Goal: Task Accomplishment & Management: Manage account settings

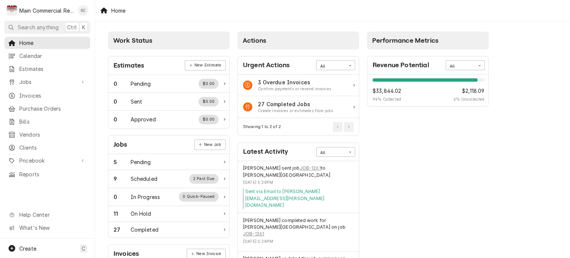
drag, startPoint x: 531, startPoint y: 83, endPoint x: 519, endPoint y: 105, distance: 25.1
click at [52, 81] on span "Jobs" at bounding box center [47, 82] width 56 height 8
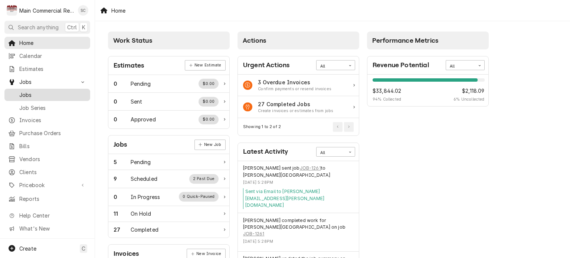
click at [39, 94] on span "Jobs" at bounding box center [52, 95] width 67 height 8
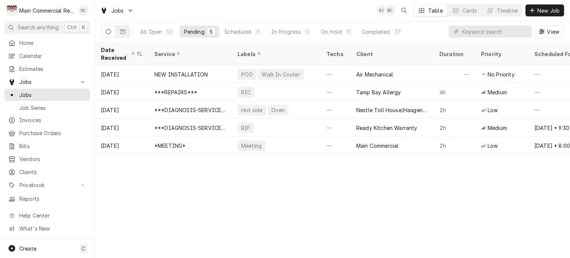
click at [414, 210] on div "Date Received Service Labels Techs Client Duration Priority Scheduled For Locat…" at bounding box center [332, 150] width 475 height 216
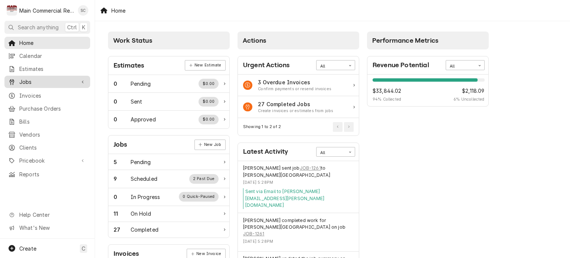
click at [30, 78] on span "Jobs" at bounding box center [47, 82] width 56 height 8
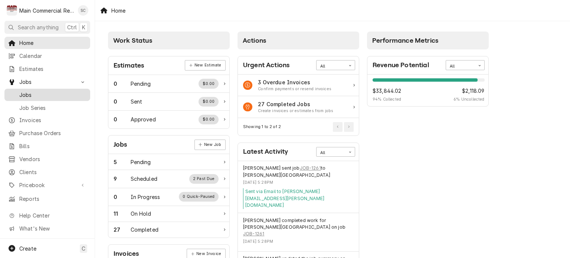
click at [32, 91] on span "Jobs" at bounding box center [52, 95] width 67 height 8
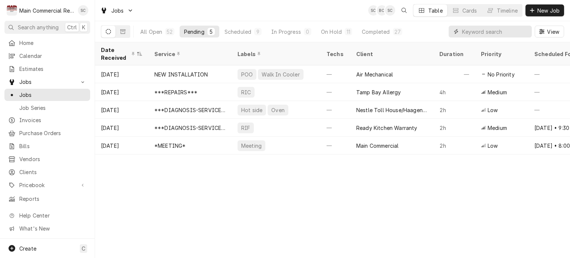
click at [469, 33] on input "Dynamic Content Wrapper" at bounding box center [495, 32] width 66 height 12
click at [378, 29] on div "Completed" at bounding box center [376, 32] width 28 height 8
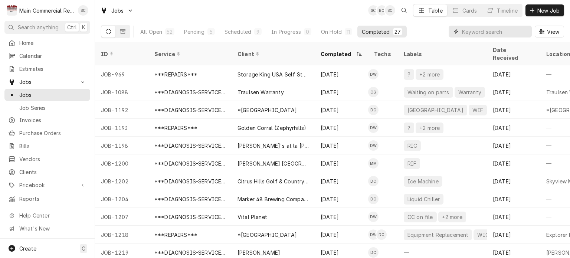
click at [470, 32] on input "Dynamic Content Wrapper" at bounding box center [495, 32] width 66 height 12
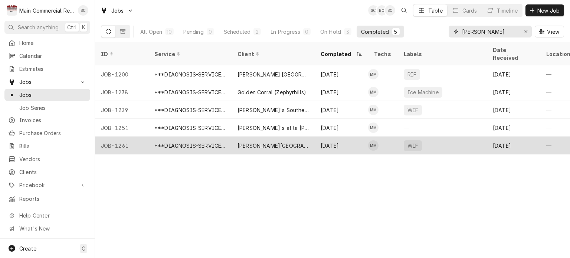
type input "[PERSON_NAME]"
click at [261, 142] on div "[PERSON_NAME][GEOGRAPHIC_DATA]" at bounding box center [273, 146] width 71 height 8
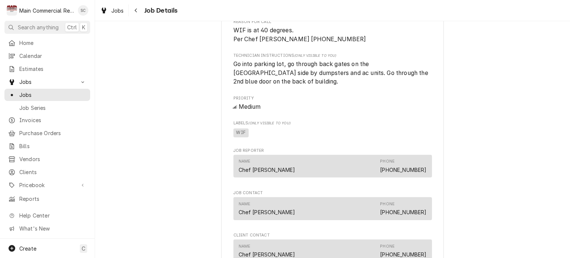
scroll to position [557, 0]
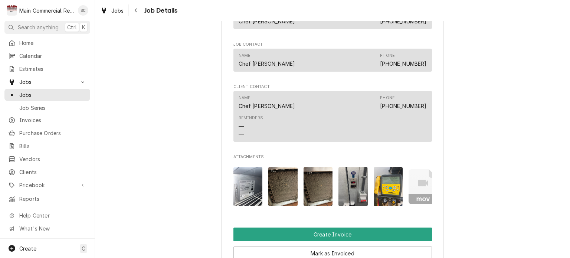
drag, startPoint x: 398, startPoint y: 151, endPoint x: 490, endPoint y: 199, distance: 103.8
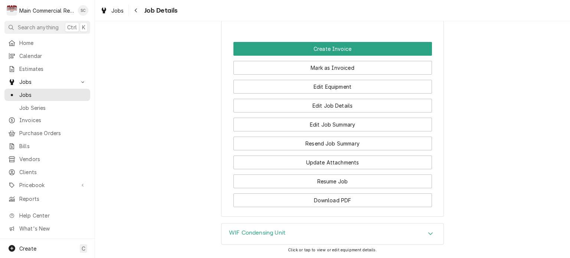
scroll to position [886, 0]
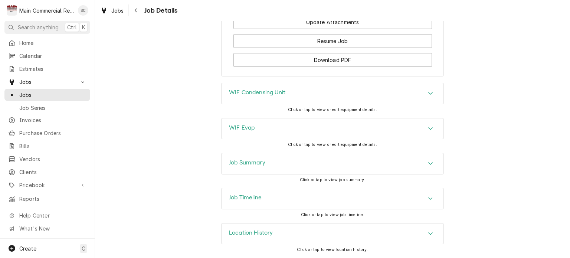
click at [428, 163] on icon "Accordion Header" at bounding box center [430, 163] width 5 height 6
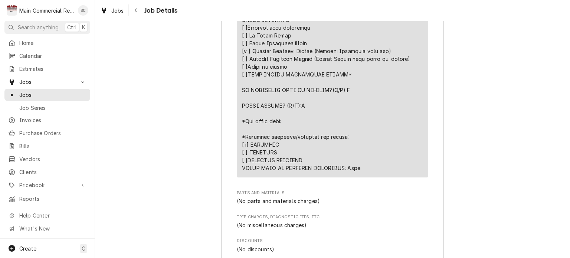
scroll to position [1628, 0]
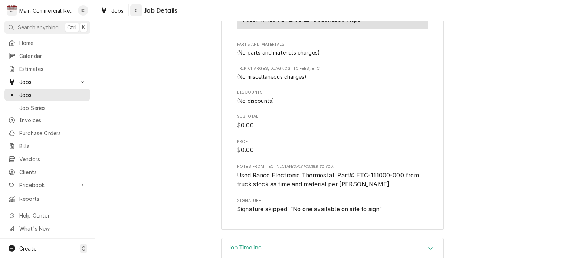
click at [135, 9] on icon "Navigate back" at bounding box center [135, 10] width 3 height 5
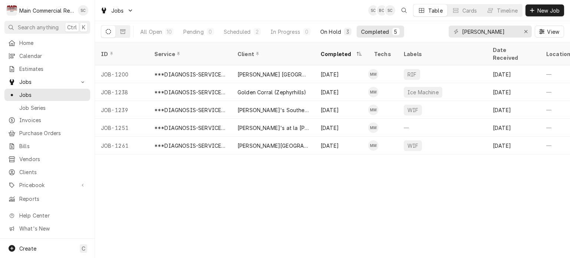
click at [340, 33] on div "On Hold" at bounding box center [330, 32] width 21 height 8
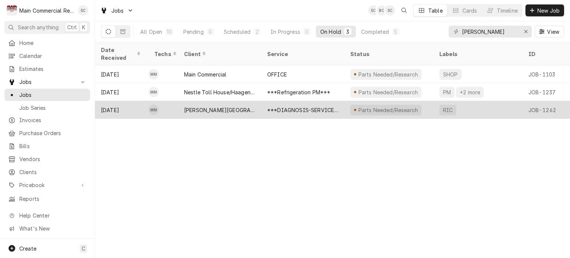
click at [315, 106] on div "***DIAGNOSIS-SERVICE CALL***" at bounding box center [302, 110] width 71 height 8
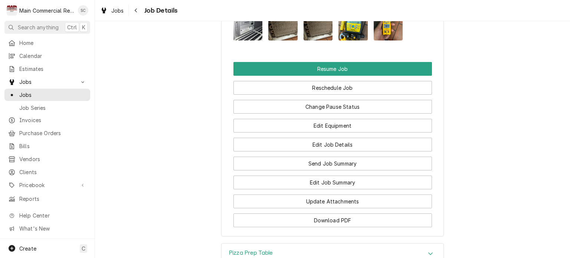
scroll to position [965, 0]
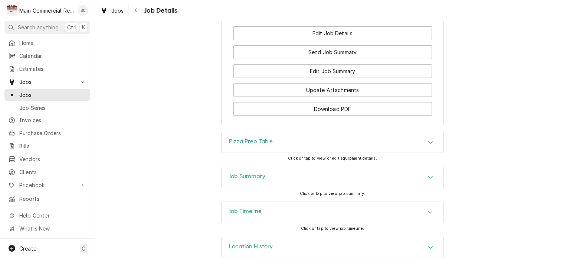
click at [428, 175] on icon "Accordion Header" at bounding box center [430, 177] width 5 height 6
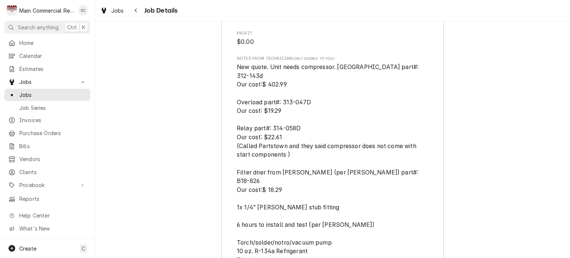
scroll to position [1930, 0]
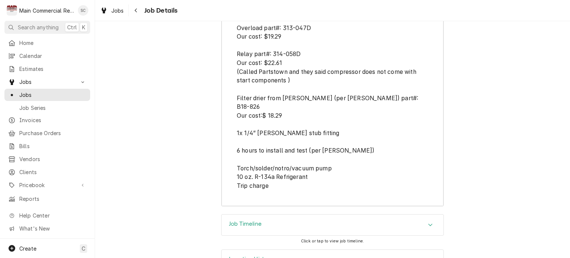
click at [429, 222] on icon "Accordion Header" at bounding box center [430, 225] width 5 height 6
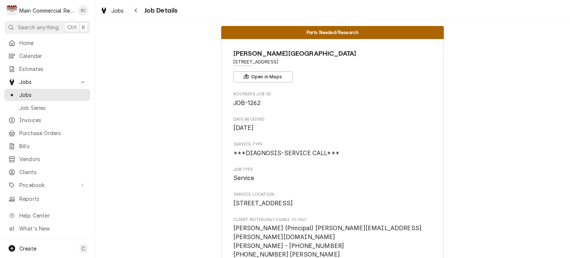
scroll to position [0, 0]
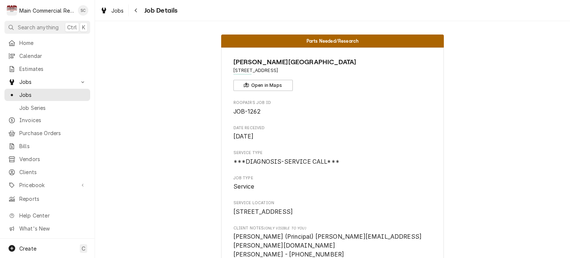
click at [147, 25] on div "Parts Needed/Research Erwin Technical Center 2010 E Hillsborough Ave, Tampa, FL…" at bounding box center [332, 139] width 475 height 237
click at [122, 13] on span "Jobs" at bounding box center [117, 11] width 13 height 8
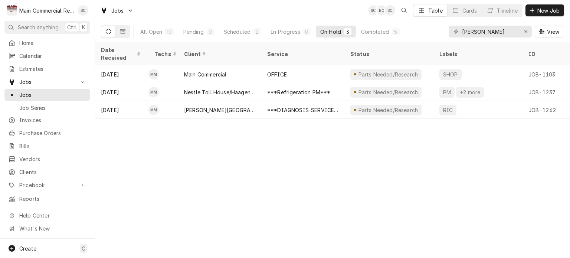
click at [353, 192] on div "Date Received Techs Client Service Status Labels ID Duration Location Name Job …" at bounding box center [332, 150] width 475 height 216
click at [300, 166] on div "Date Received Techs Client Service Status Labels ID Duration Location Name Job …" at bounding box center [332, 150] width 475 height 216
click at [295, 163] on div "Date Received Techs Client Service Status Labels ID Duration Location Name Job …" at bounding box center [332, 150] width 475 height 216
click at [320, 157] on div "Date Received Techs Client Service Status Labels ID Duration Location Name Job …" at bounding box center [332, 150] width 475 height 216
click at [364, 190] on div "Date Received Techs Client Service Status Labels ID Duration Location Name Job …" at bounding box center [332, 150] width 475 height 216
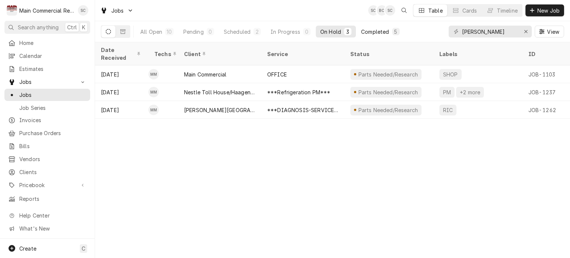
click at [363, 32] on div "Completed" at bounding box center [375, 32] width 28 height 8
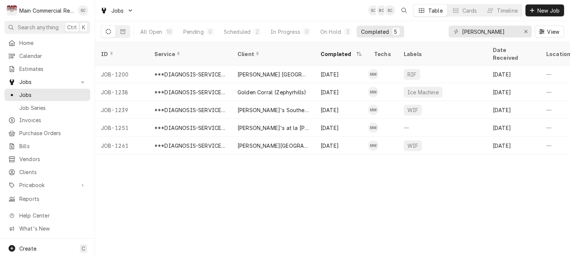
click at [356, 182] on div "ID Service Client Completed Techs Labels Date Received Location Name Location A…" at bounding box center [332, 150] width 475 height 216
click at [332, 178] on div "ID Service Client Completed Techs Labels Date Received Location Name Location A…" at bounding box center [332, 150] width 475 height 216
click at [504, 204] on div "ID Service Client Completed Techs Labels Date Received Location Name Location A…" at bounding box center [332, 150] width 475 height 216
click at [503, 203] on div "ID Service Client Completed Techs Labels Date Received Location Name Location A…" at bounding box center [332, 150] width 475 height 216
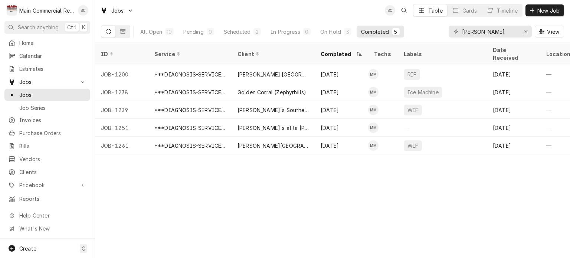
click at [383, 194] on div "ID Service Client Completed Techs Labels Date Received Location Name Location A…" at bounding box center [332, 150] width 475 height 216
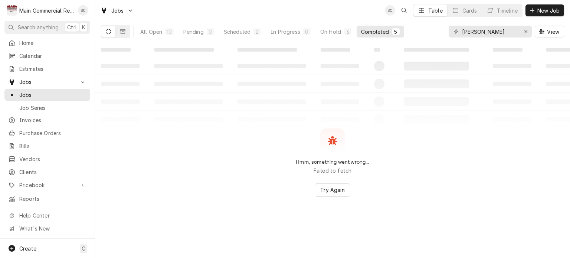
click at [399, 156] on div "Hmm, something went wrong... Failed to fetch Try Again" at bounding box center [332, 162] width 475 height 68
click at [332, 195] on button "Try Again" at bounding box center [332, 189] width 35 height 13
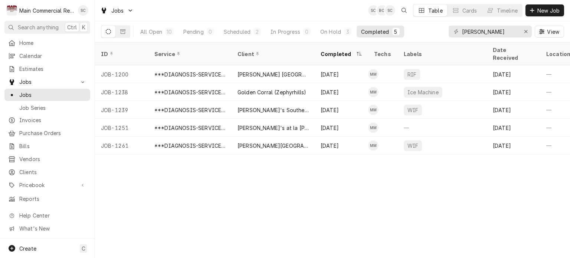
click at [323, 205] on div "ID Service Client Completed Techs Labels Date Received Location Name Location A…" at bounding box center [332, 150] width 475 height 216
click at [443, 199] on div "ID Service Client Completed Techs Labels Date Received Location Name Location A…" at bounding box center [332, 150] width 475 height 216
click at [546, 9] on span "New Job" at bounding box center [548, 11] width 25 height 8
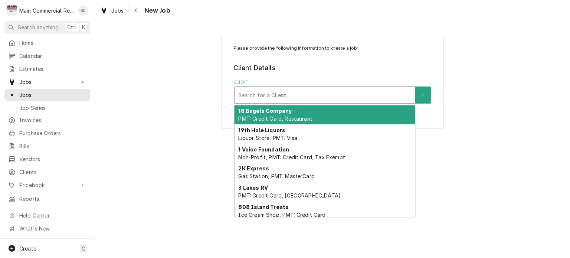
click at [320, 95] on div "Client" at bounding box center [324, 94] width 173 height 13
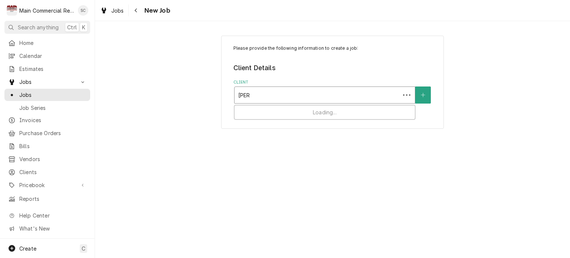
type input "[PERSON_NAME]"
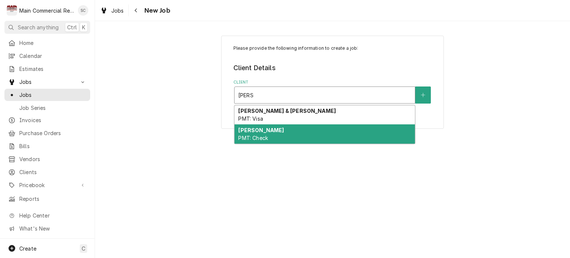
click at [312, 131] on div "[PERSON_NAME] PMT: Check" at bounding box center [325, 133] width 180 height 19
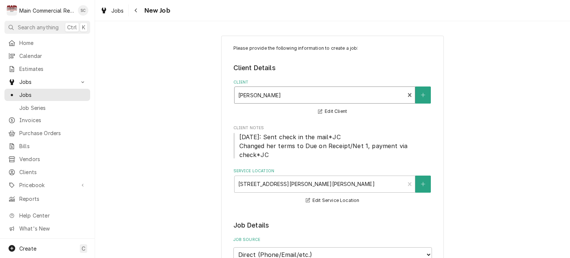
scroll to position [148, 0]
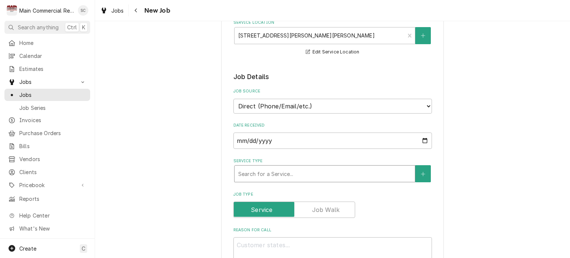
click at [318, 175] on div "Service Type" at bounding box center [324, 173] width 173 height 13
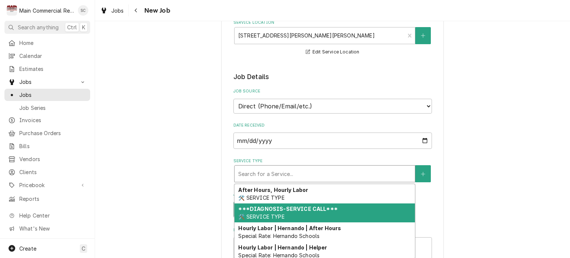
click at [303, 209] on strong "***DIAGNOSIS-SERVICE CALL***" at bounding box center [287, 209] width 99 height 6
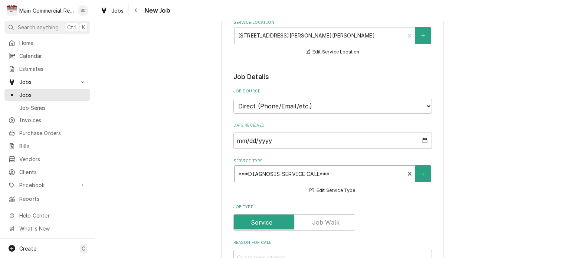
scroll to position [297, 0]
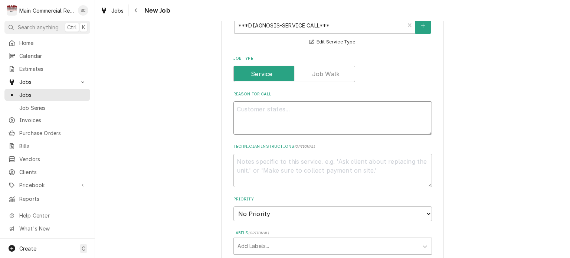
click at [272, 106] on textarea "Reason For Call" at bounding box center [332, 117] width 199 height 33
type textarea "x"
type textarea "C"
type textarea "x"
type textarea "Ca"
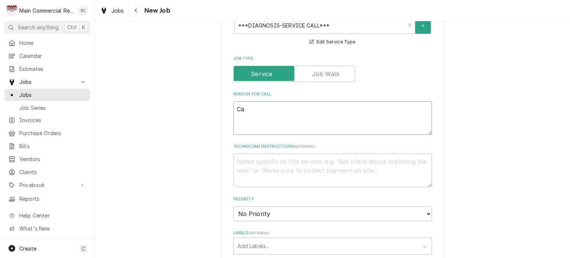
type textarea "x"
type textarea "Cal"
type textarea "x"
type textarea "Call"
type textarea "x"
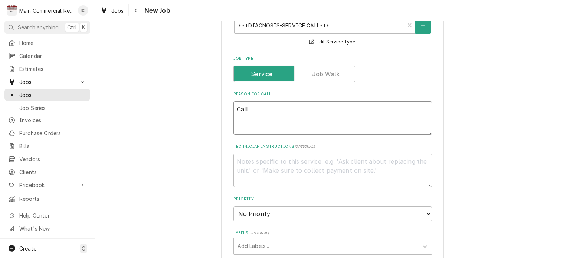
type textarea "Call"
type textarea "x"
type textarea "Call B"
type textarea "x"
type textarea "Call Ba"
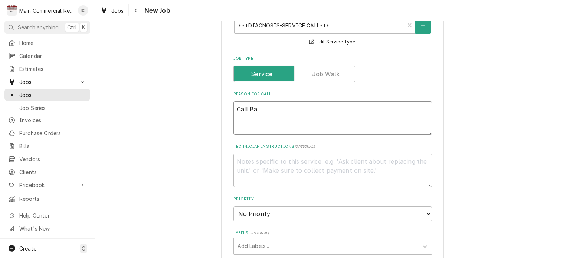
type textarea "x"
type textarea "Call Bac"
type textarea "x"
type textarea "Call Back"
type textarea "x"
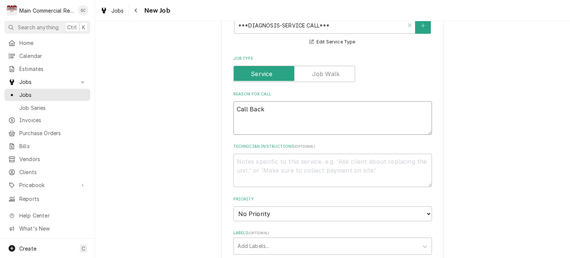
type textarea "Call Back?"
type textarea "x"
type textarea "Call Back?"
type textarea "x"
type textarea "Call Back?"
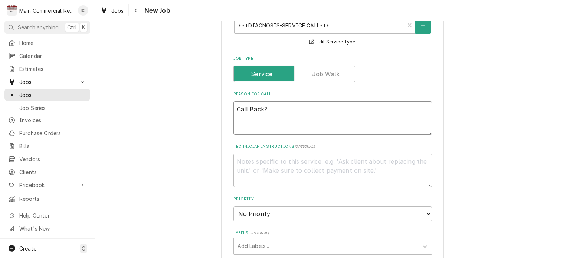
type textarea "x"
type textarea "Call Back? W"
type textarea "x"
type textarea "Call Back? Wa"
type textarea "x"
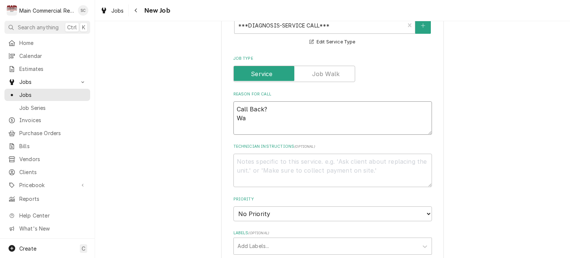
type textarea "Call Back? Wat"
type textarea "x"
type textarea "Call Back? Wate"
type textarea "x"
type textarea "Call Back? Water"
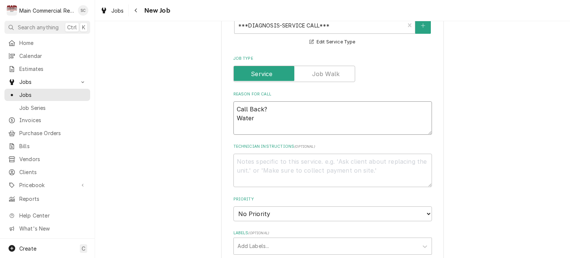
type textarea "x"
type textarea "Call Back? Water"
type textarea "x"
type textarea "Call Back? Water o"
type textarea "x"
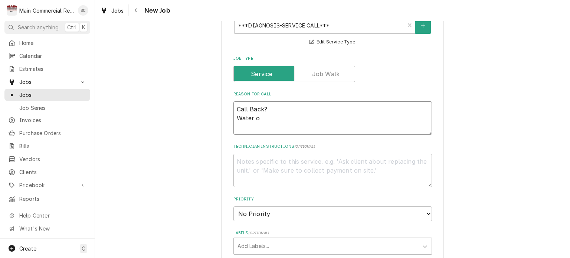
type textarea "Call Back? Water on"
type textarea "x"
type textarea "Call Back? Water on"
type textarea "x"
type textarea "Call Back? Water on f"
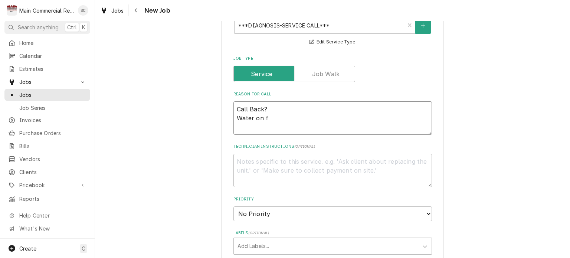
type textarea "x"
type textarea "Call Back? Water on fl"
type textarea "x"
type textarea "Call Back? Water on flo"
type textarea "x"
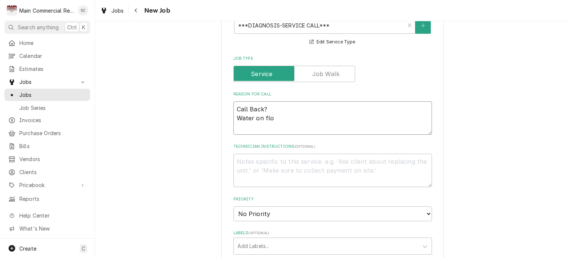
type textarea "Call Back? Water on floo"
type textarea "x"
type textarea "Call Back? Water on floor"
type textarea "x"
type textarea "Call Back? Water on floor"
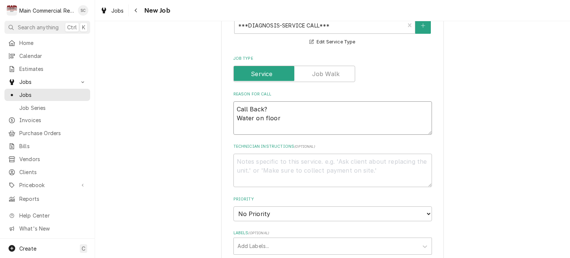
type textarea "x"
type textarea "Call Back? Water on floor a"
type textarea "x"
type textarea "Call Back? Water on floor ag"
type textarea "x"
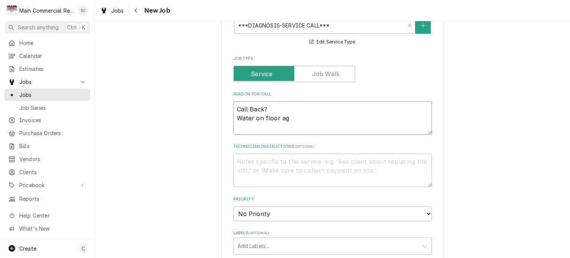
type textarea "Call Back? Water on floor aga"
type textarea "x"
type textarea "Call Back? Water on floor agai"
type textarea "x"
type textarea "Call Back? Water on floor again"
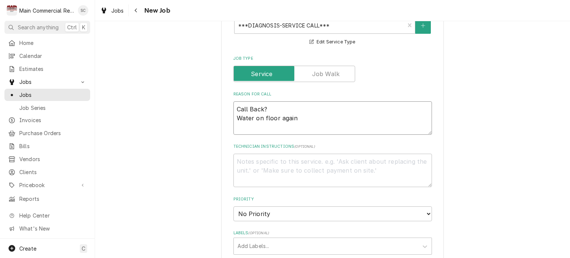
type textarea "x"
type textarea "Call Back? Water on floor again."
type textarea "x"
type textarea "Call Back? Water on floor again."
type textarea "x"
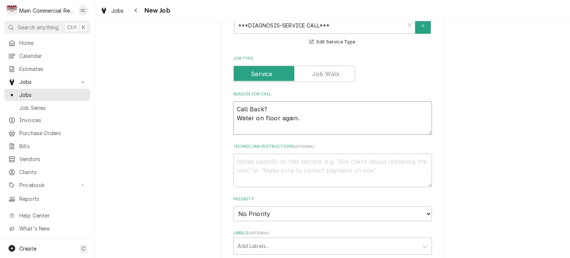
type textarea "Call Back? Water on floor again. S"
type textarea "x"
type textarea "Call Back? Water on floor again. Sh"
type textarea "x"
type textarea "Call Back? Water on floor again. She"
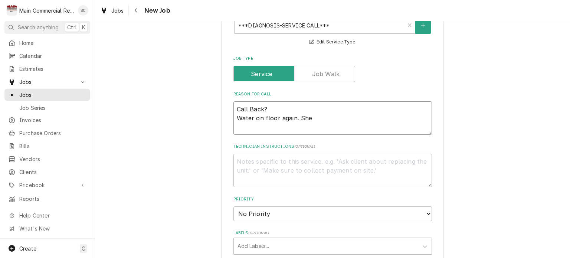
type textarea "x"
type textarea "Call Back? Water on floor again. She"
type textarea "x"
type textarea "Call Back? Water on floor again. She i"
type textarea "x"
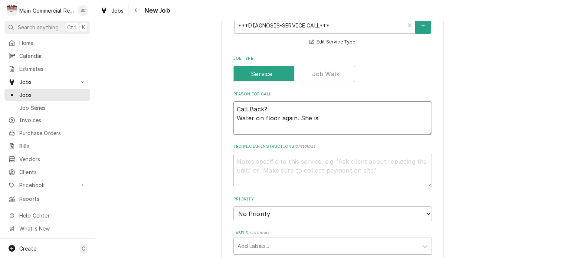
type textarea "Call Back? Water on floor again. She is"
type textarea "x"
type textarea "Call Back? Water on floor again. She is p"
type textarea "x"
type textarea "Call Back? Water on floor again. She is pu"
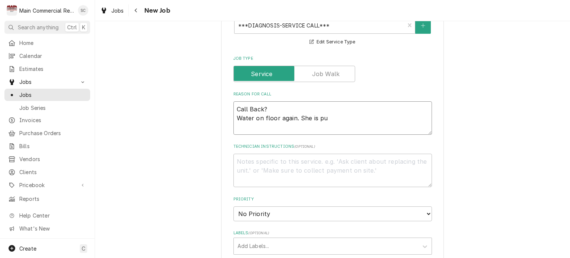
type textarea "x"
type textarea "Call Back? Water on floor again. She is put"
type textarea "x"
type textarea "Call Back? Water on floor again. She is putt"
type textarea "x"
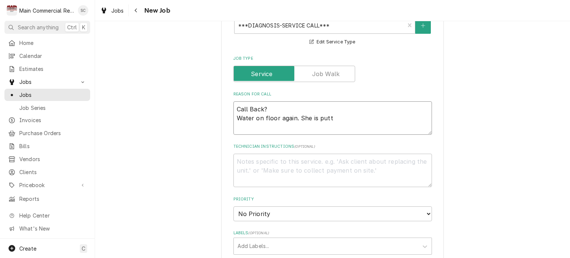
type textarea "Call Back? Water on floor again. She is putti"
type textarea "x"
type textarea "Call Back? Water on floor again. She is puttin"
type textarea "x"
type textarea "Call Back? Water on floor again. She is putting"
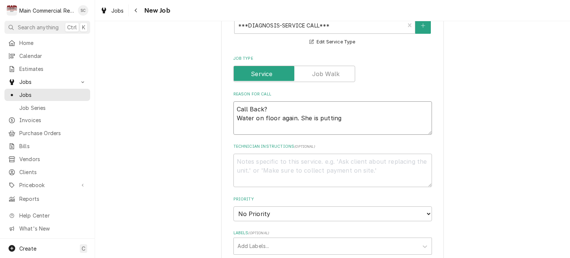
type textarea "x"
type textarea "Call Back? Water on floor again. She is putting"
type textarea "x"
type textarea "Call Back? Water on floor again. She is putting a"
type textarea "x"
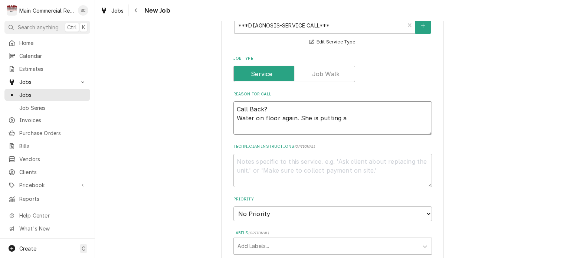
type textarea "Call Back? Water on floor again. She is putting a"
type textarea "x"
type textarea "Call Back? Water on floor again. She is putting a b"
type textarea "x"
type textarea "Call Back? Water on floor again. She is putting a bu"
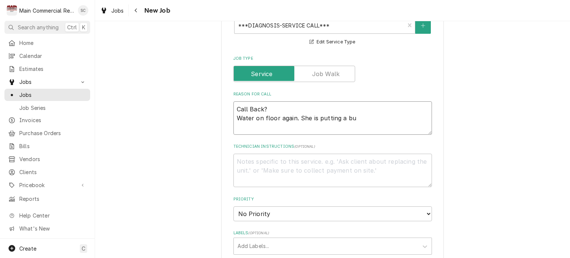
type textarea "x"
type textarea "Call Back? Water on floor again. She is putting a buc"
type textarea "x"
type textarea "Call Back? Water on floor again. She is putting a buck"
type textarea "x"
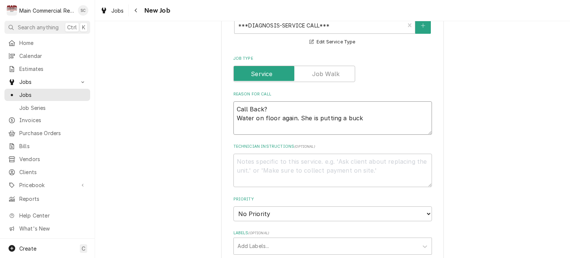
type textarea "Call Back? Water on floor again. She is putting a bucke"
type textarea "x"
type textarea "Call Back? Water on floor again. She is putting a bucket"
type textarea "x"
type textarea "Call Back? Water on floor again. She is putting a bucket"
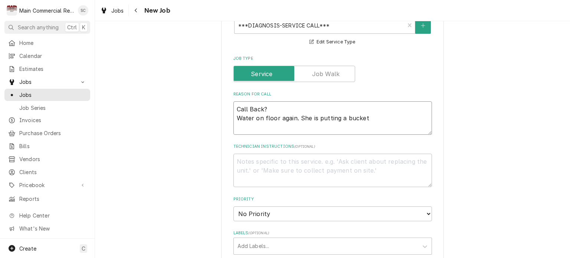
type textarea "x"
type textarea "Call Back? Water on floor again. She is putting a bucket u"
type textarea "x"
type textarea "Call Back? Water on floor again. She is putting a bucket ud"
type textarea "x"
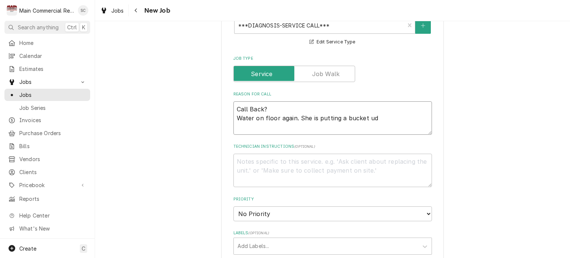
type textarea "Call Back? Water on floor again. She is putting a bucket u"
type textarea "x"
type textarea "Call Back? Water on floor again. She is putting a bucket un"
type textarea "x"
type textarea "Call Back? Water on floor again. She is putting a bucket und"
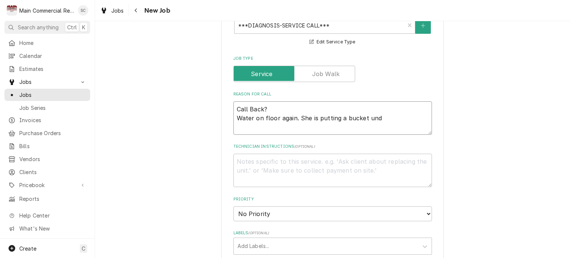
type textarea "x"
type textarea "Call Back? Water on floor again. She is putting a bucket unde"
type textarea "x"
type textarea "Call Back? Water on floor again. She is putting a bucket under"
type textarea "x"
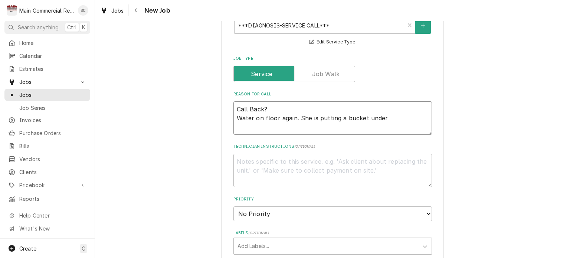
type textarea "Call Back? Water on floor again. She is putting a bucket under"
type textarea "x"
type textarea "Call Back? Water on floor again. She is putting a bucket under i"
type textarea "x"
type textarea "Call Back? Water on floor again. She is putting a bucket under it"
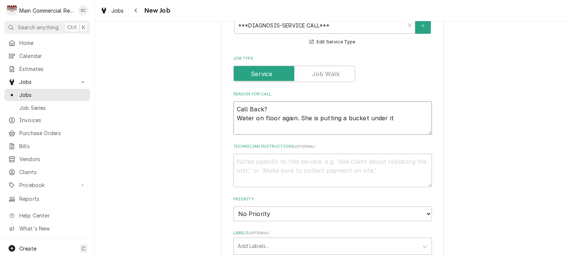
type textarea "x"
type textarea "Call Back? Water on floor again. She is putting a bucket under it"
type textarea "x"
type textarea "Call Back? Water on floor again. She is putting a bucket under it a"
type textarea "x"
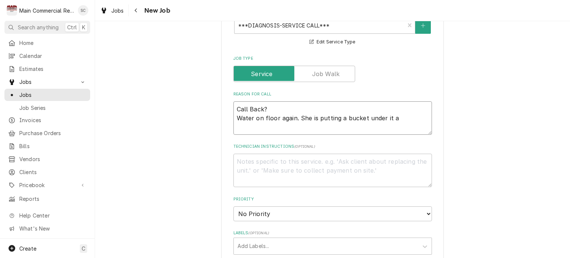
type textarea "Call Back? Water on floor again. She is putting a bucket under it ag"
type textarea "x"
type textarea "Call Back? Water on floor again. She is putting a bucket under it aga"
type textarea "x"
type textarea "Call Back? Water on floor again. She is putting a bucket under it agai"
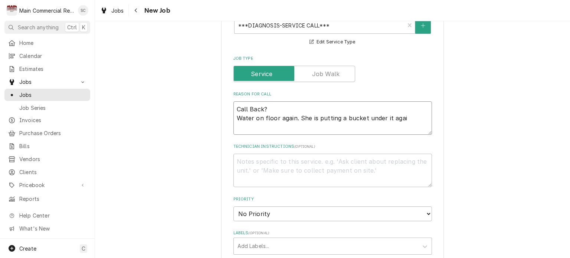
type textarea "x"
type textarea "Call Back? Water on floor again. She is putting a bucket under it again"
type textarea "x"
type textarea "Call Back? Water on floor again. She is putting a bucket under it again."
type textarea "x"
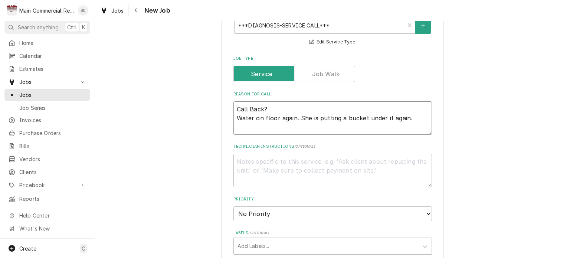
type textarea "Call Back? Water on floor again. She is putting a bucket under it again."
type textarea "x"
type textarea "Call Back? Water on floor again. She is putting a bucket under it again. W"
type textarea "x"
type textarea "Call Back? Water on floor again. She is putting a bucket under it again. We"
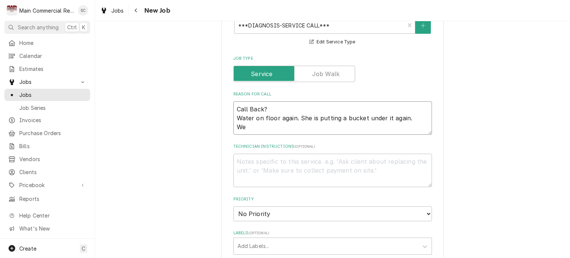
type textarea "x"
type textarea "Call Back? Water on floor again. She is putting a bucket under it again. We"
type textarea "x"
type textarea "Call Back? Water on floor again. She is putting a bucket under it again. We w"
type textarea "x"
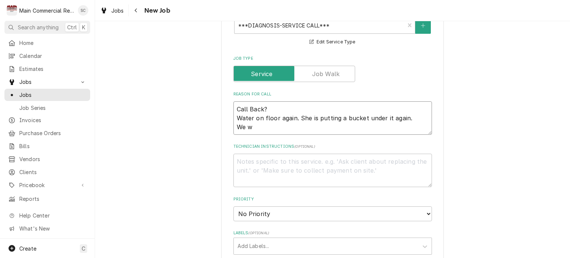
type textarea "Call Back? Water on floor again. She is putting a bucket under it again. We we"
type textarea "x"
type textarea "Call Back? Water on floor again. She is putting a bucket under it again. We wer"
type textarea "x"
type textarea "Call Back? Water on floor again. She is putting a bucket under it again. We were"
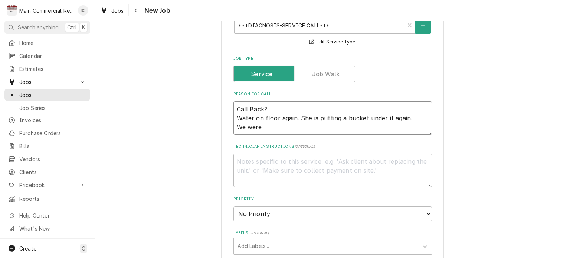
type textarea "x"
type textarea "Call Back? Water on floor again. She is putting a bucket under it again. We were"
type textarea "x"
type textarea "Call Back? Water on floor again. She is putting a bucket under it again. We wer…"
type textarea "x"
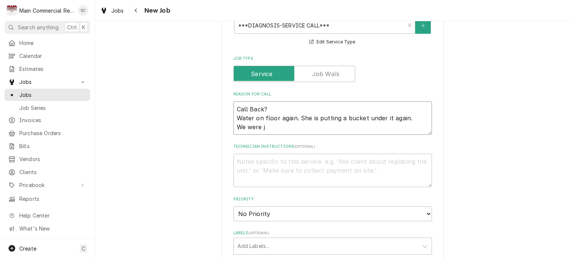
type textarea "Call Back? Water on floor again. She is putting a bucket under it again. We wer…"
type textarea "x"
type textarea "Call Back? Water on floor again. She is putting a bucket under it again. We wer…"
type textarea "x"
type textarea "Call Back? Water on floor again. She is putting a bucket under it again. We wer…"
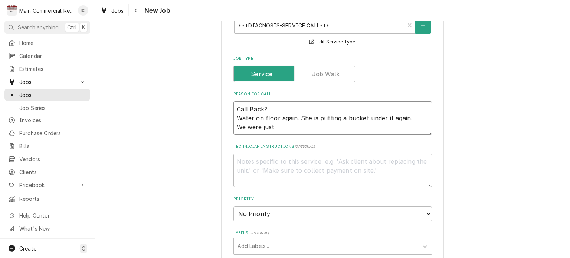
type textarea "x"
type textarea "Call Back? Water on floor again. She is putting a bucket under it again. We wer…"
type textarea "x"
type textarea "Call Back? Water on floor again. She is putting a bucket under it again. We wer…"
type textarea "x"
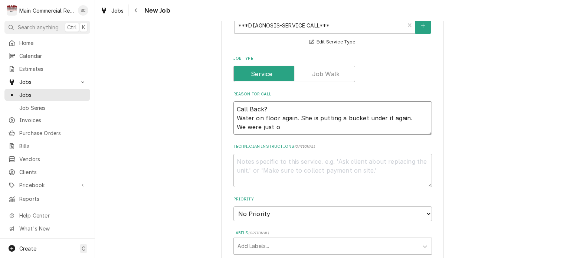
type textarea "Call Back? Water on floor again. She is putting a bucket under it again. We wer…"
type textarea "x"
type textarea "Call Back? Water on floor again. She is putting a bucket under it again. We wer…"
type textarea "x"
type textarea "Call Back? Water on floor again. She is putting a bucket under it again. We wer…"
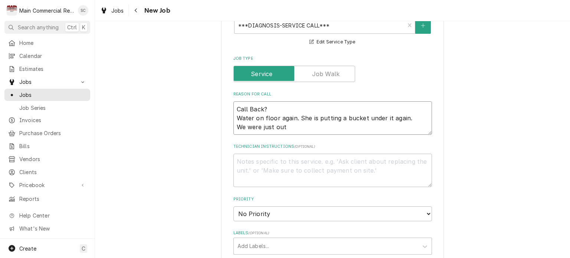
type textarea "x"
type textarea "Call Back? Water on floor again. She is putting a bucket under it again. We wer…"
type textarea "x"
type textarea "Call Back? Water on floor again. She is putting a bucket under it again. We wer…"
type textarea "x"
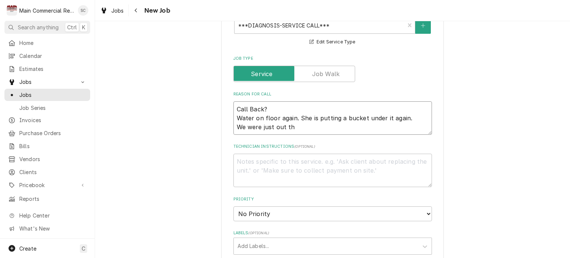
type textarea "Call Back? Water on floor again. She is putting a bucket under it again. We wer…"
type textarea "x"
type textarea "Call Back? Water on floor again. She is putting a bucket under it again. We wer…"
type textarea "x"
type textarea "Call Back? Water on floor again. She is putting a bucket under it again. We wer…"
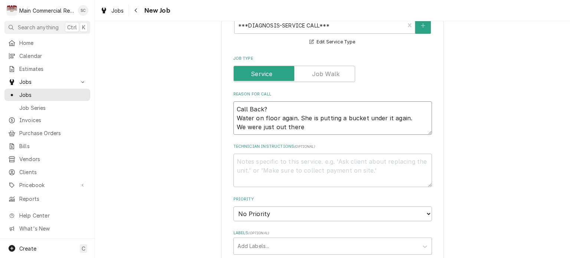
type textarea "x"
type textarea "Call Back? Water on floor again. She is putting a bucket under it again. We wer…"
type textarea "x"
type textarea "Call Back? Water on floor again. She is putting a bucket under it again. We wer…"
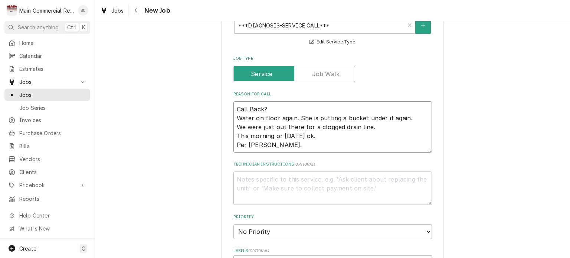
scroll to position [371, 0]
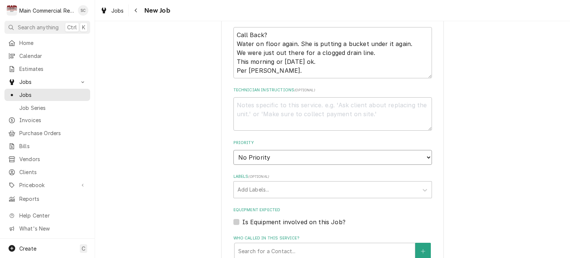
click at [307, 160] on select "No Priority Urgent High Medium Low" at bounding box center [332, 157] width 199 height 15
click at [233, 150] on select "No Priority Urgent High Medium Low" at bounding box center [332, 157] width 199 height 15
click at [297, 188] on div "Labels" at bounding box center [326, 189] width 177 height 13
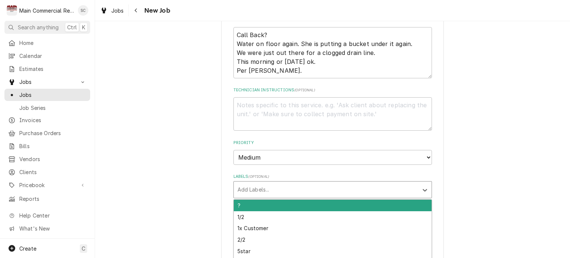
scroll to position [483, 0]
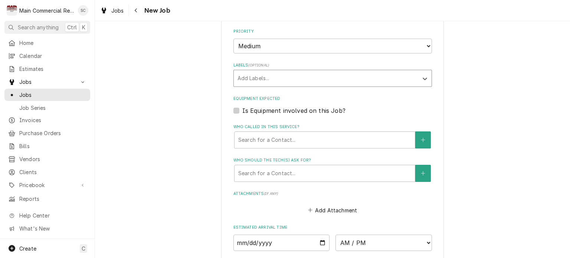
click at [323, 72] on div "Labels" at bounding box center [326, 78] width 177 height 13
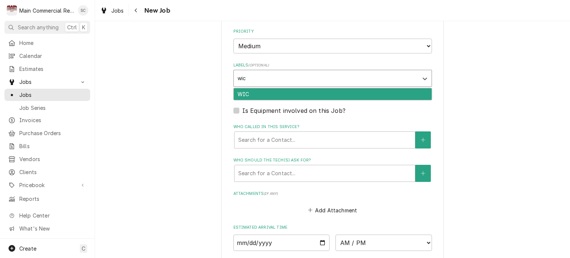
click at [321, 89] on div "WIC" at bounding box center [333, 94] width 198 height 12
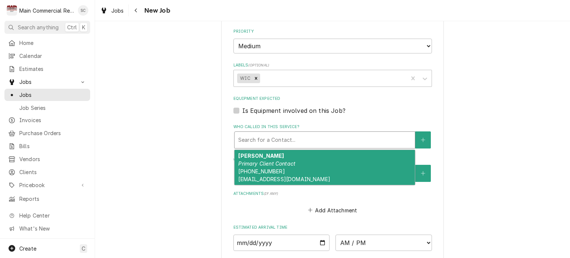
drag, startPoint x: 309, startPoint y: 133, endPoint x: 309, endPoint y: 150, distance: 16.7
click at [309, 133] on div "Who called in this service?" at bounding box center [324, 139] width 173 height 13
click at [307, 163] on div "Joan Santarella Primary Client Contact (727) 378-6294 joansantarella@yahoo.com" at bounding box center [325, 167] width 180 height 35
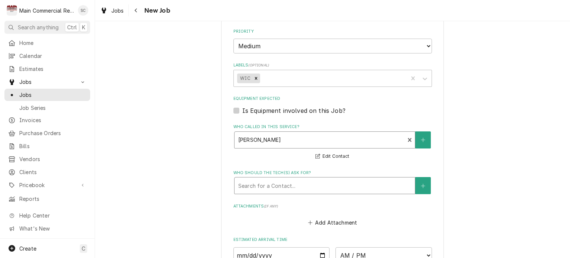
click at [313, 183] on div "Who should the tech(s) ask for?" at bounding box center [324, 185] width 173 height 13
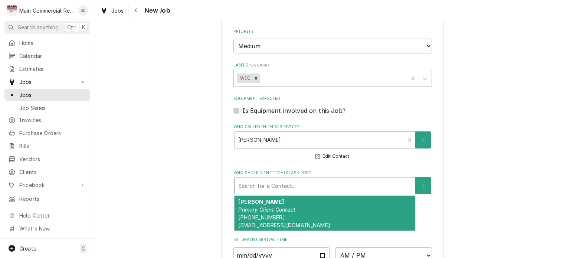
click at [308, 206] on div "Joan Santarella Primary Client Contact (727) 378-6294 joansantarella@yahoo.com" at bounding box center [325, 213] width 180 height 35
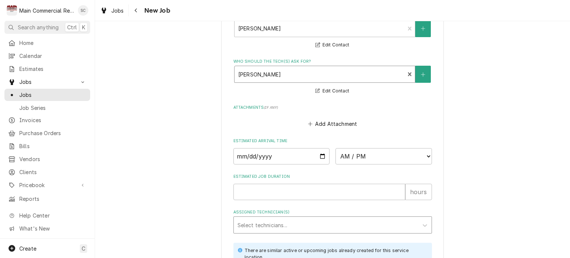
scroll to position [668, 0]
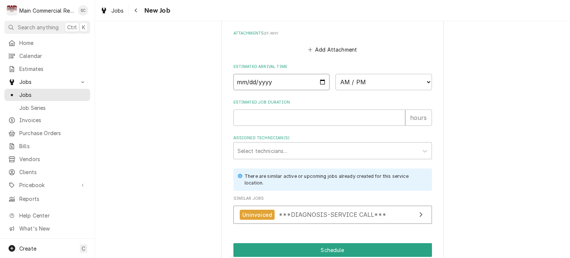
click at [320, 78] on input "Date" at bounding box center [281, 82] width 97 height 16
click at [350, 81] on select "AM / PM 6:00 AM 6:15 AM 6:30 AM 6:45 AM 7:00 AM 7:15 AM 7:30 AM 7:45 AM 8:00 AM…" at bounding box center [384, 82] width 97 height 16
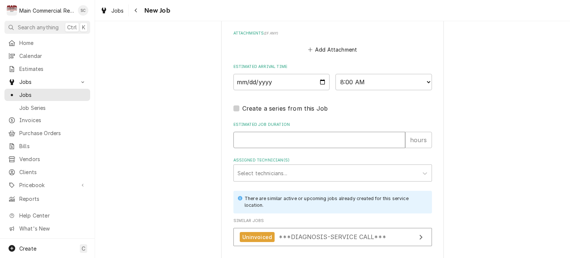
click at [314, 139] on input "Estimated Job Duration" at bounding box center [319, 140] width 172 height 16
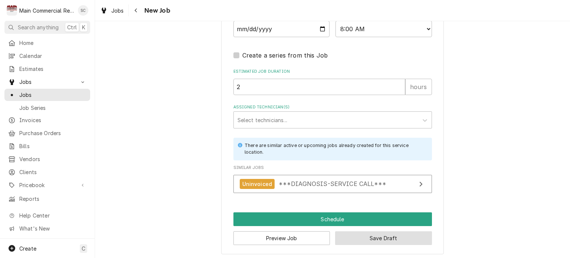
click at [407, 236] on button "Save Draft" at bounding box center [383, 238] width 97 height 14
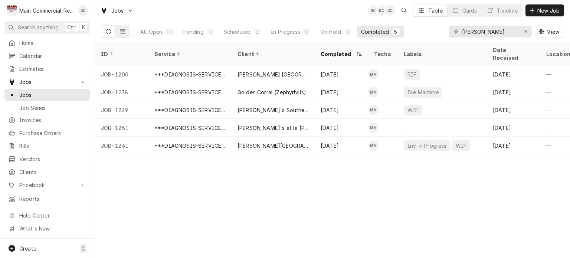
click at [349, 189] on div "ID Service Client Completed Techs Labels Date Received Location Name Location A…" at bounding box center [332, 150] width 475 height 216
click at [376, 203] on div "ID Service Client Completed Techs Labels Date Received Location Name Location A…" at bounding box center [332, 150] width 475 height 216
click at [404, 182] on div "ID Service Client Completed Techs Labels Date Received Location Name Location A…" at bounding box center [332, 150] width 475 height 216
drag, startPoint x: 294, startPoint y: 176, endPoint x: 287, endPoint y: 176, distance: 7.5
click at [293, 177] on div "ID Service Client Completed Techs Labels Date Received Location Name Location A…" at bounding box center [332, 150] width 475 height 216
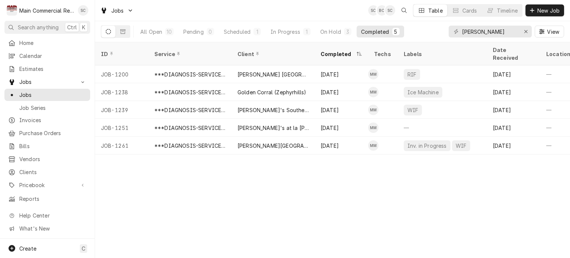
click at [291, 215] on div "ID Service Client Completed Techs Labels Date Received Location Name Location A…" at bounding box center [332, 150] width 475 height 216
click at [503, 11] on div "Timeline" at bounding box center [507, 11] width 21 height 8
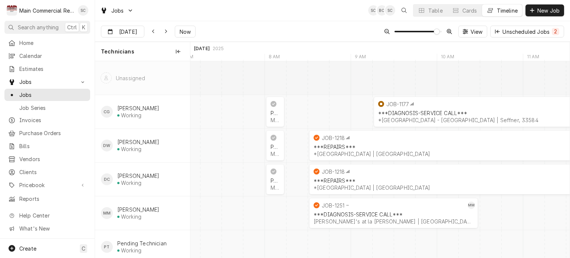
scroll to position [0, 7736]
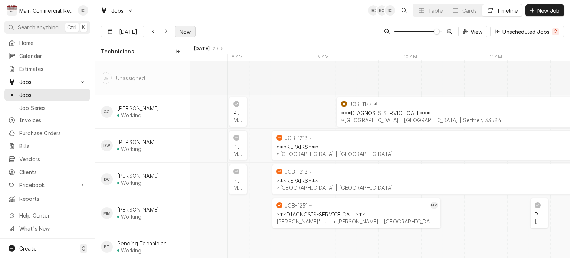
click at [188, 32] on span "Now" at bounding box center [185, 32] width 14 height 8
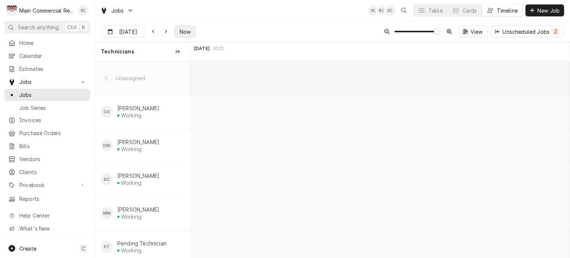
scroll to position [0, 11786]
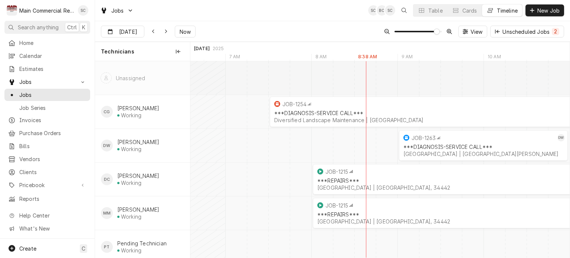
click at [335, 28] on div "Aug 20 Aug 20 Now View Unscheduled Jobs 2" at bounding box center [332, 31] width 475 height 21
click at [329, 31] on div "Aug 20 Aug 20 Now View Unscheduled Jobs 2" at bounding box center [332, 31] width 475 height 21
click at [326, 30] on div "Aug 20 Aug 20 Now View Unscheduled Jobs 2" at bounding box center [332, 31] width 475 height 21
click at [164, 31] on icon "Dynamic Content Wrapper" at bounding box center [165, 31] width 3 height 5
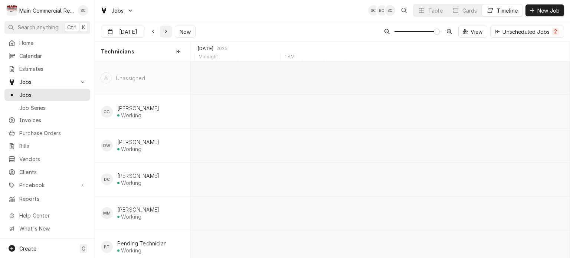
scroll to position [0, 13712]
click at [307, 32] on div "Aug 21 Aug 21 Now View Unscheduled Jobs 2" at bounding box center [332, 31] width 475 height 21
click at [307, 16] on div "Jobs SC BC SC Table Cards Timeline New Job" at bounding box center [332, 10] width 475 height 21
click at [312, 27] on div "Aug 21 Aug 21 Now View Unscheduled Jobs 2" at bounding box center [332, 31] width 475 height 21
click at [154, 31] on div "Dynamic Content Wrapper" at bounding box center [153, 31] width 7 height 7
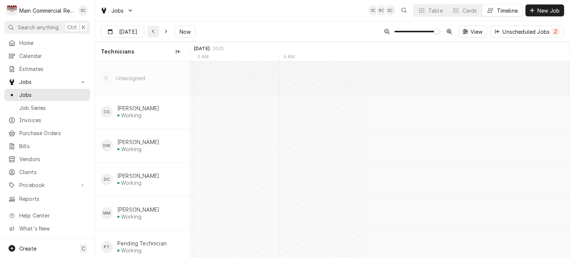
scroll to position [0, 0]
type input "[DATE]"
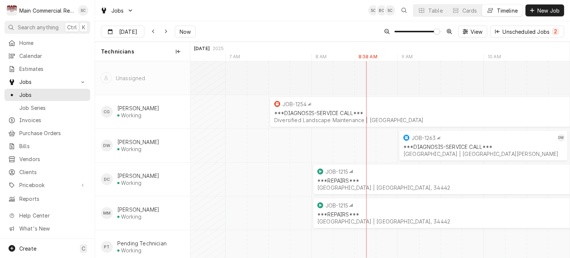
click at [320, 32] on div "Aug 20 Aug 20 Now View Unscheduled Jobs 2" at bounding box center [332, 31] width 475 height 21
click at [331, 28] on div "Aug 20 Aug 20 Now View Unscheduled Jobs 2" at bounding box center [332, 31] width 475 height 21
click at [329, 26] on div "Aug 20 Aug 20 Now View Unscheduled Jobs 2" at bounding box center [332, 31] width 475 height 21
click at [333, 25] on div "Aug 20 Aug 20 Now View Unscheduled Jobs 2" at bounding box center [332, 31] width 475 height 21
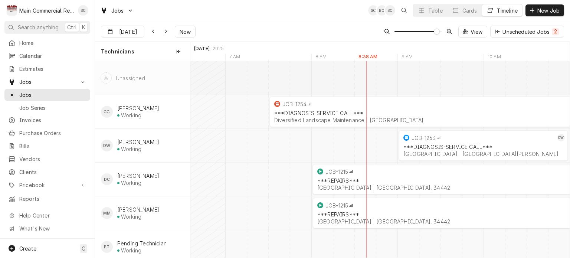
click at [333, 25] on div "Aug 20 Aug 20 Now View Unscheduled Jobs 2" at bounding box center [332, 31] width 475 height 21
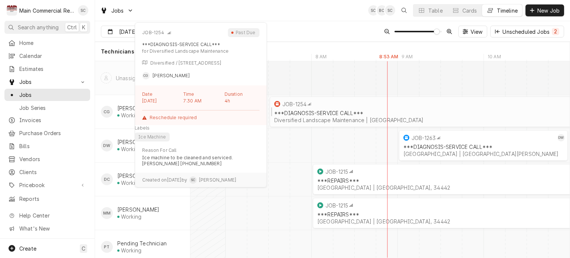
click at [317, 119] on div "Diversified Landscape Maintenance | Pinellas Park, 33781" at bounding box center [440, 120] width 332 height 6
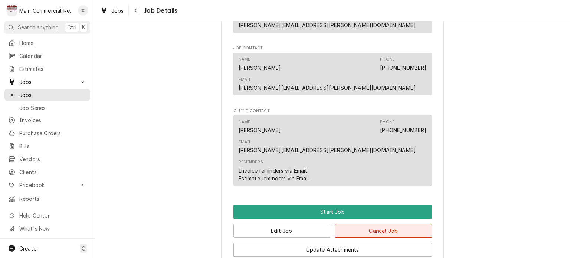
scroll to position [626, 0]
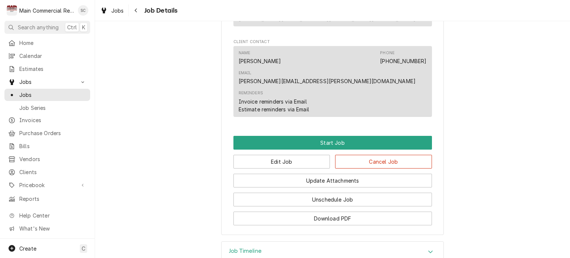
click at [110, 7] on div "Jobs" at bounding box center [112, 10] width 27 height 9
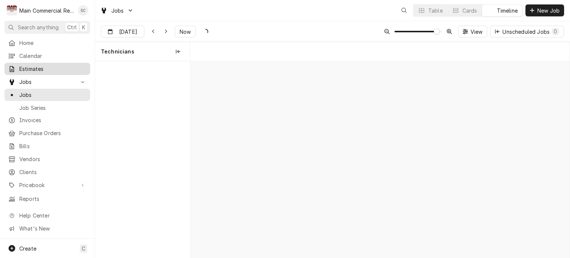
scroll to position [0, 7544]
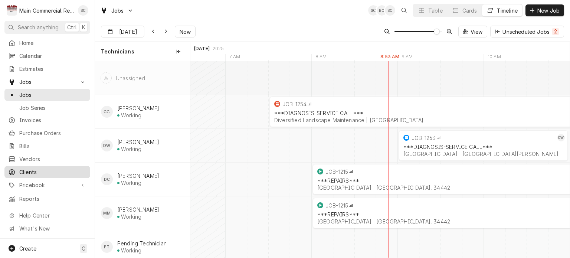
click at [30, 170] on span "Clients" at bounding box center [52, 172] width 67 height 8
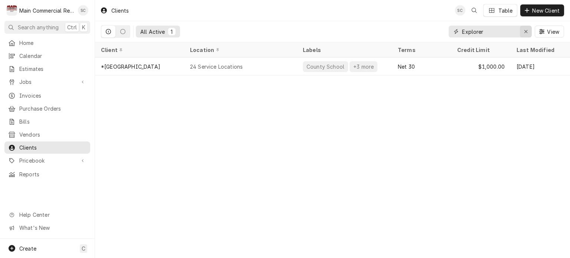
click at [525, 29] on icon "Erase input" at bounding box center [526, 31] width 4 height 5
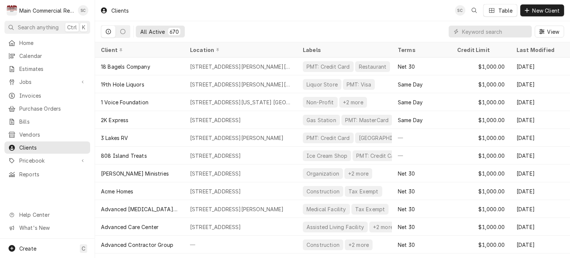
click at [297, 23] on div "All Active 670 View" at bounding box center [332, 31] width 463 height 21
click at [504, 31] on input "Dynamic Content Wrapper" at bounding box center [495, 32] width 66 height 12
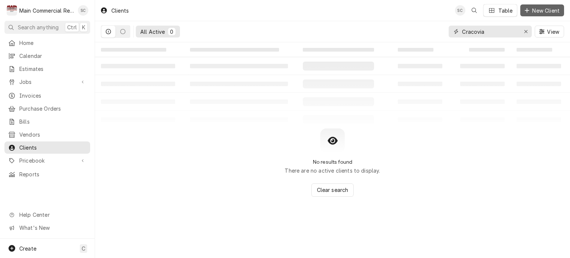
type input "Cracovia"
click at [535, 10] on span "New Client" at bounding box center [546, 11] width 30 height 8
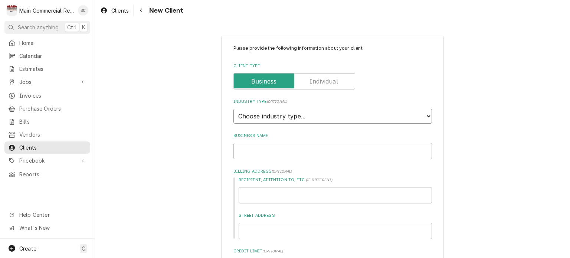
click at [290, 116] on select "Choose industry type... Residential Commercial Industrial Government" at bounding box center [332, 116] width 199 height 15
select select "2"
click at [233, 109] on select "Choose industry type... Residential Commercial Industrial Government" at bounding box center [332, 116] width 199 height 15
click at [264, 150] on input "Business Name" at bounding box center [332, 151] width 199 height 16
type textarea "x"
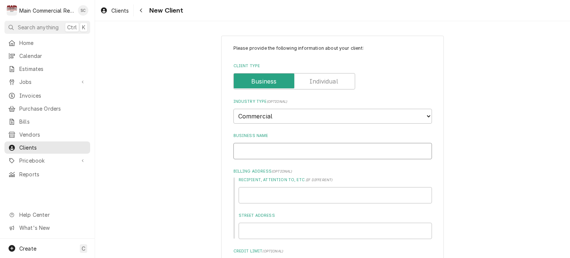
type input "C"
type textarea "x"
type input "Cr"
type textarea "x"
type input "Cra"
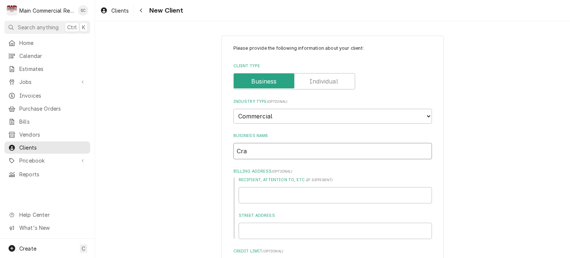
type textarea "x"
type input "Crac"
type textarea "x"
type input "Craco"
type textarea "x"
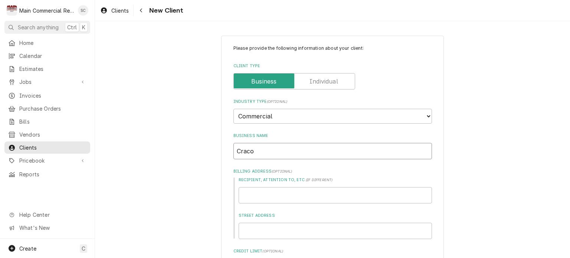
type input "Cracov"
type textarea "x"
type input "Cracovi"
type textarea "x"
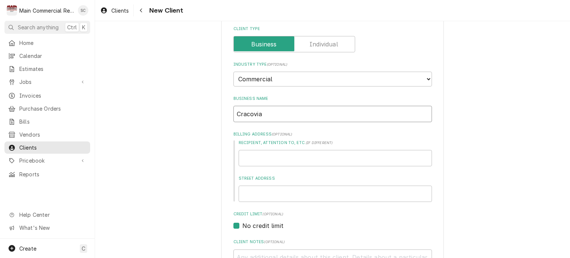
type input "Cracovia"
click at [300, 164] on input "Recipient, Attention To, etc. ( if different )" at bounding box center [335, 158] width 193 height 16
click at [298, 117] on input "Cracovia" at bounding box center [332, 114] width 199 height 16
type textarea "x"
type input "Cracovia"
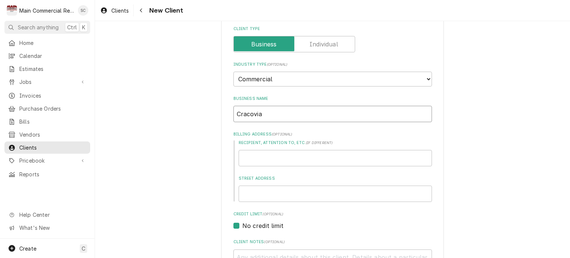
type textarea "x"
type input "Cracovia R"
type textarea "x"
type input "Cracovia Re"
type textarea "x"
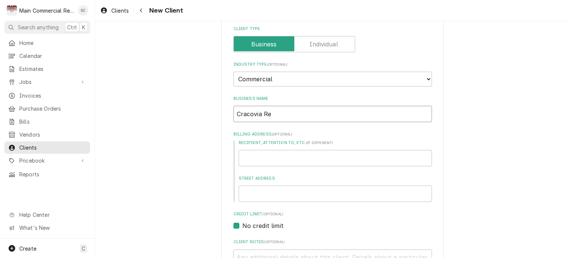
type input "Cracovia Res"
type textarea "x"
type input "Cracovia Rest"
type textarea "x"
type input "Cracovia Resta"
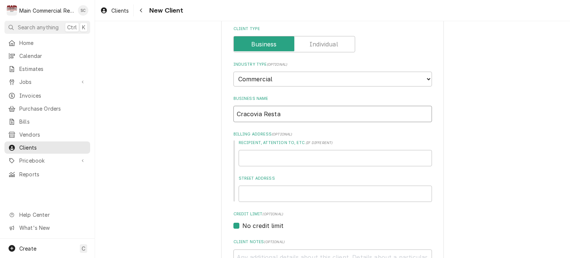
type textarea "x"
type input "Cracovia Restau"
type textarea "x"
type input "Cracovia Restaur"
type textarea "x"
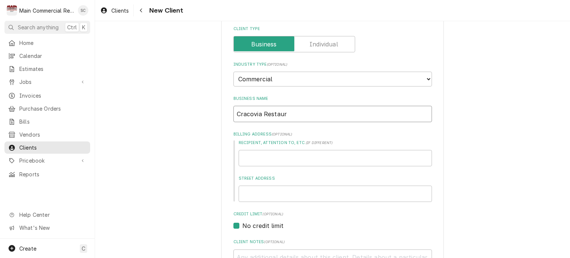
type input "Cracovia Restaura"
type textarea "x"
type input "Cracovia Restauran"
type textarea "x"
type input "Cracovia Restaurant"
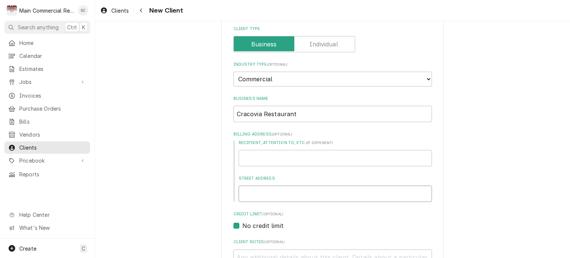
click at [291, 193] on input "Street Address" at bounding box center [335, 194] width 193 height 16
type textarea "x"
type input "3"
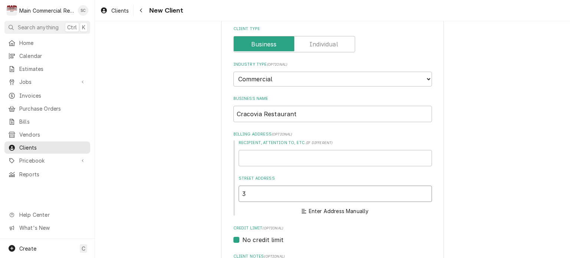
type textarea "x"
type input "30"
type textarea "x"
type input "300"
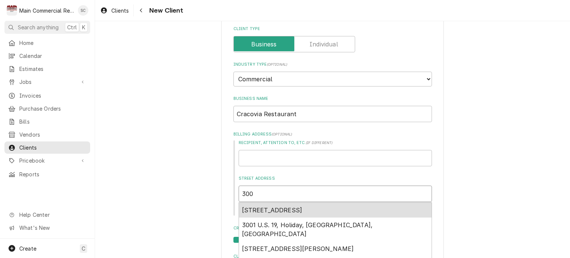
type textarea "x"
type input "3007"
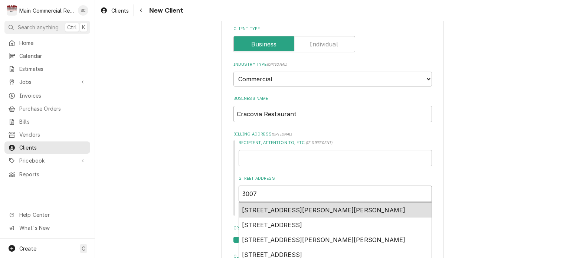
type textarea "x"
type input "3007"
type textarea "x"
type input "3007 C"
type textarea "x"
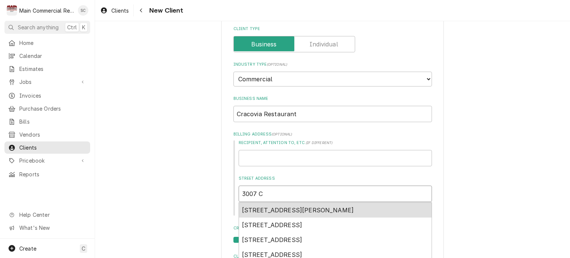
type input "3007 Co"
type textarea "x"
type input "3007 Com"
type textarea "x"
type input "3007 Comm"
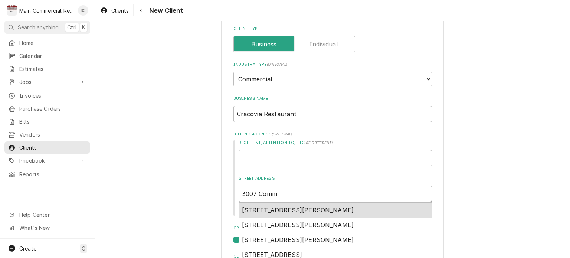
type textarea "x"
type input "3007 Comme"
type textarea "x"
type input "3007 Commer"
type textarea "x"
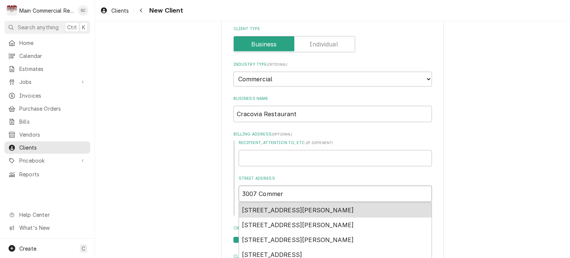
type input "3007 Commerc"
type textarea "x"
type input "3007 Commerci"
type textarea "x"
type input "3007 Commercia"
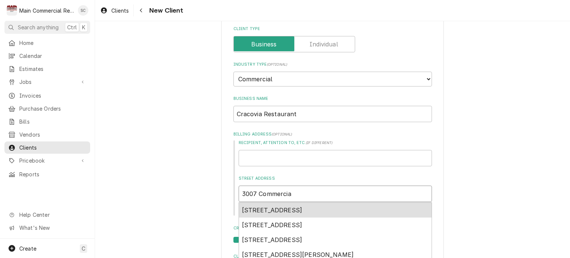
type textarea "x"
type input "3007 Commercial"
type textarea "x"
type input "3007 Commercial"
type textarea "x"
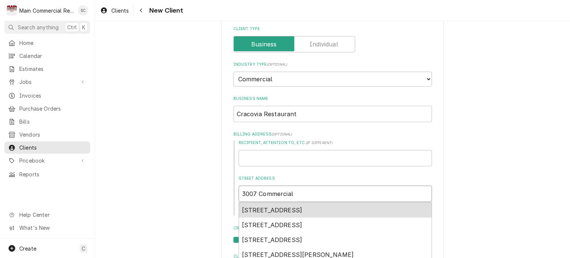
type input "3007 Commercial W"
type textarea "x"
type input "3007 Commercial Wa"
type textarea "x"
type input "[STREET_ADDRESS]"
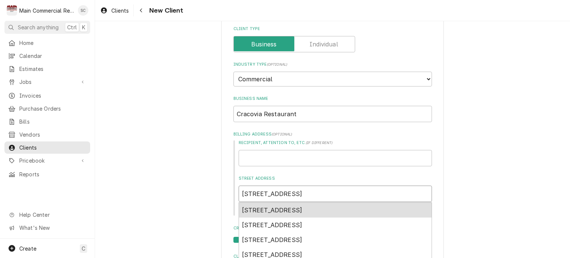
type textarea "x"
type input "[STREET_ADDRESS]"
click at [308, 214] on div "[STREET_ADDRESS]" at bounding box center [335, 210] width 193 height 15
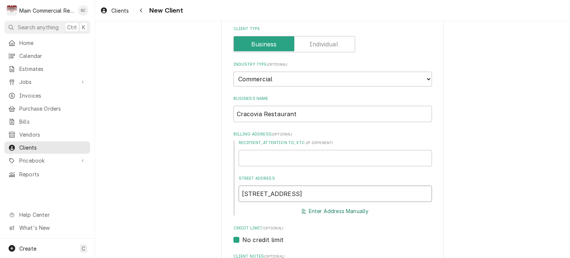
type textarea "x"
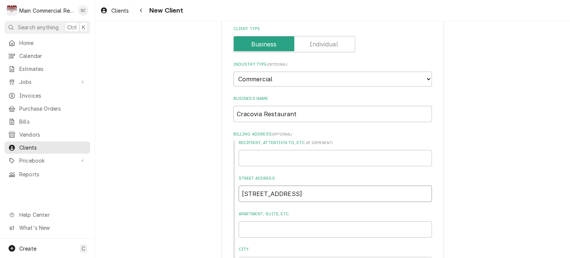
scroll to position [111, 0]
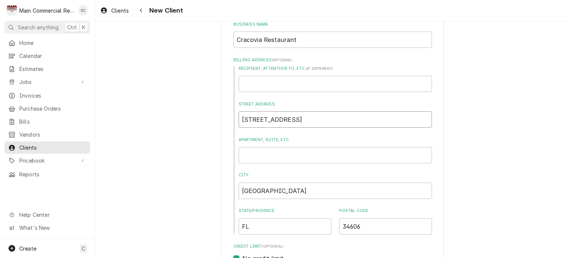
type input "[STREET_ADDRESS]"
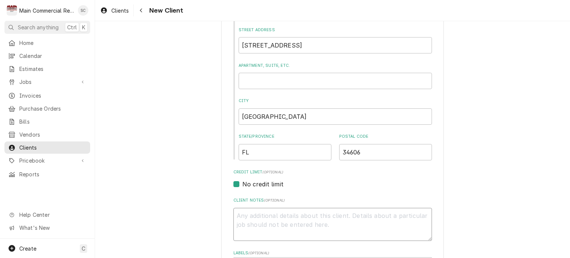
click at [374, 217] on textarea "Client Notes ( optional )" at bounding box center [332, 224] width 199 height 33
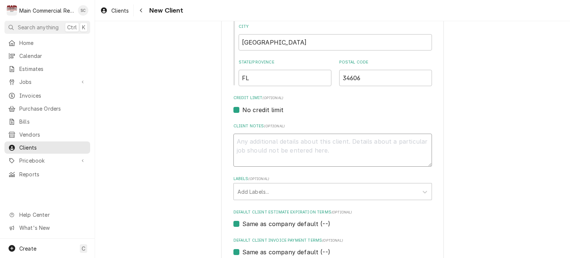
type textarea "x"
type textarea "F"
type textarea "x"
type textarea "FI"
type textarea "x"
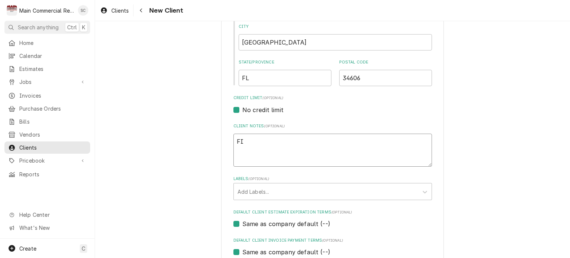
type textarea "FIR"
type textarea "x"
type textarea "FIRS"
type textarea "x"
type textarea "FIRST"
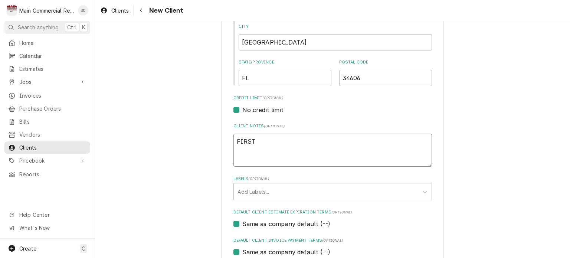
type textarea "x"
type textarea "FIRST"
type textarea "x"
type textarea "FIRST T"
type textarea "x"
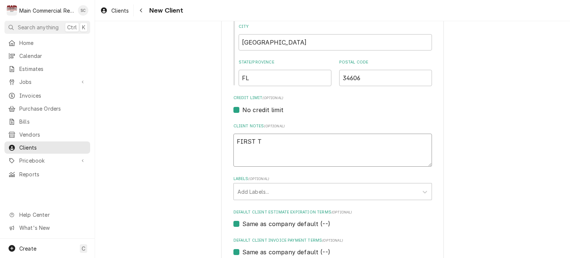
type textarea "FIRST TI"
type textarea "x"
type textarea "FIRST [PERSON_NAME]"
type textarea "x"
type textarea "FIRST TIME"
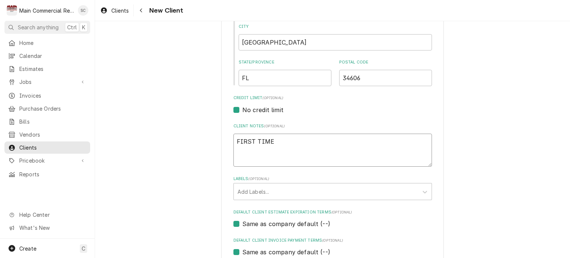
type textarea "x"
type textarea "FIRST TIME"
type textarea "x"
type textarea "FIRST TIME C"
type textarea "x"
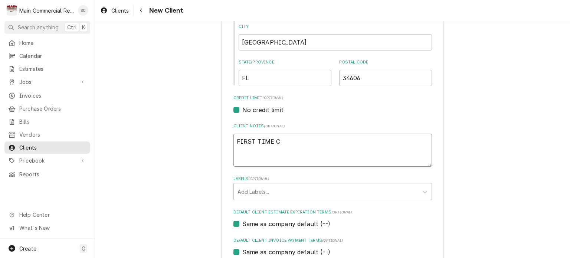
type textarea "FIRST TIME CU"
type textarea "x"
type textarea "FIRST TIME CUS"
type textarea "x"
type textarea "FIRST TIME CUST"
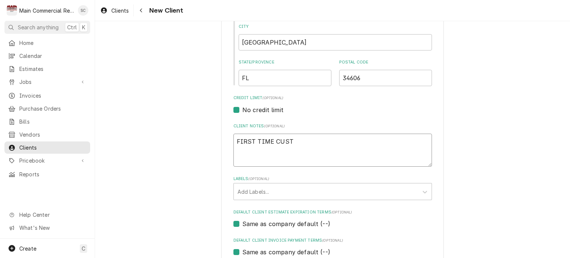
type textarea "x"
type textarea "FIRST TIME CUSTO"
type textarea "x"
type textarea "FIRST TIME CUSTOM"
type textarea "x"
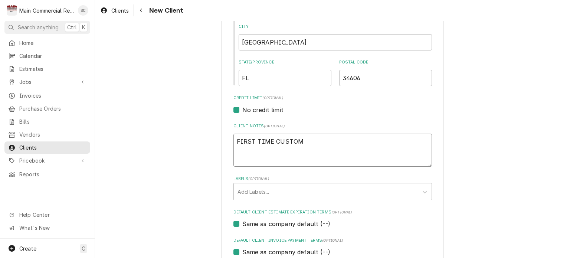
type textarea "FIRST TIME CUSTOME"
type textarea "x"
type textarea "FIRST TIME CUSTOMER"
type textarea "x"
type textarea "FIRST TIME CUSTOMER-"
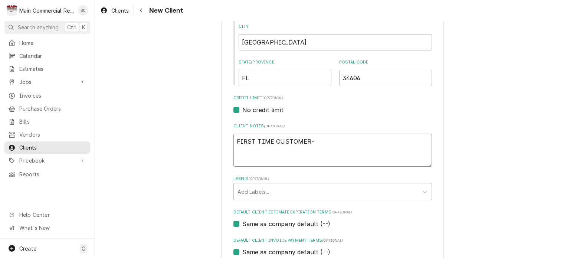
type textarea "x"
type textarea "FIRST TIME CUSTOMER-C"
type textarea "x"
type textarea "FIRST TIME CUSTOMER-CO"
type textarea "x"
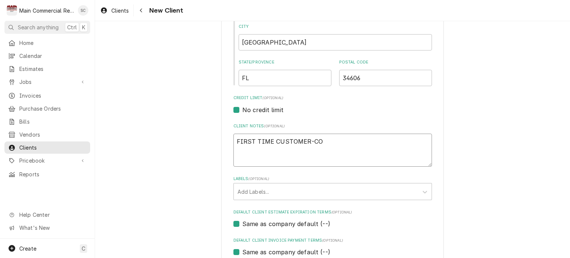
type textarea "FIRST TIME CUSTOMER-COD"
type textarea "x"
type textarea "FIRST TIME CUSTOMER-COD,"
type textarea "x"
type textarea "FIRST TIME CUSTOMER-COD,"
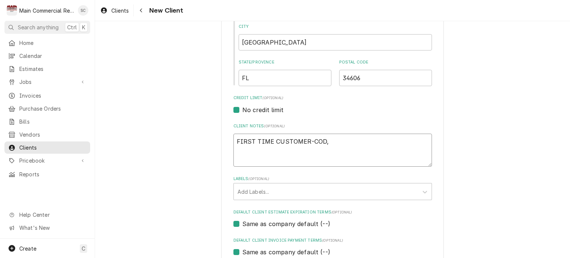
type textarea "x"
type textarea "FIRST TIME CUSTOMER-COD, C"
type textarea "x"
type textarea "FIRST TIME CUSTOMER-COD, CC"
type textarea "x"
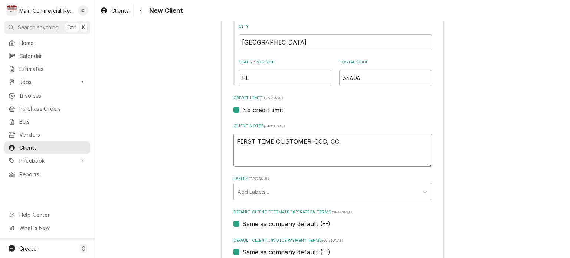
type textarea "FIRST TIME CUSTOMER-COD, CC"
type textarea "x"
type textarea "FIRST TIME CUSTOMER-COD, CC O"
type textarea "x"
type textarea "FIRST TIME CUSTOMER-COD, CC OR"
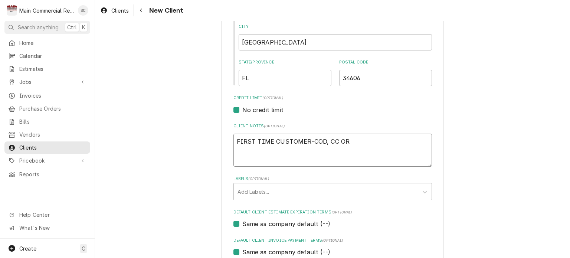
type textarea "x"
type textarea "FIRST TIME CUSTOMER-COD, CC OR"
type textarea "x"
type textarea "FIRST TIME CUSTOMER-COD, CC OR C"
type textarea "x"
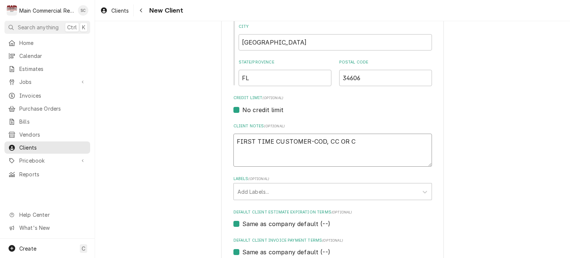
type textarea "FIRST TIME CUSTOMER-COD, CC OR CE"
type textarea "x"
type textarea "FIRST TIME CUSTOMER-COD, CC OR CEC"
type textarea "x"
type textarea "FIRST TIME CUSTOMER-COD, CC OR CECH"
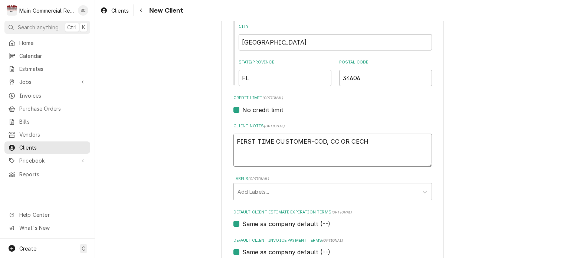
type textarea "x"
type textarea "FIRST TIME CUSTOMER-COD, CC OR CEC"
type textarea "x"
type textarea "FIRST TIME CUSTOMER-COD, CC OR CE"
type textarea "x"
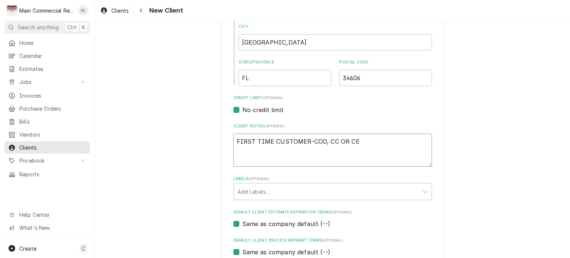
type textarea "FIRST TIME CUSTOMER-COD, CC OR C"
type textarea "x"
type textarea "FIRST TIME CUSTOMER-COD, CC OR CH"
type textarea "x"
type textarea "FIRST TIME CUSTOMER-COD, CC OR CHE"
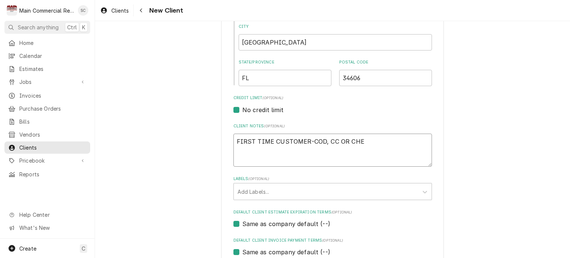
type textarea "x"
type textarea "FIRST TIME CUSTOMER-COD, CC OR CHEC"
type textarea "x"
type textarea "FIRST TIME CUSTOMER-COD, CC OR CHECK"
type textarea "x"
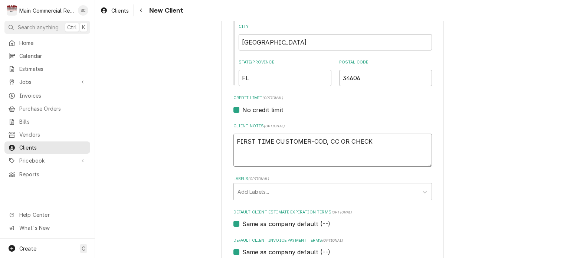
type textarea "FIRST TIME CUSTOMER-COD, CC OR CHECK"
type textarea "x"
type textarea "FIRST TIME CUSTOMER-COD, CC OR CHECK d"
type textarea "x"
type textarea "FIRST TIME CUSTOMER-COD, CC OR CHECK di"
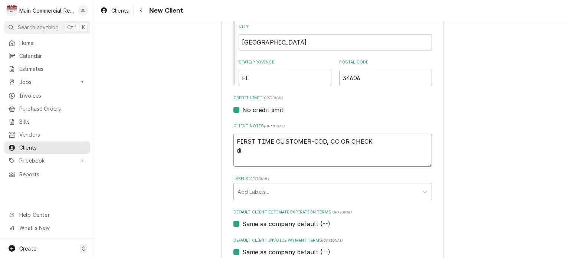
type textarea "x"
type textarea "FIRST TIME CUSTOMER-COD, CC OR CHECK dis"
type textarea "x"
type textarea "FIRST TIME CUSTOMER-COD, CC OR CHECK dish"
type textarea "x"
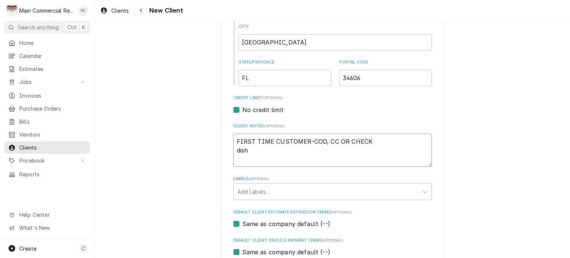
type textarea "FIRST TIME CUSTOMER-COD, CC OR CHECK dishw"
type textarea "x"
type textarea "FIRST TIME CUSTOMER-COD, CC OR CHECK dishwa"
type textarea "x"
type textarea "FIRST TIME CUSTOMER-COD, CC OR CHECK dishwas"
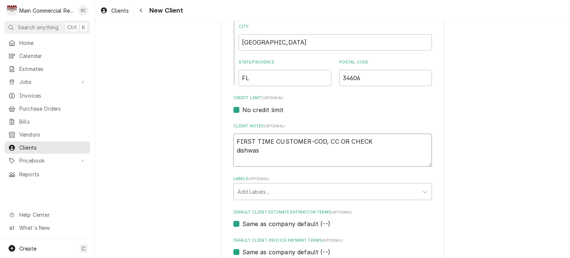
type textarea "x"
type textarea "FIRST TIME CUSTOMER-COD, CC OR CHECK dishwash"
type textarea "x"
type textarea "FIRST TIME CUSTOMER-COD, CC OR CHECK dishwashe"
type textarea "x"
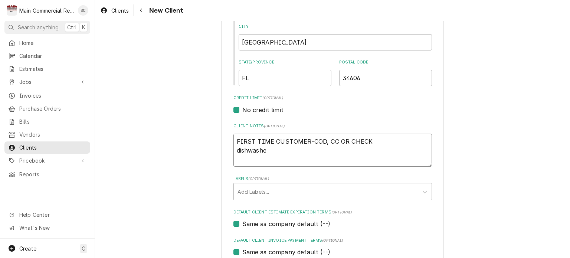
type textarea "FIRST TIME CUSTOMER-COD, CC OR CHECK dishwasher"
type textarea "x"
type textarea "FIRST TIME CUSTOMER-COD, CC OR CHECK dishwasher"
type textarea "x"
type textarea "FIRST TIME CUSTOMER-COD, CC OR CHECK dishwasher h"
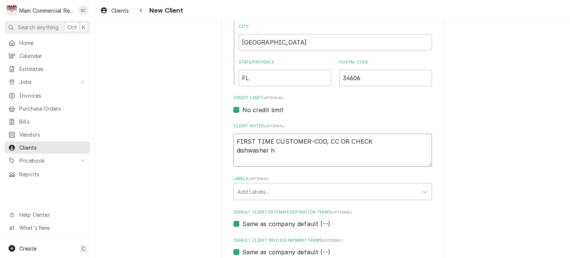
type textarea "x"
type textarea "FIRST TIME CUSTOMER-COD, CC OR CHECK dishwasher ha"
type textarea "x"
type textarea "FIRST TIME CUSTOMER-COD, CC OR CHECK dishwasher has"
type textarea "x"
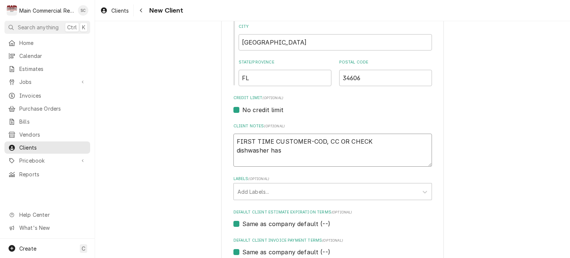
type textarea "FIRST TIME CUSTOMER-COD, CC OR CHECK dishwasher has"
type textarea "x"
type textarea "FIRST TIME CUSTOMER-COD, CC OR CHECK dishwasher has n"
type textarea "x"
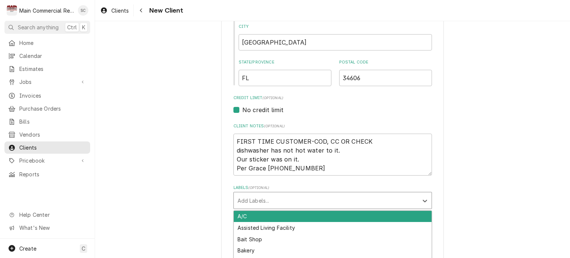
click at [255, 200] on div "Labels" at bounding box center [326, 200] width 177 height 13
click at [254, 215] on div "Restaurant" at bounding box center [333, 217] width 198 height 12
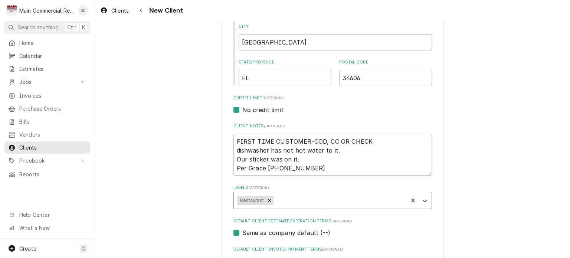
scroll to position [373, 0]
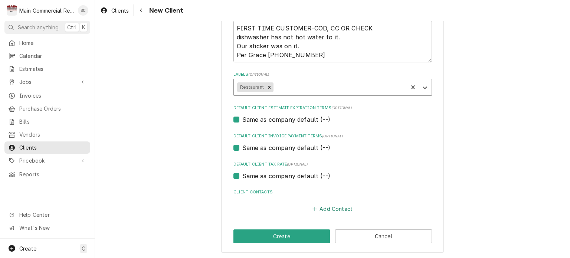
click at [334, 208] on button "Add Contact" at bounding box center [332, 208] width 43 height 10
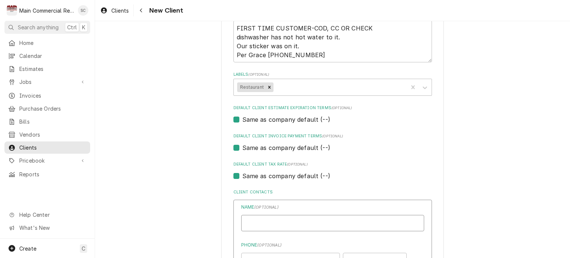
click at [329, 221] on input "Business Name" at bounding box center [332, 223] width 183 height 16
click at [248, 222] on input "Crace Machnik" at bounding box center [332, 223] width 183 height 16
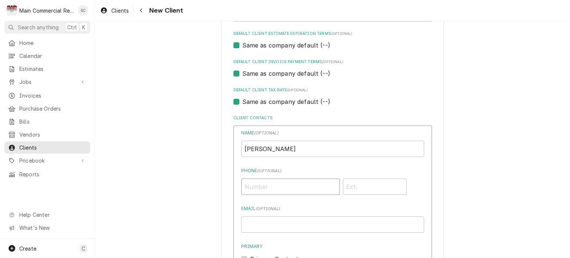
click at [300, 190] on input "Phone ( optional )" at bounding box center [290, 187] width 99 height 16
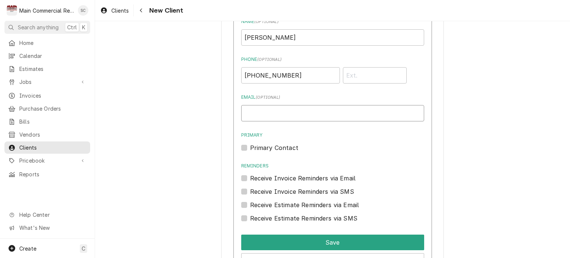
click at [278, 113] on input "Email ( optional )" at bounding box center [332, 113] width 183 height 16
click at [250, 147] on label "Primary Contact" at bounding box center [274, 147] width 48 height 9
click at [250, 147] on input "Primary" at bounding box center [341, 151] width 183 height 16
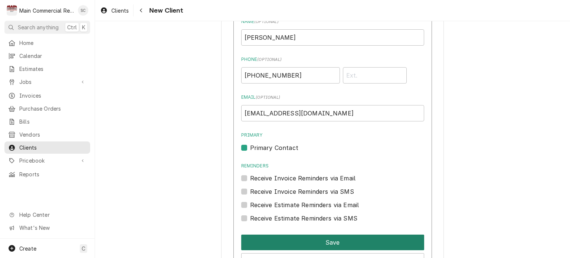
click at [318, 239] on button "Save" at bounding box center [332, 243] width 183 height 16
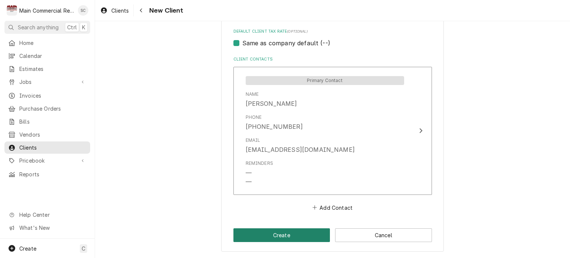
scroll to position [504, 0]
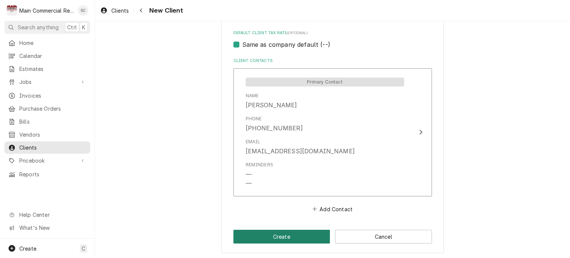
click at [312, 237] on button "Create" at bounding box center [281, 237] width 97 height 14
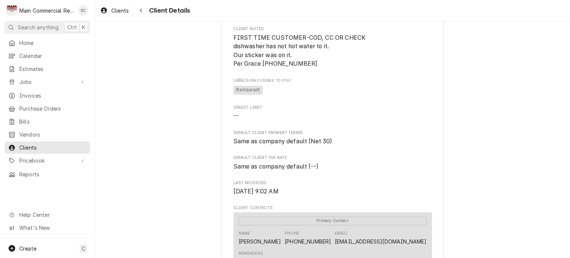
scroll to position [260, 0]
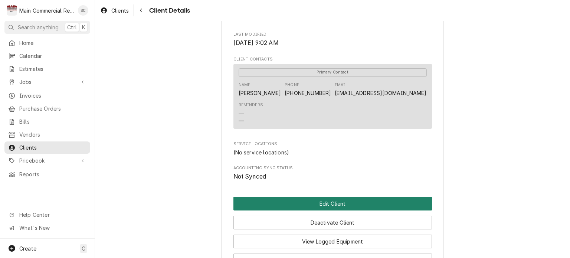
click at [347, 210] on button "Edit Client" at bounding box center [332, 204] width 199 height 14
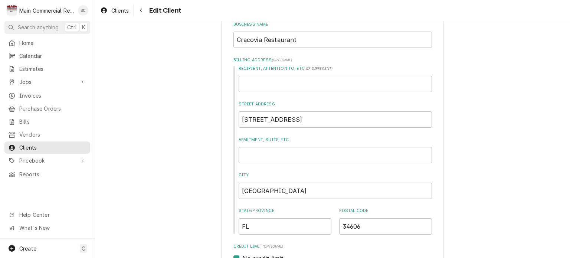
scroll to position [223, 0]
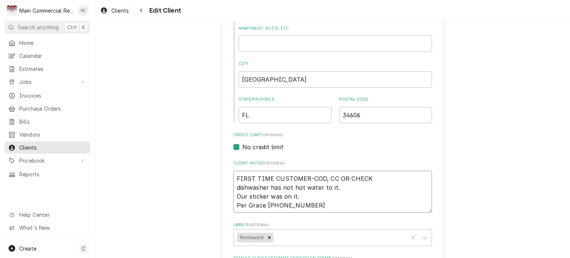
drag, startPoint x: 325, startPoint y: 206, endPoint x: 229, endPoint y: 179, distance: 99.9
click at [229, 179] on div "Please provide the following information about your client: Client Type Industr…" at bounding box center [332, 191] width 223 height 756
type textarea "x"
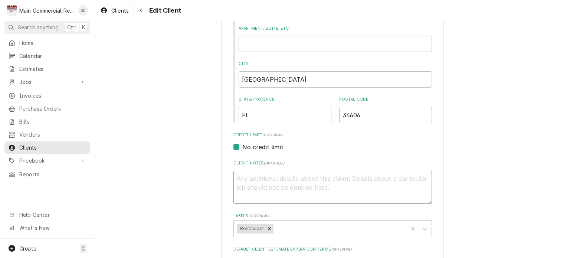
click at [255, 176] on textarea "Client Notes ( optional )" at bounding box center [332, 187] width 199 height 33
type textarea "x"
type textarea "f"
type textarea "x"
type textarea "fi"
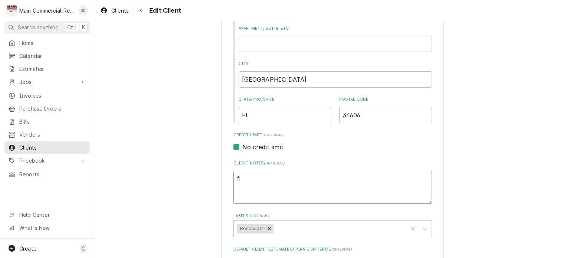
type textarea "x"
type textarea "fir"
type textarea "x"
type textarea "fi"
type textarea "x"
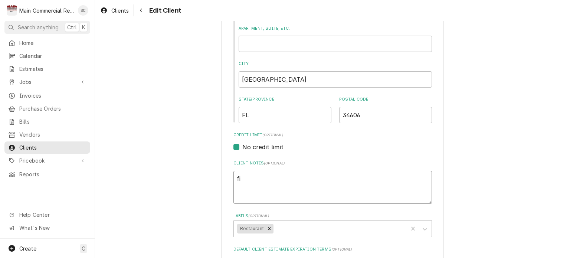
type textarea "f"
type textarea "x"
type textarea "F"
type textarea "x"
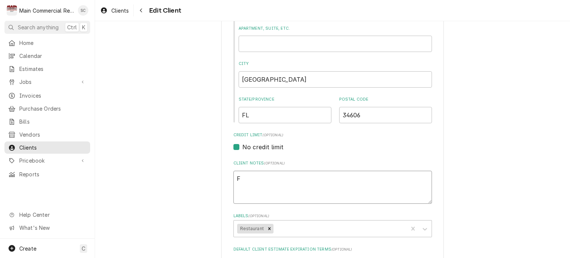
type textarea "Fi"
type textarea "x"
type textarea "Fir"
type textarea "x"
type textarea "Firs"
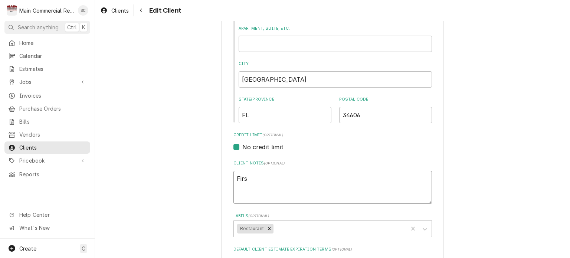
type textarea "x"
type textarea "First"
type textarea "x"
type textarea "First"
type textarea "x"
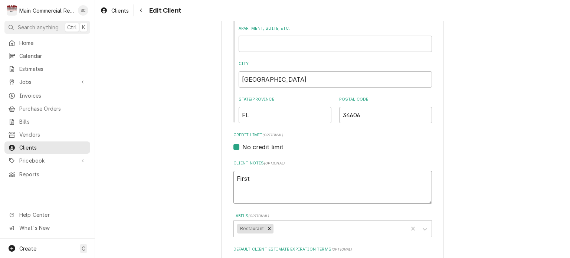
type textarea "First t"
type textarea "x"
type textarea "First ti"
type textarea "x"
type textarea "First [PERSON_NAME]"
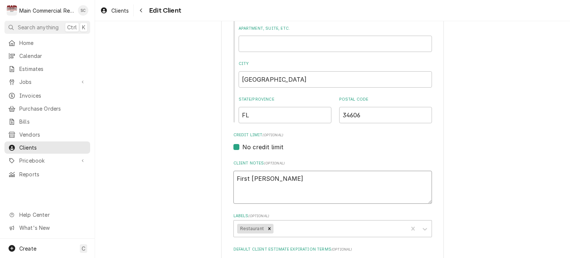
type textarea "x"
type textarea "First time"
type textarea "x"
type textarea "First time"
type textarea "x"
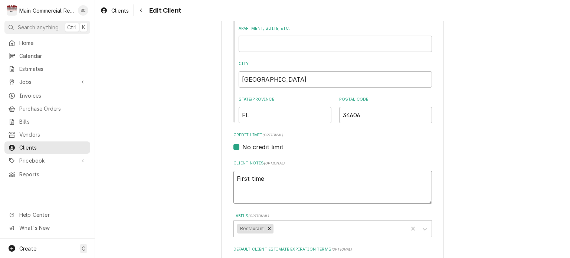
type textarea "First time C"
type textarea "x"
type textarea "First time Cu"
type textarea "x"
type textarea "First time Cus"
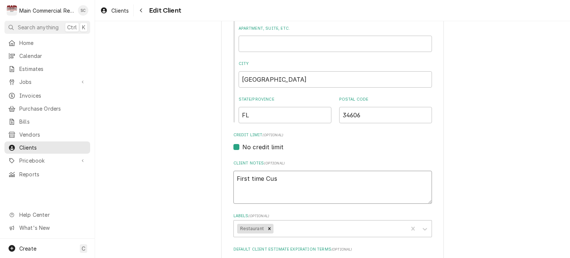
type textarea "x"
type textarea "First time Cust"
type textarea "x"
type textarea "First time Custo"
type textarea "x"
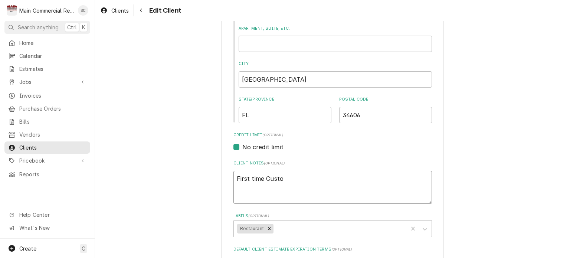
type textarea "First time Custom"
type textarea "x"
type textarea "First time Custome"
type textarea "x"
type textarea "First time Customer"
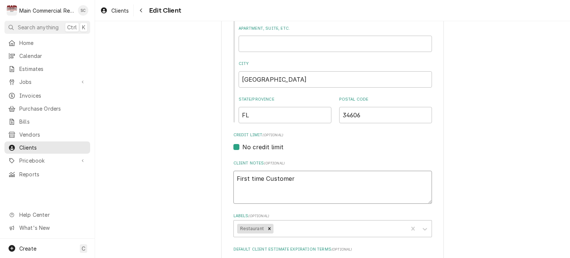
type textarea "x"
type textarea "First time Customer,"
type textarea "x"
type textarea "First time Customer,"
type textarea "x"
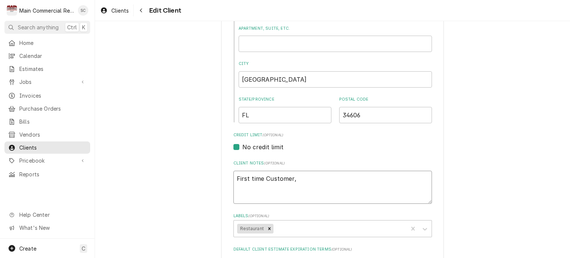
type textarea "First time Customer, *"
type textarea "x"
type textarea "First time Customer, *c"
type textarea "x"
type textarea "First time Customer, *co"
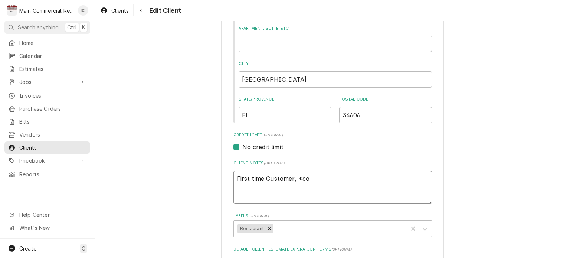
type textarea "x"
type textarea "First time Customer, *c"
type textarea "x"
type textarea "First time Customer, *"
type textarea "x"
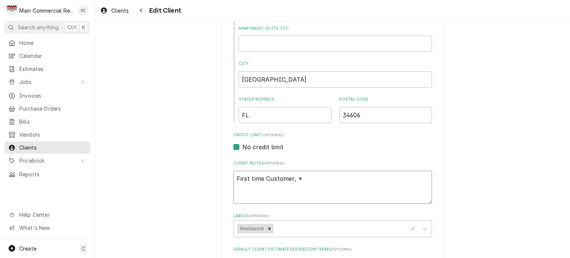
type textarea "First time Customer, *C"
type textarea "x"
type textarea "First time Customer, *CO"
type textarea "x"
type textarea "First time Customer, *COD"
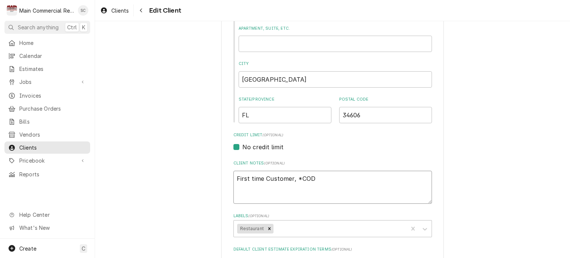
type textarea "x"
type textarea "First time Customer, *COD*"
type textarea "x"
type textarea "First time Customer, *COD*"
type textarea "x"
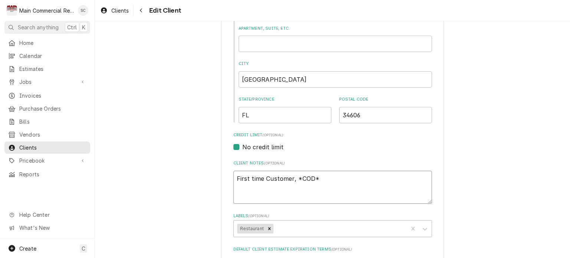
type textarea "First time Customer, *COD* C"
type textarea "x"
type textarea "First time Customer, *COD* CC"
type textarea "x"
type textarea "First time Customer, *COD* CC"
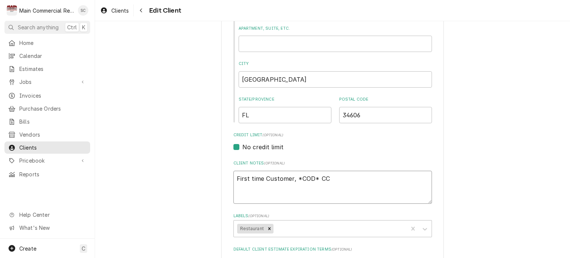
type textarea "x"
type textarea "First time Customer, *COD* CC O"
type textarea "x"
type textarea "First time Customer, *COD* CC OR"
type textarea "x"
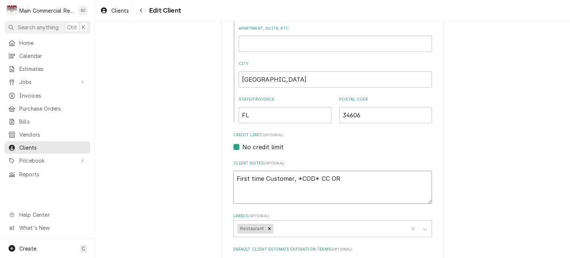
type textarea "First time Customer, *COD* CC OR"
type textarea "x"
type textarea "First time Customer, *COD* CC OR C"
type textarea "x"
type textarea "First time Customer, *COD* CC OR CH"
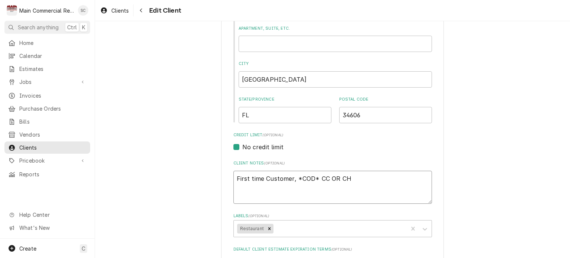
type textarea "x"
type textarea "First time Customer, *COD* CC OR CHE"
type textarea "x"
type textarea "First time Customer, *COD* CC OR CHEC"
type textarea "x"
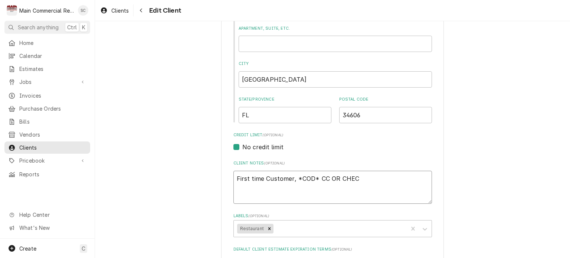
type textarea "First time Customer, *COD* CC OR CHECK"
type textarea "x"
type textarea "First time Customer, *COD* CC OR CHECK"
type textarea "x"
type textarea "First time Customer, *COD* CC OR CHECK o"
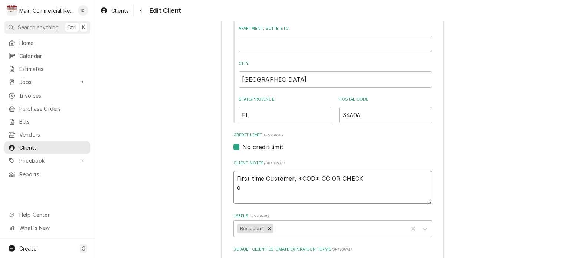
type textarea "x"
type textarea "First time Customer, *COD* CC OR CHECK oU"
type textarea "x"
type textarea "First time Customer, *COD* CC OR CHECK o"
type textarea "x"
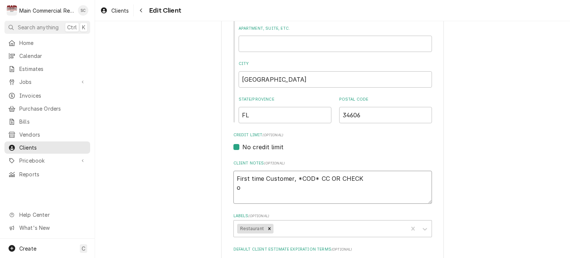
type textarea "First time Customer, *COD* CC OR CHECK"
type textarea "x"
type textarea "First time Customer, *COD* CC OR CHECK O"
type textarea "x"
type textarea "First time Customer, *COD* CC OR CHECK OU"
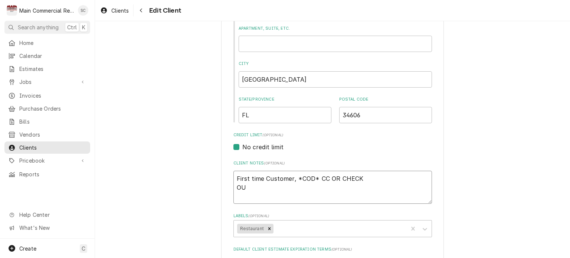
type textarea "x"
type textarea "First time Customer, *COD* CC OR CHECK OUR"
type textarea "x"
type textarea "First time Customer, *COD* CC OR CHECK OUR"
type textarea "x"
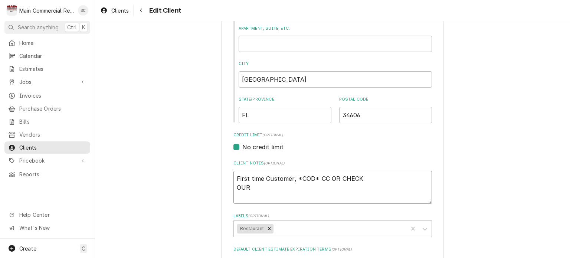
type textarea "First time Customer, *COD* CC OR CHECK OUR"
type textarea "x"
type textarea "First time Customer, *COD* CC OR CHECK OU"
type textarea "x"
type textarea "First time Customer, *COD* CC OR CHECK O"
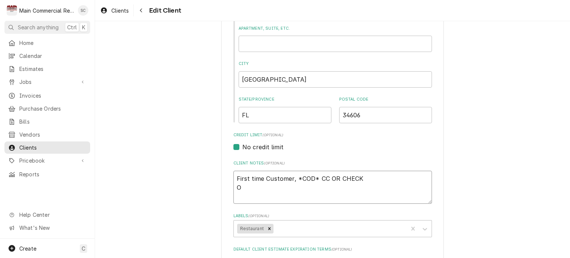
type textarea "x"
type textarea "First time Customer, *COD* CC OR CHECK Oo"
type textarea "x"
type textarea "First time Customer, *COD* CC OR CHECK Oou"
type textarea "x"
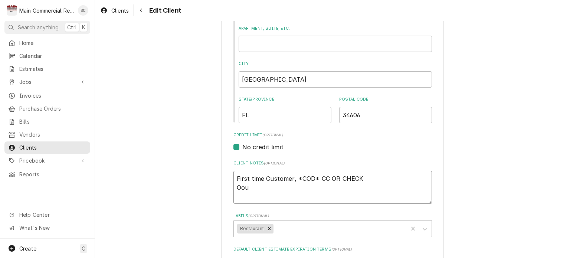
type textarea "First time Customer, *COD* CC OR CHECK Oo"
type textarea "x"
type textarea "First time Customer, *COD* CC OR CHECK O"
type textarea "x"
type textarea "First time Customer, *COD* CC OR CHECK Ou"
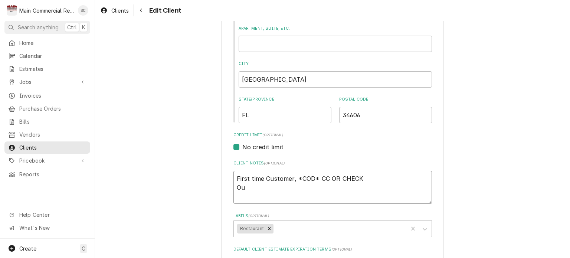
type textarea "x"
type textarea "First time Customer, *COD* CC OR CHECK Our"
type textarea "x"
type textarea "First time Customer, *COD* CC OR CHECK Our"
type textarea "x"
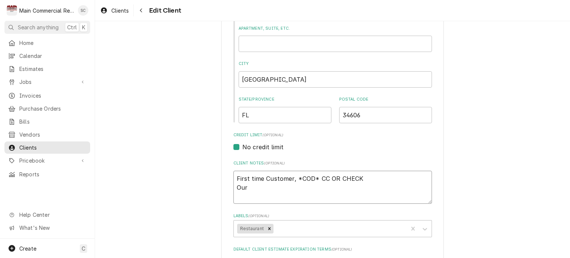
type textarea "First time Customer, *COD* CC OR CHECK Our s"
type textarea "x"
type textarea "First time Customer, *COD* CC OR CHECK Our st"
type textarea "x"
type textarea "First time Customer, *COD* CC OR CHECK Our sti"
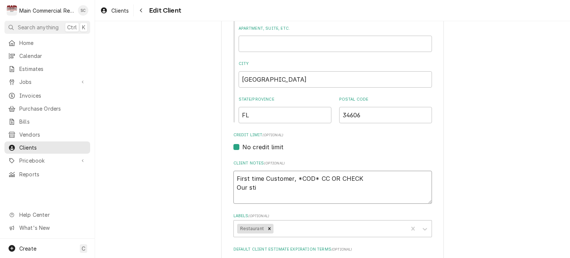
type textarea "x"
type textarea "First time Customer, *COD* CC OR CHECK Our stic"
type textarea "x"
type textarea "First time Customer, *COD* CC OR CHECK Our stick"
type textarea "x"
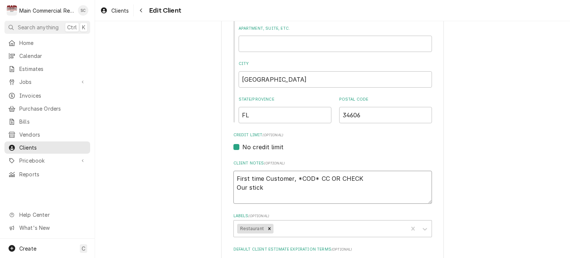
type textarea "First time Customer, *COD* CC OR CHECK Our sticke"
type textarea "x"
type textarea "First time Customer, *COD* CC OR CHECK Our sticker"
type textarea "x"
type textarea "First time Customer, *COD* CC OR CHECK Our sticker"
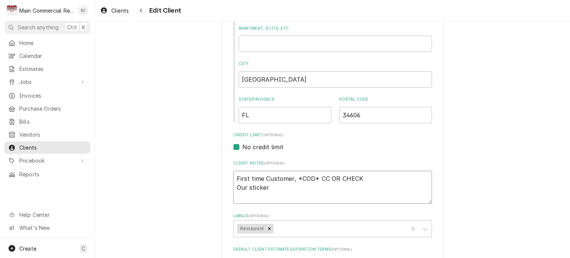
type textarea "x"
type textarea "First time Customer, *COD* CC OR CHECK Our sticker w"
type textarea "x"
type textarea "First time Customer, *COD* CC OR CHECK Our sticker wa"
type textarea "x"
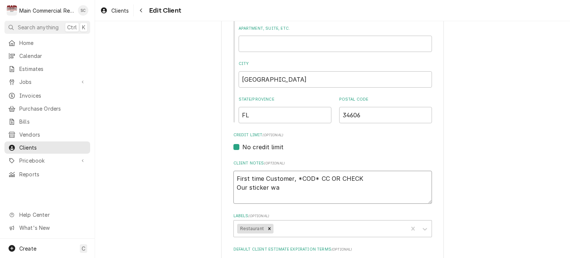
type textarea "First time Customer, *COD* CC OR CHECK Our sticker was"
type textarea "x"
type textarea "First time Customer, *COD* CC OR CHECK Our sticker was"
type textarea "x"
type textarea "First time Customer, *COD* CC OR CHECK Our sticker was o"
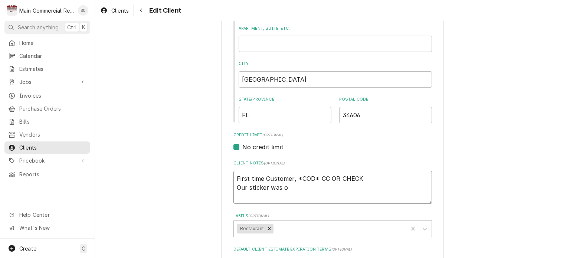
type textarea "x"
type textarea "First time Customer, *COD* CC OR CHECK Our sticker was on"
type textarea "x"
type textarea "First time Customer, *COD* CC OR CHECK Our sticker was on"
type textarea "x"
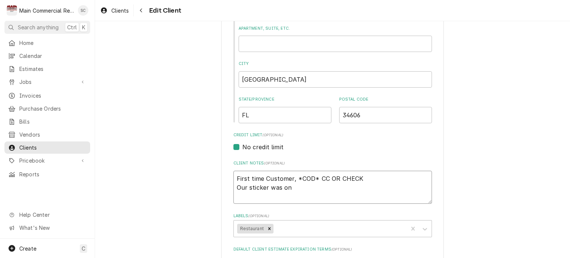
type textarea "First time Customer, *COD* CC OR CHECK Our sticker was on h"
type textarea "x"
type textarea "First time Customer, *COD* CC OR CHECK Our sticker was on he"
type textarea "x"
type textarea "First time Customer, *COD* CC OR CHECK Our sticker was on her"
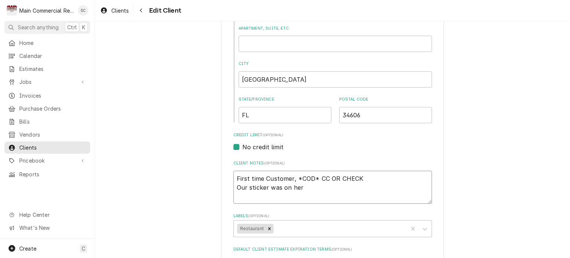
type textarea "x"
type textarea "First time Customer, *COD* CC OR CHECK Our sticker was on her"
type textarea "x"
type textarea "First time Customer, *COD* CC OR CHECK Our sticker was on her d"
type textarea "x"
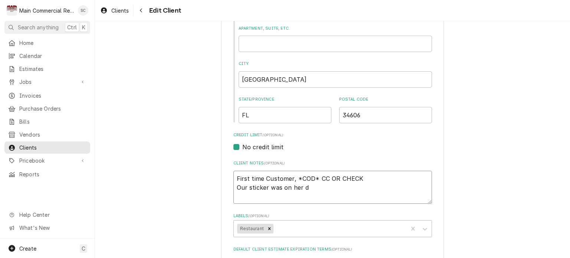
type textarea "First time Customer, *COD* CC OR CHECK Our sticker was on her di"
type textarea "x"
type textarea "First time Customer, *COD* CC OR CHECK Our sticker was on her dis"
type textarea "x"
type textarea "First time Customer, *COD* CC OR CHECK Our sticker was on her dish"
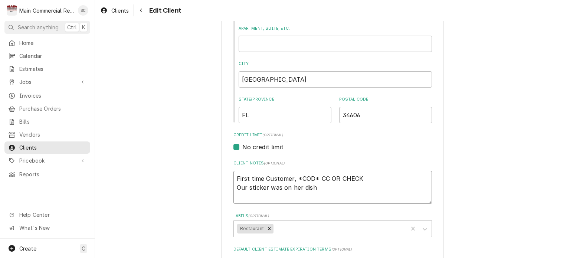
type textarea "x"
type textarea "First time Customer, *COD* CC OR CHECK Our sticker was on her dishw"
type textarea "x"
type textarea "First time Customer, *COD* CC OR CHECK Our sticker was on her dishwa"
type textarea "x"
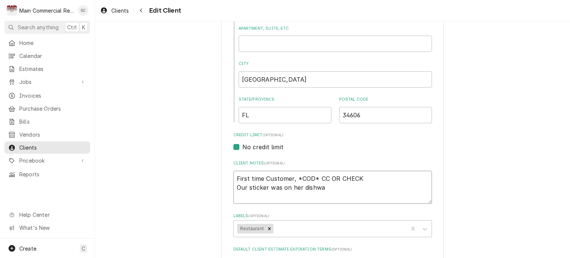
type textarea "First time Customer, *COD* CC OR CHECK Our sticker was on her dishwas"
type textarea "x"
type textarea "First time Customer, *COD* CC OR CHECK Our sticker was on her dishwash"
type textarea "x"
type textarea "First time Customer, *COD* CC OR CHECK Our sticker was on her dishwashe"
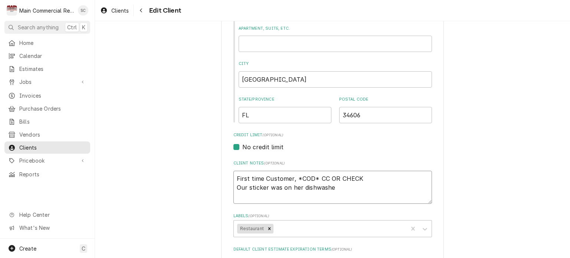
type textarea "x"
type textarea "First time Customer, *COD* CC OR CHECK Our sticker was on her dishwasher"
type textarea "x"
type textarea "First time Customer, *COD* CC OR CHECK Our sticker was on her dishwasher."
type textarea "x"
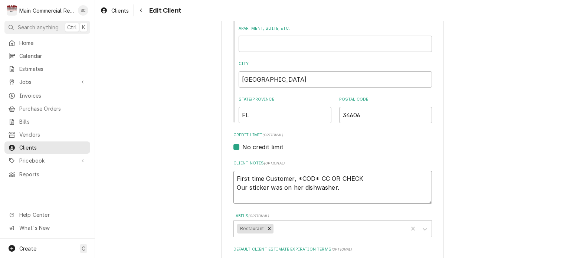
type textarea "First time Customer, *COD* CC OR CHECK Our sticker was on her dishwasher.."
type textarea "x"
type textarea "First time Customer, *COD* CC OR CHECK Our sticker was on her dishwasher..."
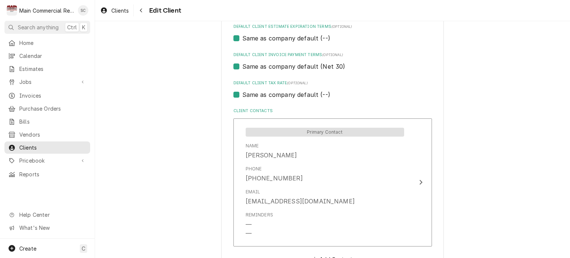
scroll to position [520, 0]
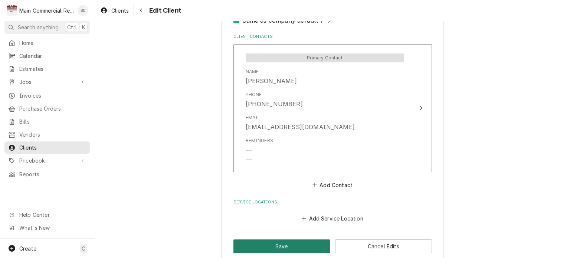
click at [300, 248] on button "Save" at bounding box center [281, 246] width 97 height 14
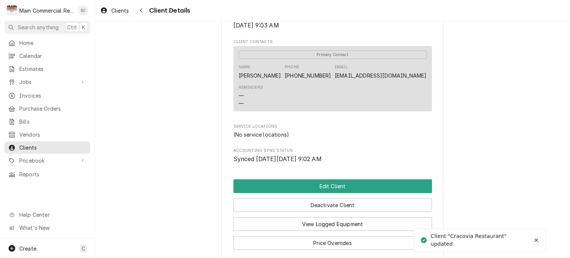
scroll to position [310, 0]
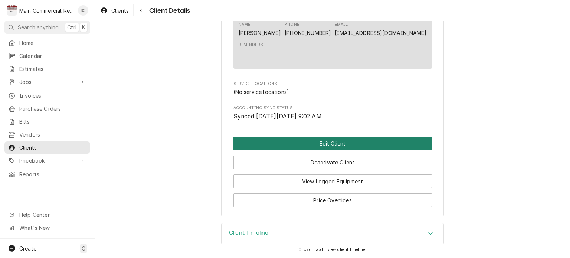
click at [324, 142] on button "Edit Client" at bounding box center [332, 144] width 199 height 14
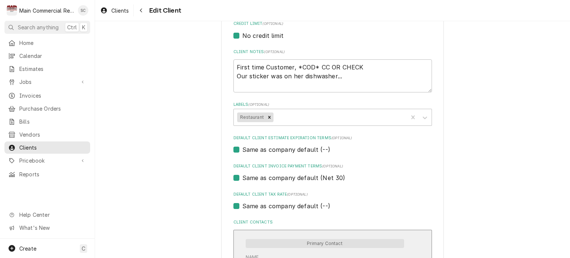
scroll to position [520, 0]
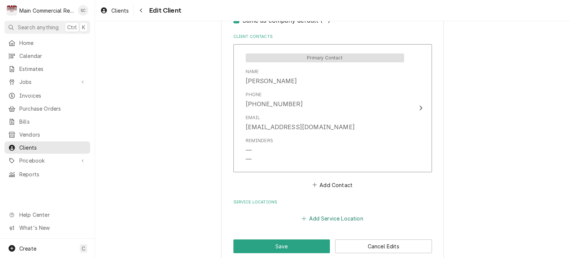
click at [338, 218] on button "Add Service Location" at bounding box center [333, 218] width 64 height 10
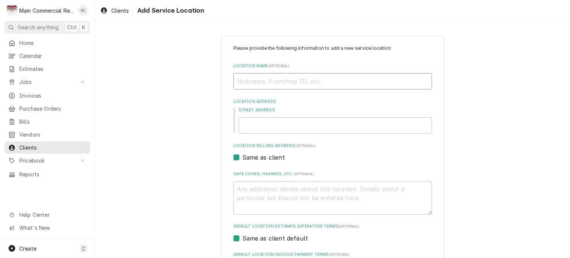
click at [273, 81] on input "Location Name ( optional )" at bounding box center [332, 81] width 199 height 16
click at [253, 124] on input "Street Address" at bounding box center [335, 125] width 193 height 16
type textarea "x"
type input "3"
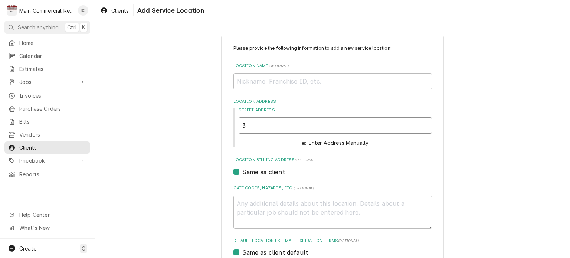
type textarea "x"
type input "30"
type textarea "x"
type input "300"
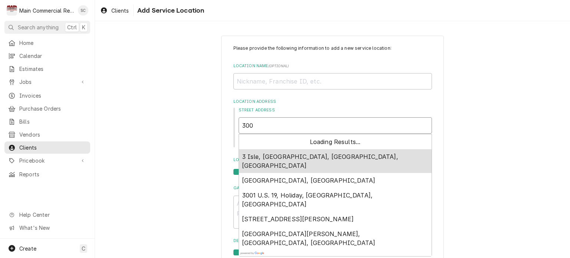
type textarea "x"
type input "3007"
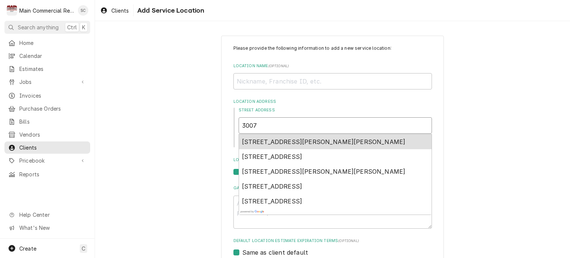
type textarea "x"
type input "3007"
type textarea "x"
type input "3007 C"
type textarea "x"
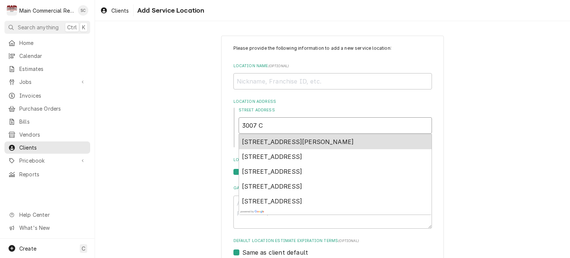
type input "3007 Co"
type textarea "x"
type input "3007 Com"
type textarea "x"
type input "3007 Comm"
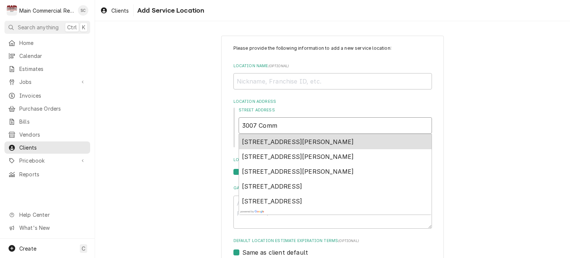
type textarea "x"
type input "3007 Comme"
type textarea "x"
type input "3007 Commer"
type textarea "x"
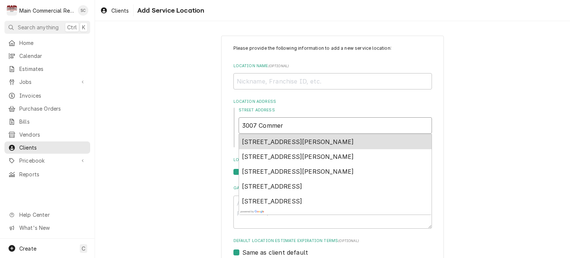
type input "3007 Commerc"
type textarea "x"
type input "3007 Commerci"
type textarea "x"
type input "3007 Commercia"
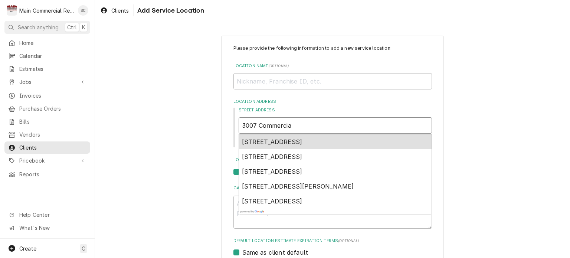
type textarea "x"
type input "3007 Commercial"
type textarea "x"
type input "3007 Commercial"
type textarea "x"
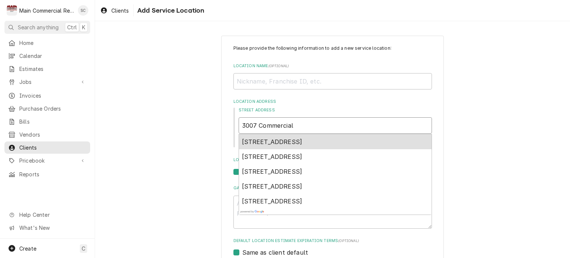
type input "3007 Commercial W"
type textarea "x"
type input "3007 Commercial Wa"
type textarea "x"
type input "[STREET_ADDRESS]"
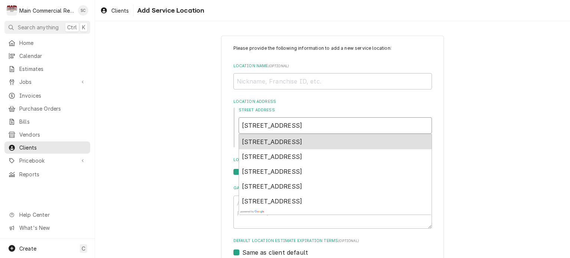
click at [263, 141] on span "[STREET_ADDRESS]" at bounding box center [272, 141] width 61 height 7
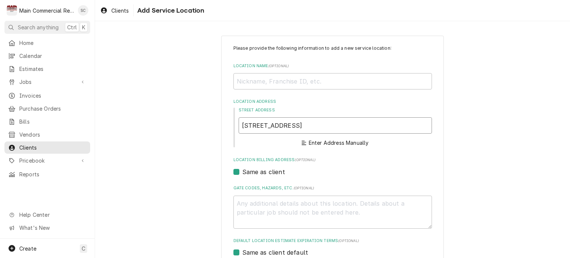
type textarea "x"
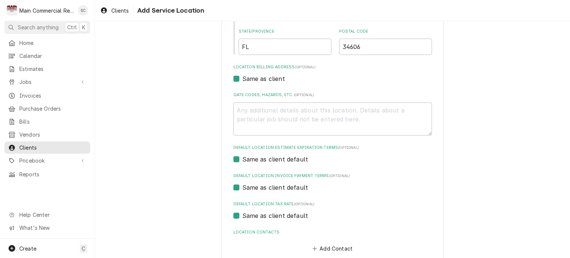
scroll to position [226, 0]
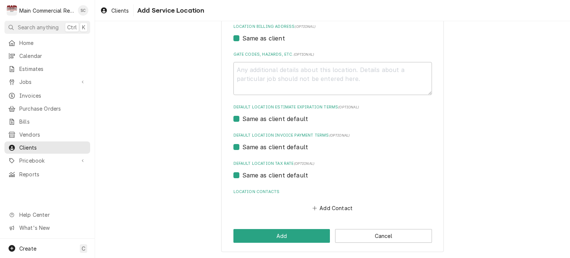
type input "[STREET_ADDRESS]"
click at [278, 66] on textarea "Gate Codes, Hazards, etc. ( optional )" at bounding box center [332, 78] width 199 height 33
type textarea "x"
type textarea "c"
type textarea "x"
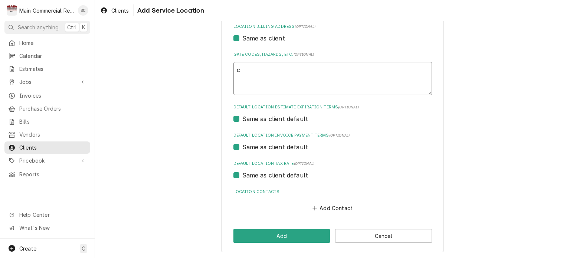
type textarea "co"
type textarea "x"
type textarea "c"
type textarea "x"
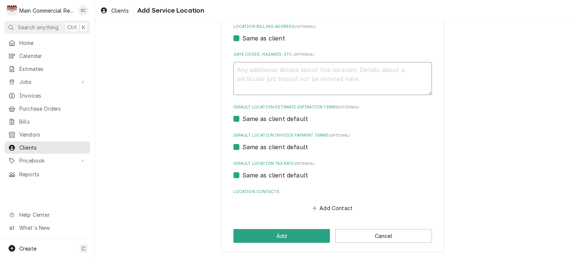
type textarea "C"
type textarea "x"
type textarea "CO"
type textarea "x"
type textarea "COD"
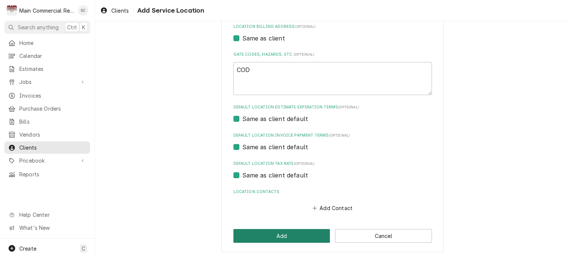
click at [272, 237] on button "Add" at bounding box center [281, 236] width 97 height 14
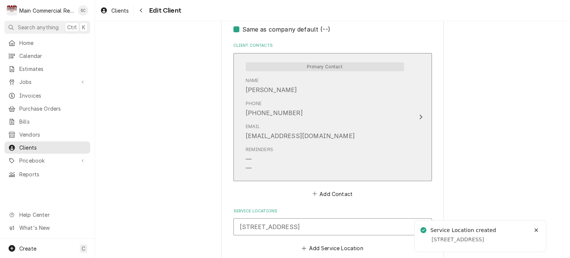
scroll to position [550, 0]
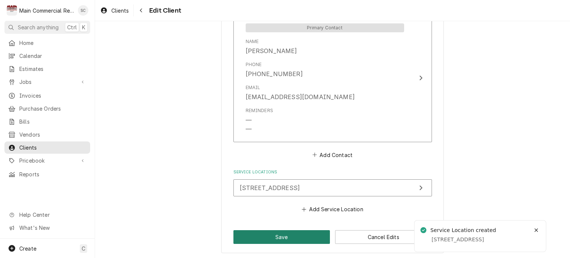
click at [316, 238] on button "Save" at bounding box center [281, 237] width 97 height 14
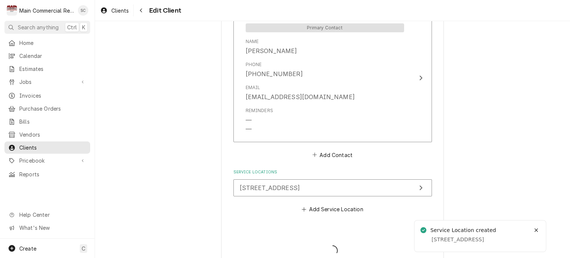
type textarea "x"
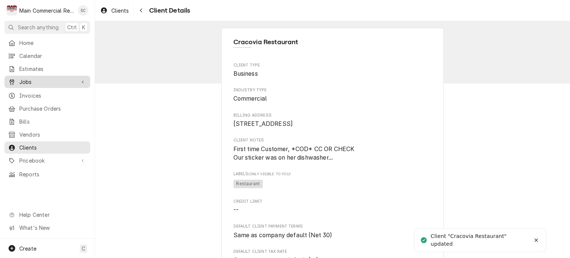
click at [31, 81] on span "Jobs" at bounding box center [47, 82] width 56 height 8
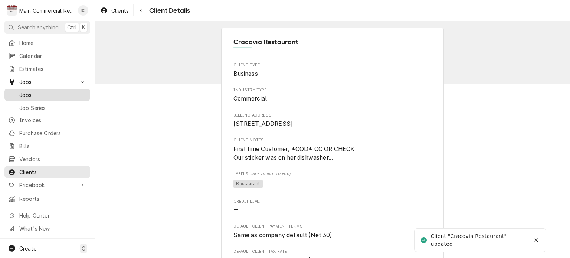
click at [32, 95] on span "Jobs" at bounding box center [52, 95] width 67 height 8
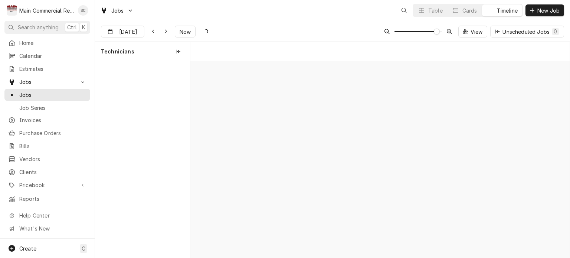
scroll to position [0, 7522]
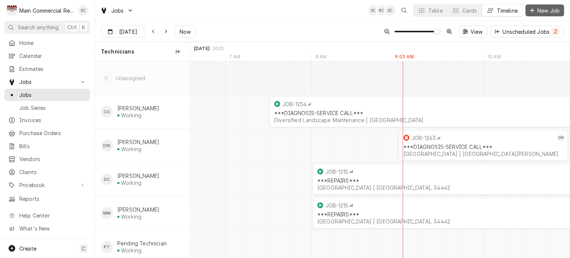
click at [547, 12] on span "New Job" at bounding box center [548, 11] width 25 height 8
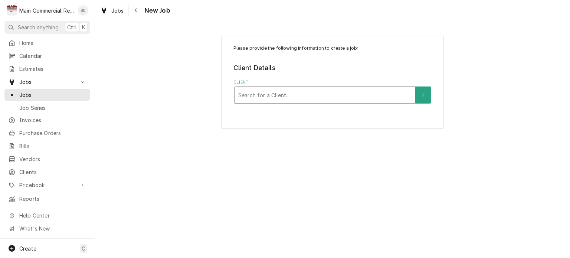
click at [321, 95] on div "Client" at bounding box center [324, 94] width 173 height 13
type input "cRAC"
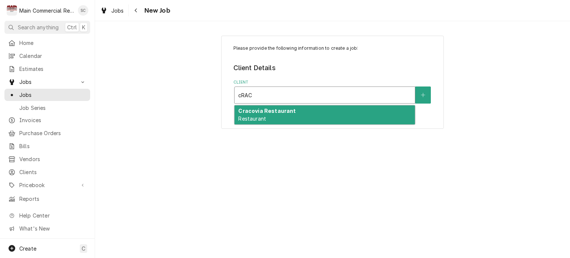
click at [323, 108] on div "Cracovia Restaurant Restaurant" at bounding box center [325, 114] width 180 height 19
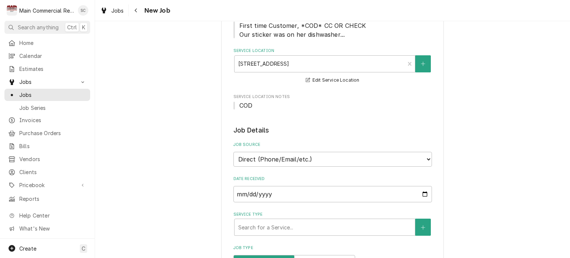
scroll to position [223, 0]
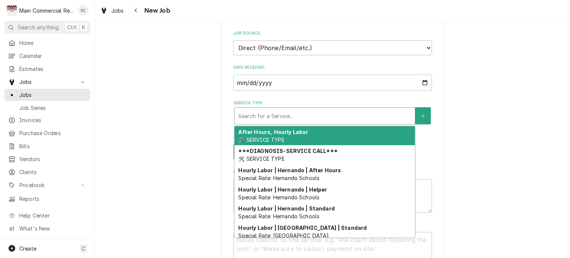
click at [297, 115] on div "Service Type" at bounding box center [324, 115] width 173 height 13
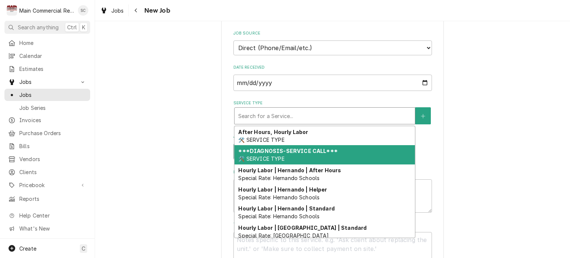
click at [284, 153] on div "***DIAGNOSIS-SERVICE CALL*** 🛠️ SERVICE TYPE" at bounding box center [325, 154] width 180 height 19
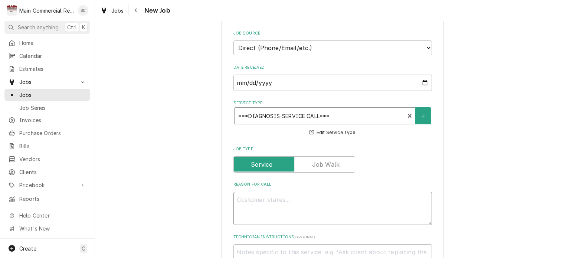
click at [293, 200] on textarea "Reason For Call" at bounding box center [332, 208] width 199 height 33
type textarea "x"
type textarea "D"
type textarea "x"
type textarea "Di"
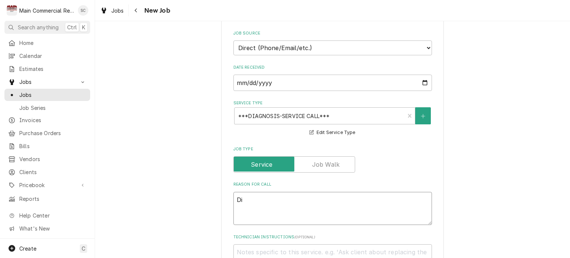
type textarea "x"
type textarea "Dis"
type textarea "x"
type textarea "Dish"
type textarea "x"
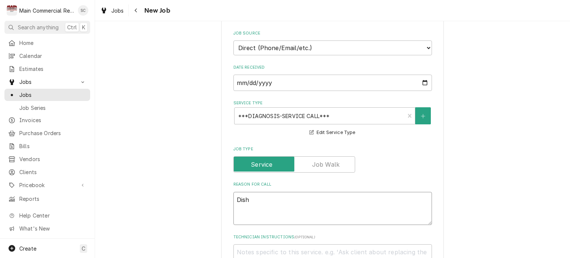
type textarea "Dishw"
type textarea "x"
type textarea "Dishwa"
type textarea "x"
type textarea "Dishwas"
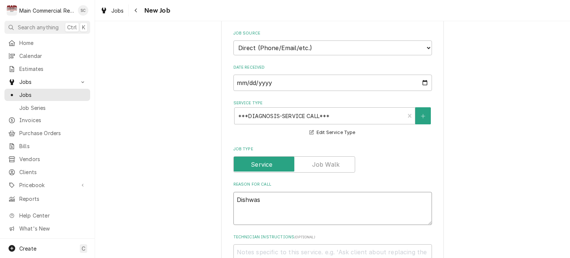
type textarea "x"
type textarea "Dishwash"
type textarea "x"
type textarea "Dishwashe"
type textarea "x"
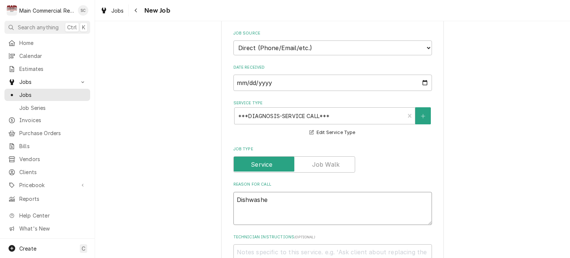
type textarea "Dishwasher"
type textarea "x"
type textarea "Dishwasher"
type textarea "x"
type textarea "Dishwasher h"
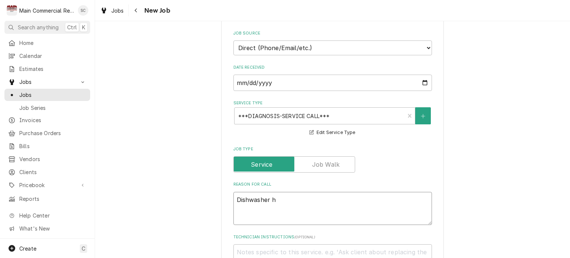
type textarea "x"
type textarea "Dishwasher ha"
type textarea "x"
type textarea "Dishwasher has"
type textarea "x"
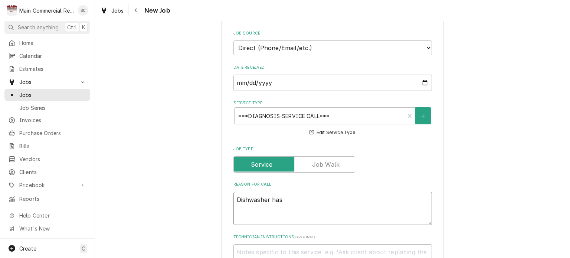
type textarea "Dishwasher has"
type textarea "x"
type textarea "Dishwasher has n"
type textarea "x"
type textarea "Dishwasher has no"
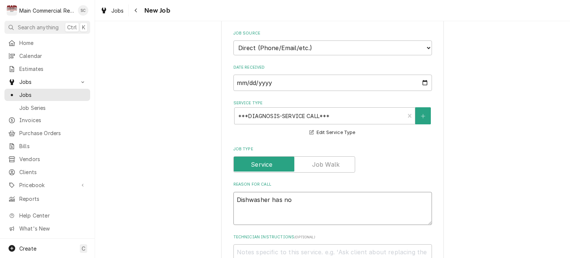
type textarea "x"
type textarea "Dishwasher has not"
type textarea "x"
type textarea "Dishwasher has no"
type textarea "x"
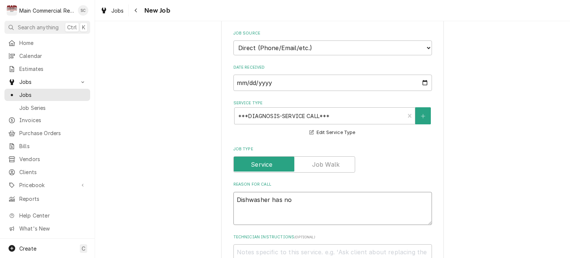
type textarea "Dishwasher has no"
type textarea "x"
type textarea "Dishwasher has no h"
type textarea "x"
type textarea "Dishwasher has no ho"
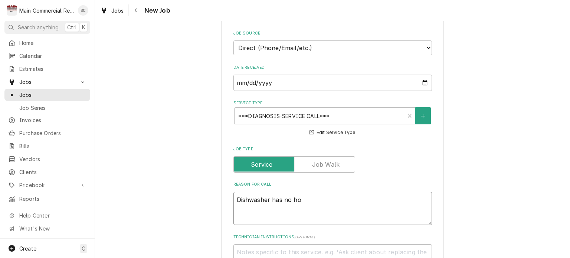
type textarea "x"
type textarea "Dishwasher has no hot"
type textarea "x"
type textarea "Dishwasher has no hot"
type textarea "x"
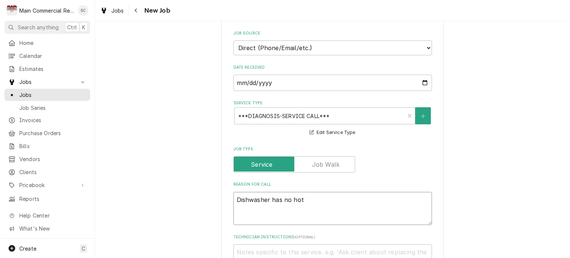
type textarea "Dishwasher has no hot w"
type textarea "x"
type textarea "Dishwasher has no hot wa"
type textarea "x"
type textarea "Dishwasher has no hot wat"
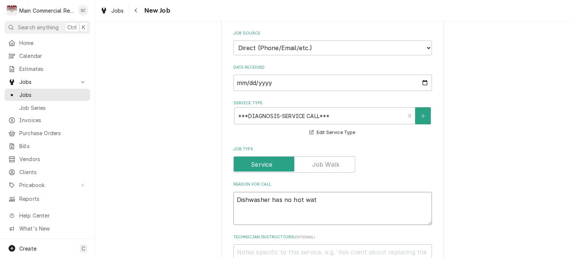
type textarea "x"
type textarea "Dishwasher has no hot wate"
type textarea "x"
type textarea "Dishwasher has no hot water"
type textarea "x"
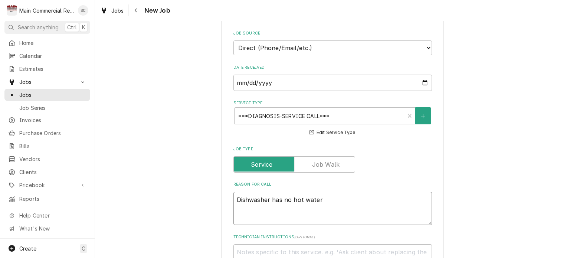
type textarea "Dishwasher has no hot water"
type textarea "x"
type textarea "Dishwasher has no hot water g"
type textarea "x"
type textarea "Dishwasher has no hot water go"
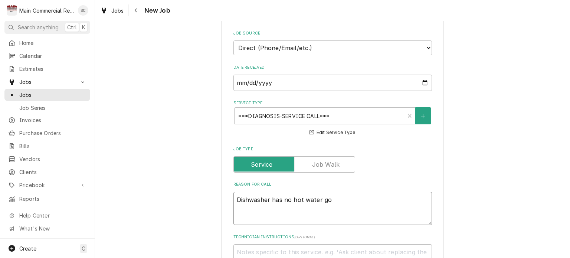
type textarea "x"
type textarea "Dishwasher has no hot water goi"
type textarea "x"
type textarea "Dishwasher has no hot water goin"
type textarea "x"
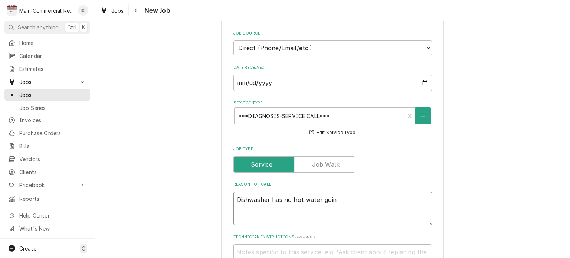
type textarea "Dishwasher has no hot water going"
type textarea "x"
type textarea "Dishwasher has no hot water going"
type textarea "x"
type textarea "Dishwasher has no hot water going t"
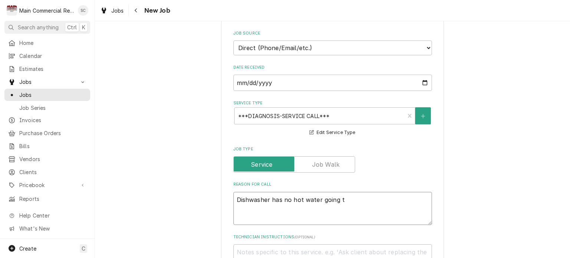
type textarea "x"
type textarea "Dishwasher has no hot water going to"
type textarea "x"
type textarea "Dishwasher has no hot water going to"
type textarea "x"
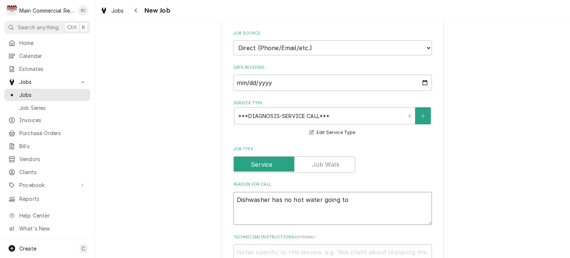
type textarea "Dishwasher has no hot water going to i"
type textarea "x"
type textarea "Dishwasher has no hot water going to it"
type textarea "x"
type textarea "Dishwasher has no hot water going to it."
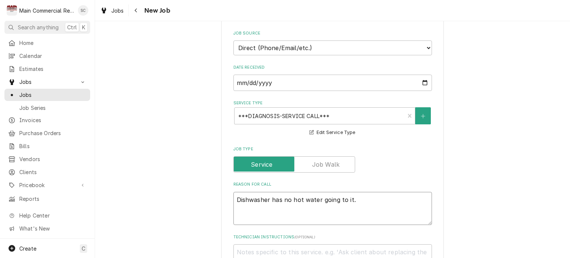
type textarea "x"
type textarea "Dishwasher has no hot water going to it."
type textarea "x"
type textarea "Dishwasher has no hot water going to it. P"
type textarea "x"
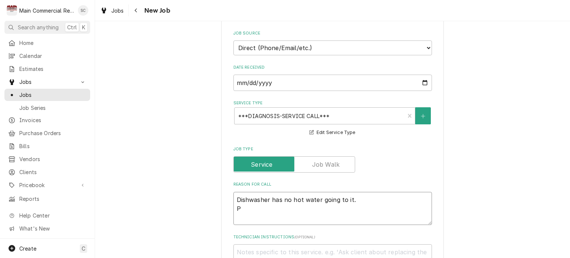
type textarea "Dishwasher has no hot water going to it. Pe"
type textarea "x"
type textarea "Dishwasher has no hot water going to it. Per"
type textarea "x"
type textarea "Dishwasher has no hot water going to it. Per"
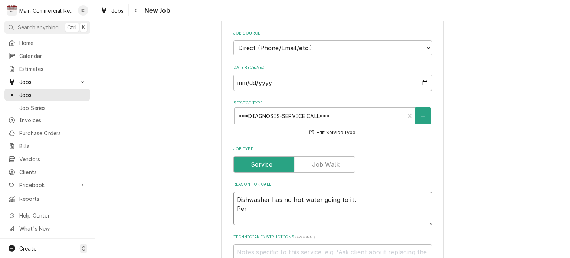
type textarea "x"
type textarea "Dishwasher has no hot water going to it. Per G"
type textarea "x"
type textarea "Dishwasher has no hot water going to it. Per Gr"
type textarea "x"
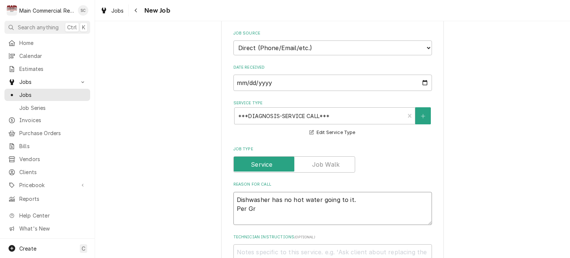
type textarea "Dishwasher has no hot water going to it. Per Gra"
type textarea "x"
type textarea "Dishwasher has no hot water going to it. Per Grac"
type textarea "x"
type textarea "Dishwasher has no hot water going to it. Per Grace"
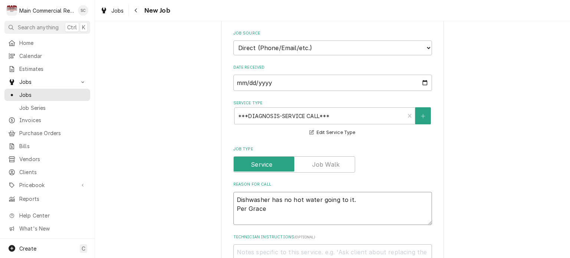
type textarea "x"
type textarea "Dishwasher has no hot water going to it. Per Grace"
type textarea "x"
type textarea "Dishwasher has no hot water going to it. Per Grace ("
type textarea "x"
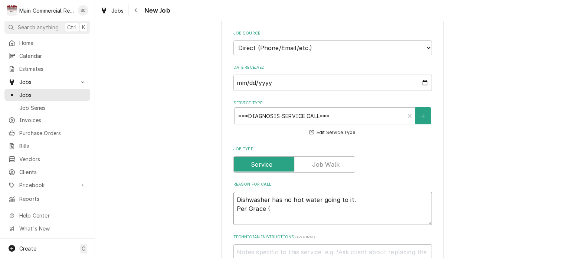
type textarea "Dishwasher has no hot water going to it. Per Grace (O"
type textarea "x"
type textarea "Dishwasher has no hot water going to it. Per Grace (Ow"
type textarea "x"
type textarea "Dishwasher has no hot water going to it. Per Grace (Own"
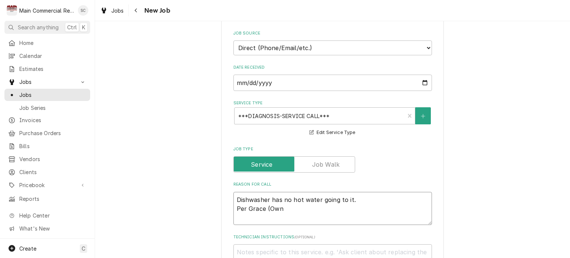
type textarea "x"
type textarea "Dishwasher has no hot water going to it. Per Grace (Owne"
type textarea "x"
type textarea "Dishwasher has no hot water going to it. Per Grace (Owner"
type textarea "x"
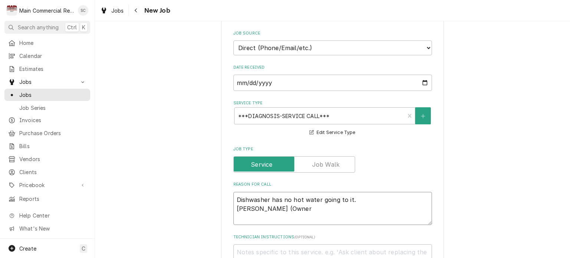
type textarea "Dishwasher has no hot water going to it. Per Grace (Owner)"
type textarea "x"
type textarea "Dishwasher has no hot water going to it. Per Grace (Owner)"
type textarea "x"
type textarea "Dishwasher has no hot water going to it. Per Grace (Owner) 3"
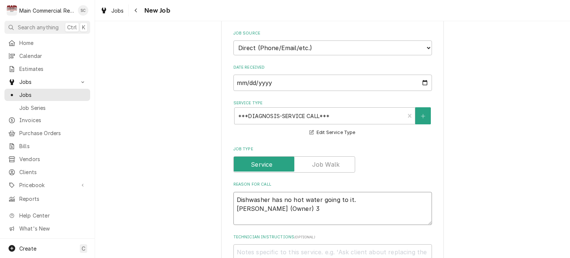
type textarea "x"
type textarea "Dishwasher has no hot water going to it. Per Grace (Owner) 35"
type textarea "x"
type textarea "Dishwasher has no hot water going to it. Per Grace (Owner) 352"
type textarea "x"
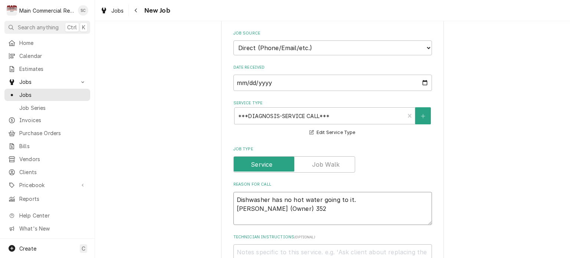
type textarea "Dishwasher has no hot water going to it. Per Grace (Owner) 352-"
type textarea "x"
type textarea "Dishwasher has no hot water going to it. Per Grace (Owner) 352-2"
type textarea "x"
type textarea "Dishwasher has no hot water going to it. Per Grace (Owner) 352-29"
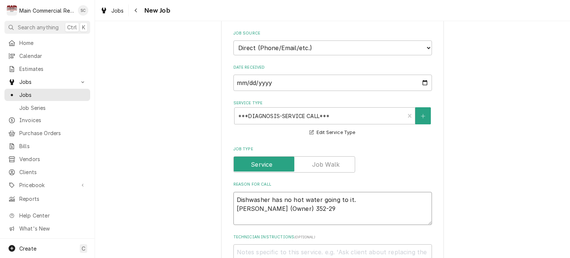
type textarea "x"
type textarea "Dishwasher has no hot water going to it. Per Grace (Owner) 352-293"
type textarea "x"
type textarea "Dishwasher has no hot water going to it. Per Grace (Owner) 352-293-"
type textarea "x"
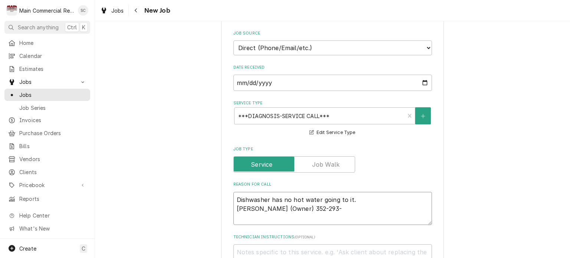
type textarea "Dishwasher has no hot water going to it. Per Grace (Owner) 352-293-6"
type textarea "x"
type textarea "Dishwasher has no hot water going to it. Per Grace (Owner) 352-293-66"
type textarea "x"
type textarea "Dishwasher has no hot water going to it. Per Grace (Owner) 352-293-669"
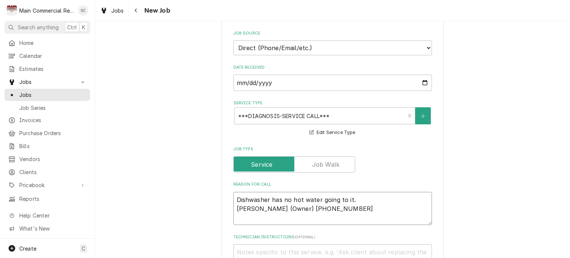
type textarea "x"
type textarea "Dishwasher has no hot water going to it. Per Grace (Owner) 352-293-6695"
type textarea "x"
type textarea "Dishwasher has no hot water going to it. Per Grace (Owner) 352-293-669"
type textarea "x"
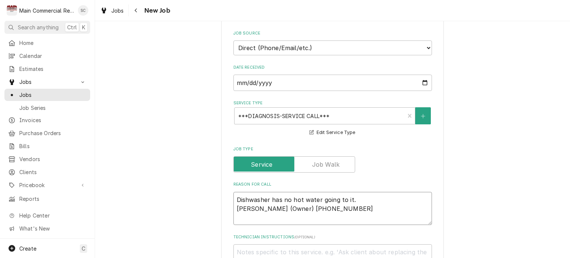
type textarea "Dishwasher has no hot water going to it. Per Grace (Owner) 352-293-6698"
type textarea "x"
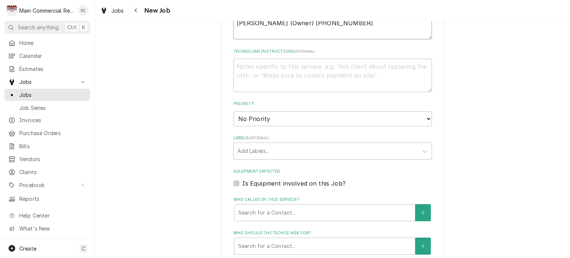
type textarea "Dishwasher has no hot water going to it. Per Grace (Owner) 352-293-6698"
click at [262, 66] on textarea "Technician Instructions ( optional )" at bounding box center [332, 75] width 199 height 33
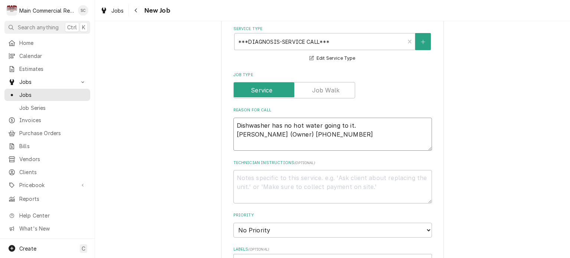
click at [233, 123] on textarea "Dishwasher has no hot water going to it. Per Grace (Owner) 352-293-6698" at bounding box center [332, 134] width 199 height 33
type textarea "x"
type textarea "Dishwasher has no hot water going to it. Per Grace (Owner) 352-293-6698"
type textarea "x"
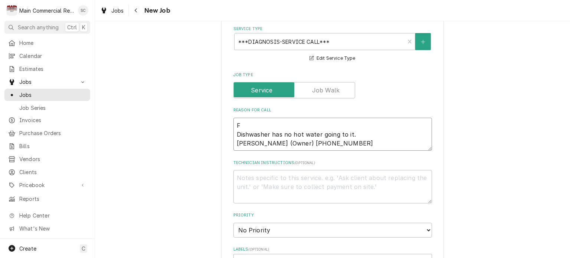
type textarea "FI Dishwasher has no hot water going to it. Per Grace (Owner) 352-293-6698"
type textarea "x"
type textarea "FIR Dishwasher has no hot water going to it. Per Grace (Owner) 352-293-6698"
type textarea "x"
type textarea "FIRT Dishwasher has no hot water going to it. Per Grace (Owner) 352-293-6698"
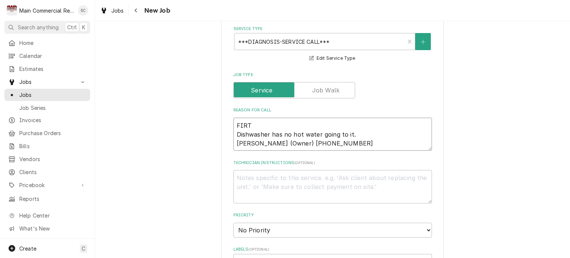
type textarea "x"
type textarea "FIRTS Dishwasher has no hot water going to it. Per Grace (Owner) 352-293-6698"
type textarea "x"
type textarea "FIRT Dishwasher has no hot water going to it. Per Grace (Owner) 352-293-6698"
type textarea "x"
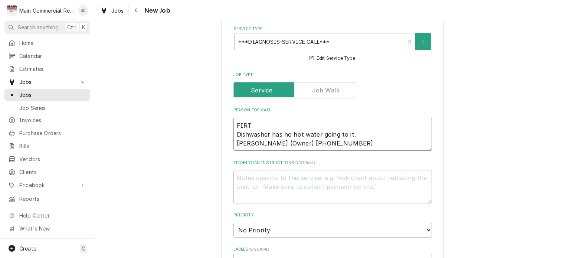
type textarea "FIR Dishwasher has no hot water going to it. Per Grace (Owner) 352-293-6698"
type textarea "x"
type textarea "FIRS Dishwasher has no hot water going to it. Per Grace (Owner) 352-293-6698"
type textarea "x"
type textarea "FIRST Dishwasher has no hot water going to it. Per Grace (Owner) 352-293-6698"
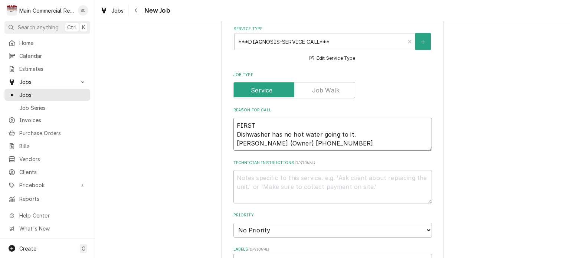
type textarea "x"
type textarea "FIRST Dishwasher has no hot water going to it. Per Grace (Owner) 352-293-6698"
type textarea "x"
type textarea "FIRST T Dishwasher has no hot water going to it. Per Grace (Owner) 352-293-6698"
type textarea "x"
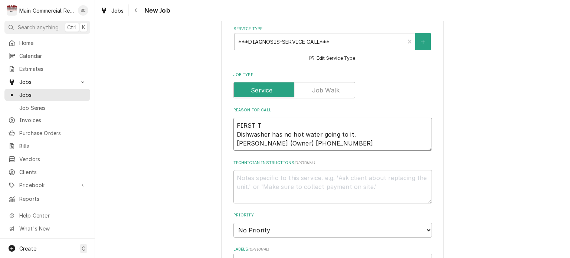
type textarea "FIRST TI Dishwasher has no hot water going to it. Per Grace (Owner) 352-293-6698"
type textarea "x"
type textarea "FIRST TIM Dishwasher has no hot water going to it. Per Grace (Owner) 352-293-66…"
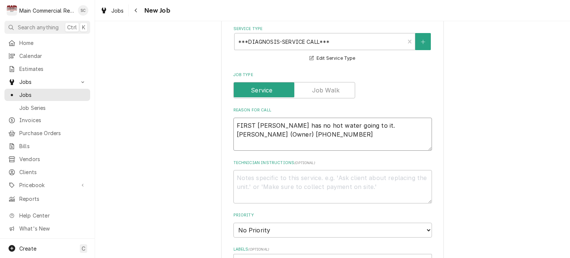
type textarea "x"
type textarea "FIRST TIME Dishwasher has no hot water going to it. Per Grace (Owner) 352-293-6…"
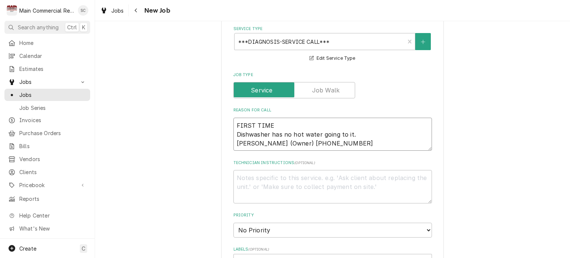
type textarea "x"
type textarea "FIRST TIME Dishwasher has no hot water going to it. Per Grace (Owner) 352-293-6…"
type textarea "x"
type textarea "FIRST TIME C Dishwasher has no hot water going to it. Per Grace (Owner) 352-293…"
type textarea "x"
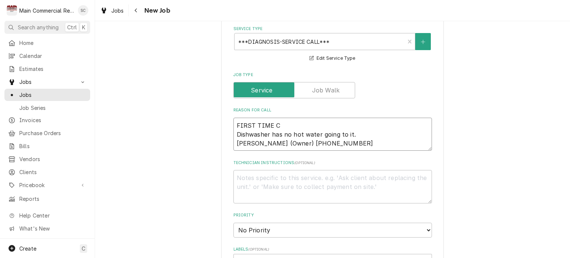
type textarea "FIRST TIME CU Dishwasher has no hot water going to it. Per Grace (Owner) 352-29…"
type textarea "x"
type textarea "FIRST TIME CUS Dishwasher has no hot water going to it. Per Grace (Owner) 352-2…"
type textarea "x"
type textarea "FIRST TIME CUST Dishwasher has no hot water going to it. Per Grace (Owner) 352-…"
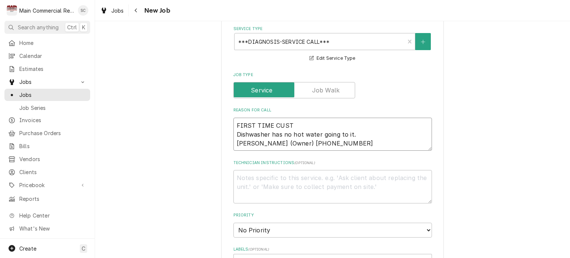
type textarea "x"
type textarea "FIRST TIME CUSTO Dishwasher has no hot water going to it. Per Grace (Owner) 352…"
type textarea "x"
type textarea "FIRST TIME CUSTOM Dishwasher has no hot water going to it. Per Grace (Owner) 35…"
type textarea "x"
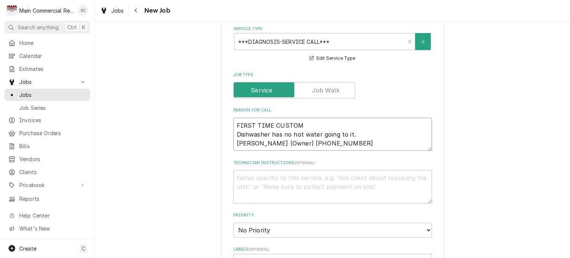
type textarea "FIRST TIME CUSTOME Dishwasher has no hot water going to it. Per Grace (Owner) 3…"
type textarea "x"
type textarea "FIRST TIME CUSTOMER Dishwasher has no hot water going to it. Per Grace (Owner) …"
click at [268, 177] on textarea "Technician Instructions ( optional )" at bounding box center [332, 186] width 199 height 33
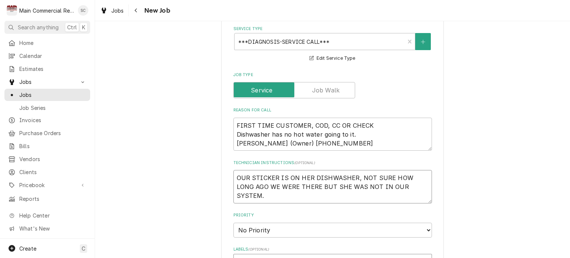
scroll to position [371, 0]
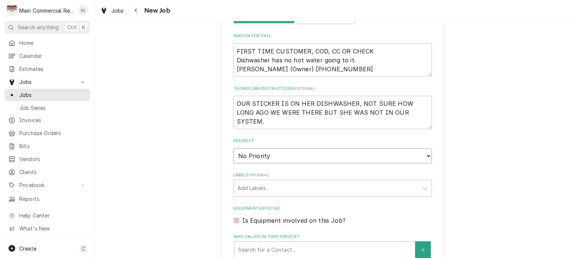
click at [262, 152] on select "No Priority Urgent High Medium Low" at bounding box center [332, 155] width 199 height 15
click at [233, 148] on select "No Priority Urgent High Medium Low" at bounding box center [332, 155] width 199 height 15
click at [262, 187] on div "Labels" at bounding box center [326, 188] width 177 height 13
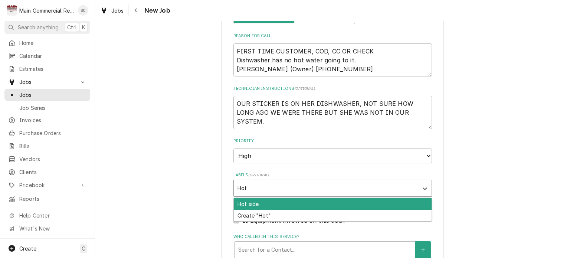
click at [260, 205] on div "Hot side" at bounding box center [333, 204] width 198 height 12
click at [260, 205] on div "Create "Dishwasher"" at bounding box center [333, 204] width 198 height 12
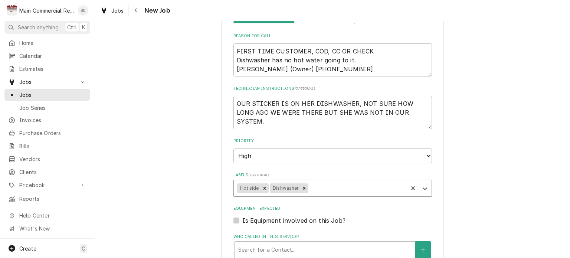
scroll to position [520, 0]
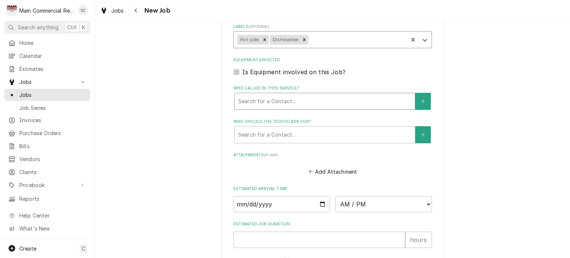
click at [280, 107] on div "Search for a Contact..." at bounding box center [325, 101] width 180 height 16
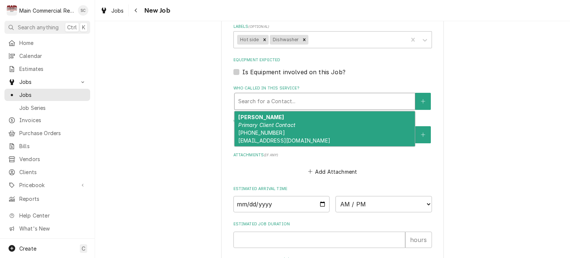
click at [293, 127] on div "Grace Machnik Primary Client Contact (352) 293-6698 machnikg@yahoo.com" at bounding box center [325, 128] width 180 height 35
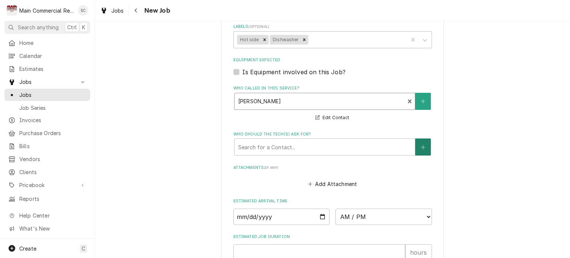
click at [423, 146] on button "Who should the tech(s) ask for?" at bounding box center [423, 146] width 16 height 17
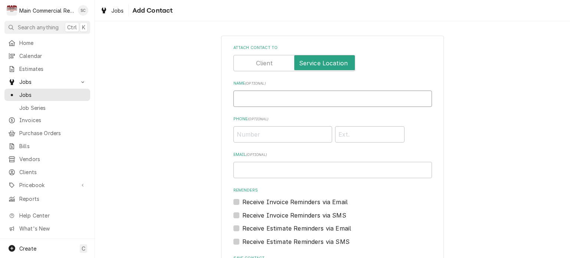
click at [314, 100] on input "Name ( optional )" at bounding box center [332, 99] width 199 height 16
click at [271, 133] on input "Phone ( optional )" at bounding box center [282, 134] width 99 height 16
click at [329, 99] on input "Donna (Manager)" at bounding box center [332, 99] width 199 height 16
click at [339, 133] on input "Phone" at bounding box center [369, 134] width 69 height 16
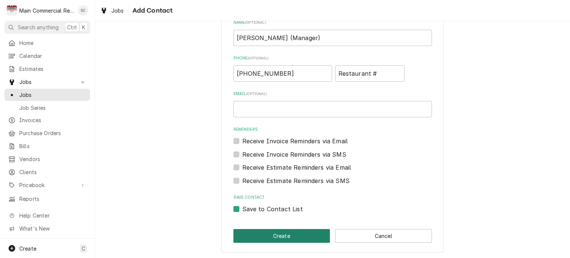
click at [286, 236] on button "Create" at bounding box center [281, 236] width 97 height 14
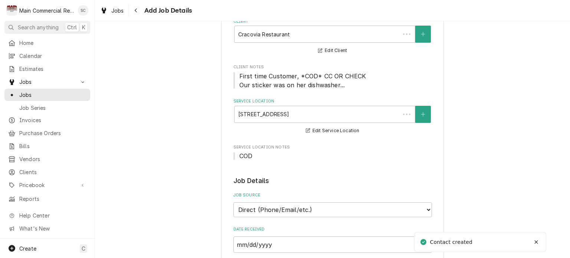
scroll to position [520, 0]
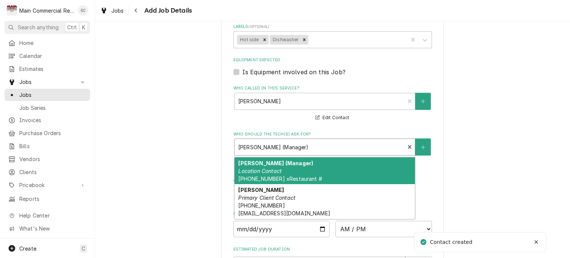
click at [385, 147] on div "Who should the tech(s) ask for?" at bounding box center [319, 146] width 163 height 13
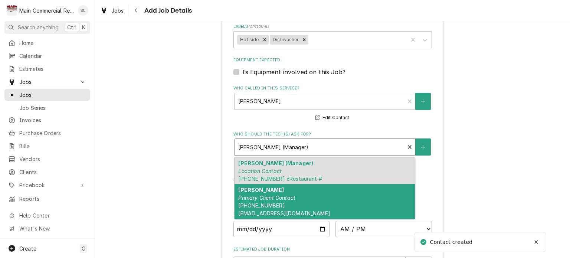
click at [333, 196] on div "Grace Machnik Primary Client Contact (352) 293-6698 machnikg@yahoo.com" at bounding box center [325, 201] width 180 height 35
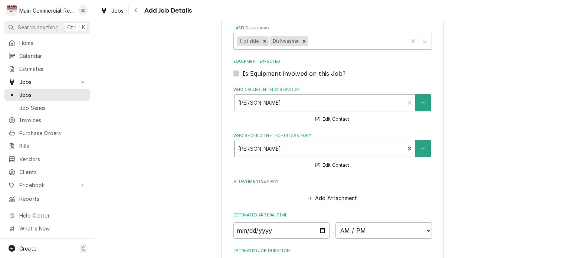
scroll to position [630, 0]
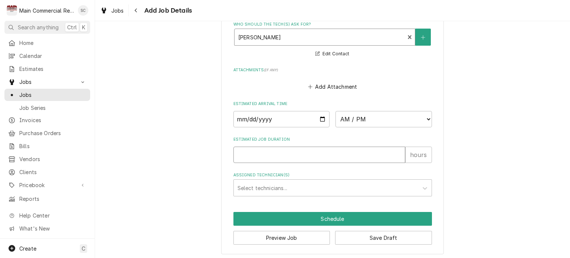
click at [349, 153] on input "Estimated Job Duration" at bounding box center [319, 155] width 172 height 16
click at [318, 117] on input "Date" at bounding box center [281, 119] width 97 height 16
click at [347, 123] on select "AM / PM 6:00 AM 6:15 AM 6:30 AM 6:45 AM 7:00 AM 7:15 AM 7:30 AM 7:45 AM 8:00 AM…" at bounding box center [384, 119] width 97 height 16
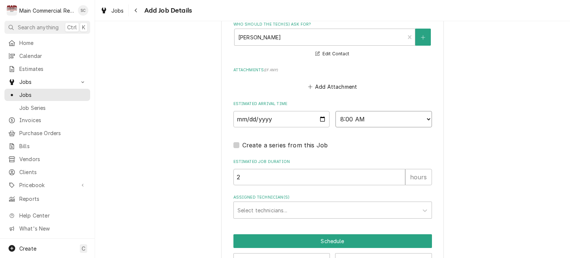
scroll to position [652, 0]
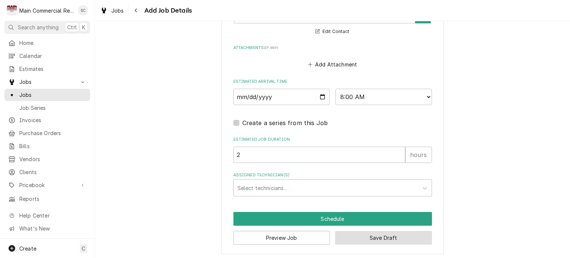
click at [391, 235] on button "Save Draft" at bounding box center [383, 238] width 97 height 14
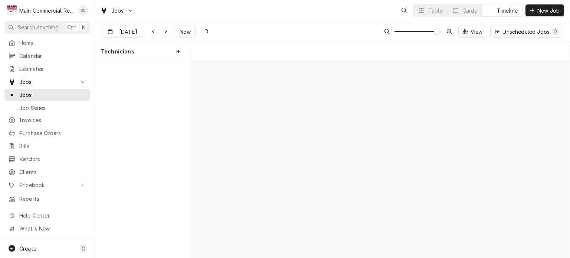
scroll to position [0, 7522]
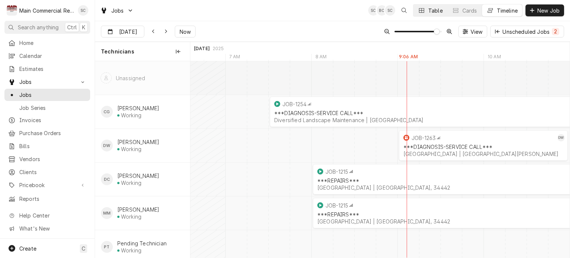
click at [430, 12] on div "Table" at bounding box center [435, 11] width 14 height 8
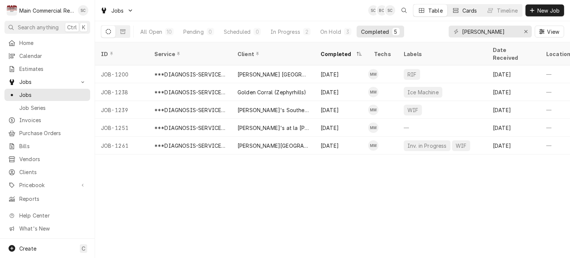
click at [460, 13] on button "Cards" at bounding box center [465, 10] width 34 height 12
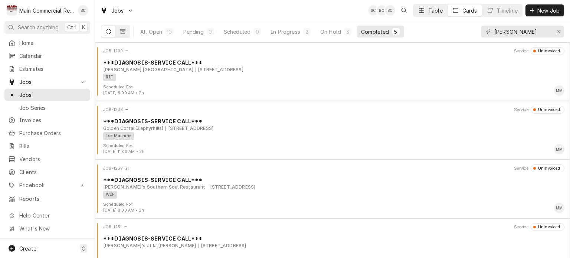
click at [431, 9] on div "Table" at bounding box center [435, 11] width 14 height 8
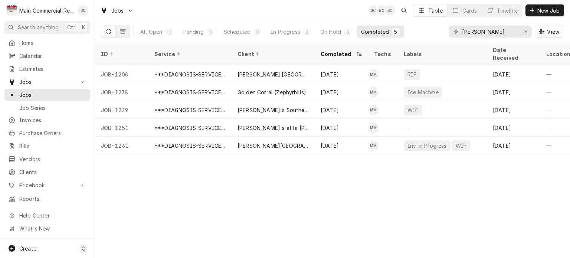
click at [384, 189] on div "ID Service Client Completed Techs Labels Date Received Location Name Location A…" at bounding box center [332, 150] width 475 height 216
click at [384, 188] on div "ID Service Client Completed Techs Labels Date Received Location Name Location A…" at bounding box center [332, 150] width 475 height 216
click at [526, 32] on icon "Erase input" at bounding box center [526, 31] width 4 height 5
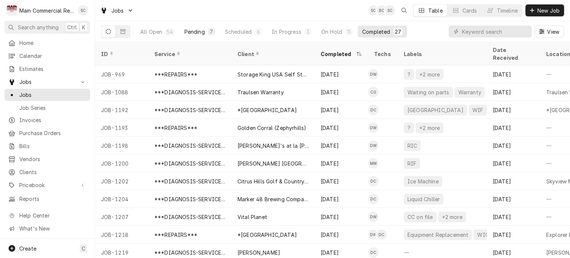
click at [206, 31] on button "Pending 7" at bounding box center [200, 32] width 40 height 12
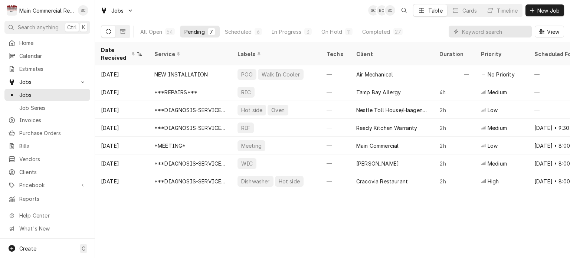
click at [395, 214] on div "Date Received Service Labels Techs Client Duration Priority Scheduled For Locat…" at bounding box center [332, 150] width 475 height 216
click at [394, 214] on div "Date Received Service Labels Techs Client Duration Priority Scheduled For Locat…" at bounding box center [332, 150] width 475 height 216
click at [395, 211] on div "Date Received Service Labels Techs Client Duration Priority Scheduled For Locat…" at bounding box center [332, 150] width 475 height 216
click at [414, 218] on div "Date Received Service Labels Techs Client Duration Priority Scheduled For Locat…" at bounding box center [332, 150] width 475 height 216
click at [294, 228] on div "Date Received Service Labels Techs Client Duration Priority Scheduled For Locat…" at bounding box center [332, 150] width 475 height 216
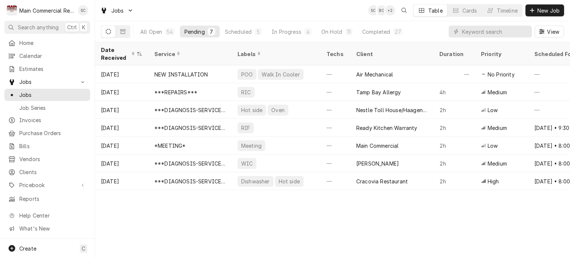
click at [369, 197] on div "Date Received Service Labels Techs Client Duration Priority Scheduled For Locat…" at bounding box center [332, 150] width 475 height 216
click at [483, 35] on input "Dynamic Content Wrapper" at bounding box center [495, 32] width 66 height 12
type input "Joan"
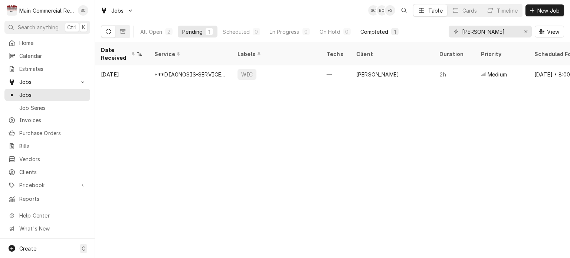
click at [389, 33] on button "Completed 1" at bounding box center [379, 32] width 47 height 12
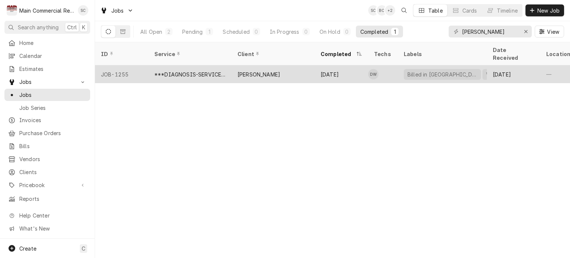
click at [291, 65] on div "Joan Santarella" at bounding box center [273, 74] width 83 height 18
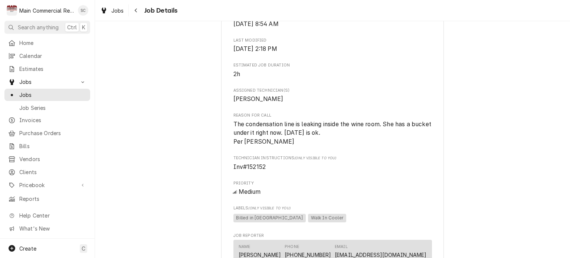
scroll to position [186, 0]
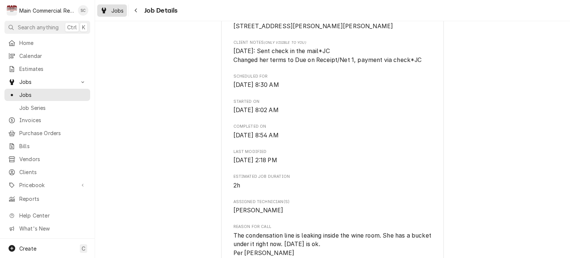
click at [120, 9] on span "Jobs" at bounding box center [117, 11] width 13 height 8
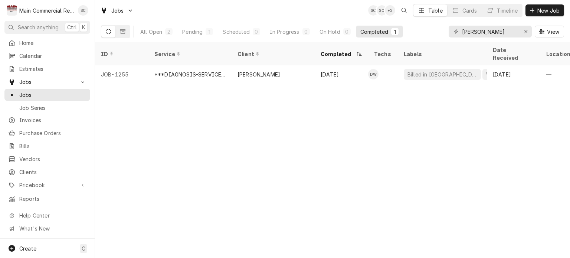
click at [289, 144] on div "ID Service Client Completed Techs Labels Date Received Location Name Location A…" at bounding box center [332, 150] width 475 height 216
click at [497, 12] on div "Timeline" at bounding box center [507, 11] width 21 height 8
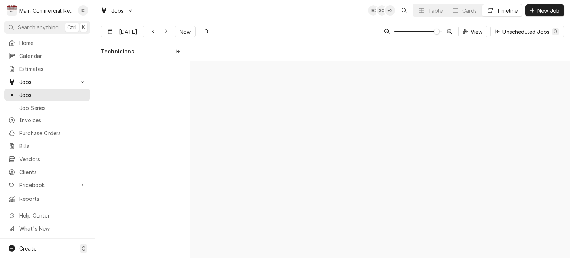
scroll to position [0, 7522]
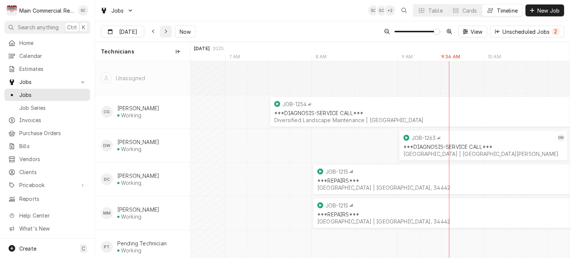
click at [166, 31] on icon "Dynamic Content Wrapper" at bounding box center [165, 31] width 3 height 5
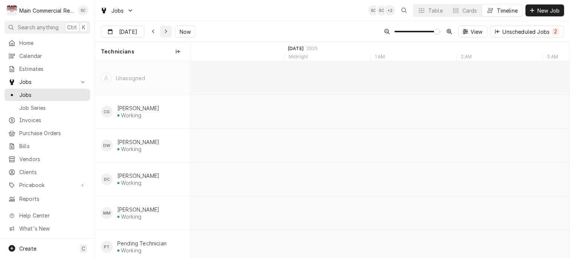
scroll to position [0, 9449]
type input "[DATE]"
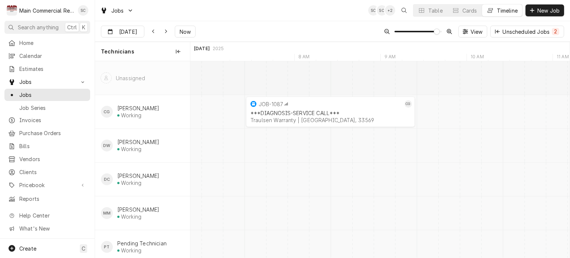
scroll to position [0, 0]
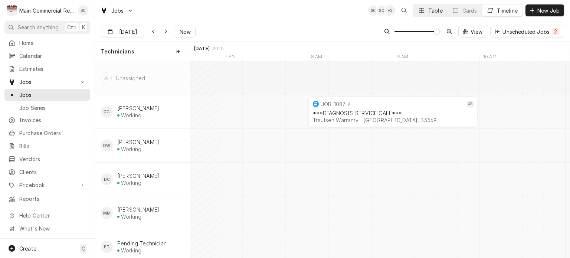
click at [428, 10] on div "Table" at bounding box center [435, 11] width 14 height 8
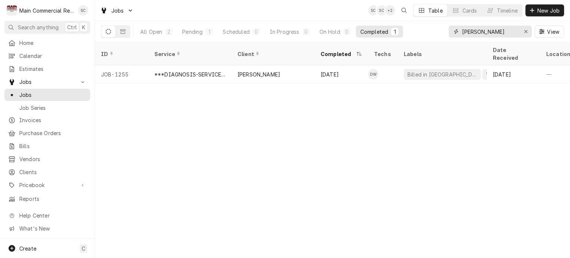
click at [526, 33] on icon "Erase input" at bounding box center [526, 31] width 4 height 5
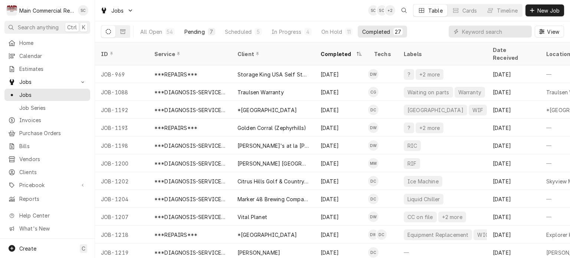
click at [193, 33] on div "Pending" at bounding box center [194, 32] width 20 height 8
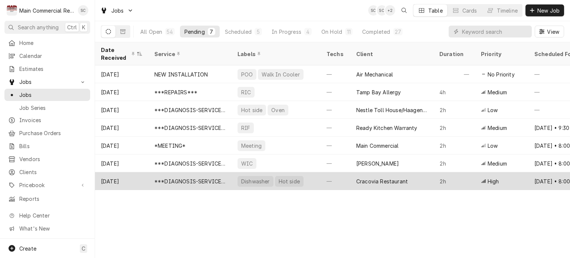
click at [324, 179] on div "—" at bounding box center [336, 181] width 30 height 18
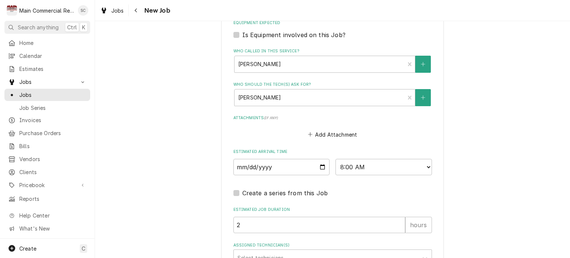
scroll to position [646, 0]
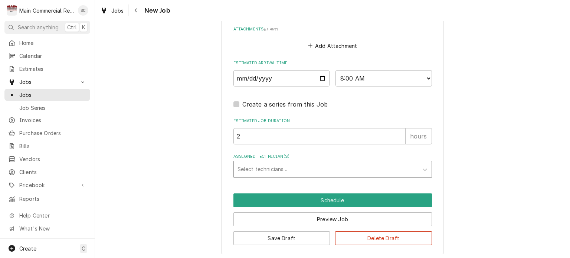
click at [277, 166] on div "Assigned Technician(s)" at bounding box center [326, 169] width 177 height 13
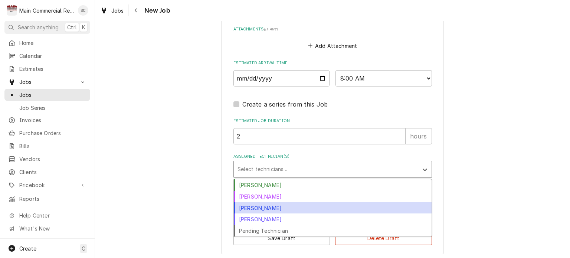
click at [272, 203] on div "Dylan Crawford" at bounding box center [333, 208] width 198 height 12
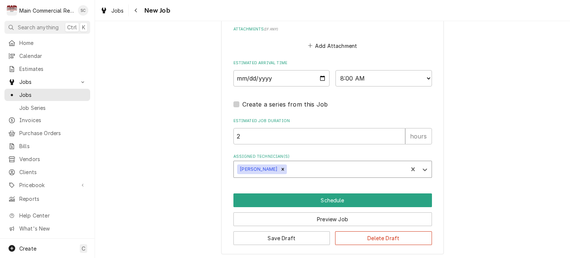
click at [329, 167] on div "Assigned Technician(s)" at bounding box center [346, 169] width 116 height 13
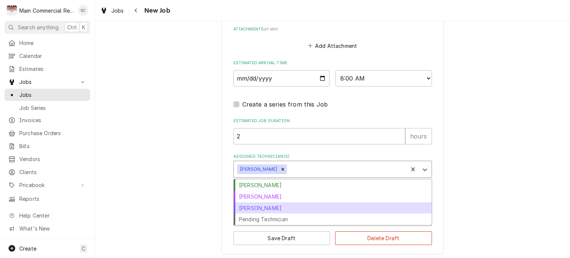
click at [271, 206] on div "Mike Marchese" at bounding box center [333, 208] width 198 height 12
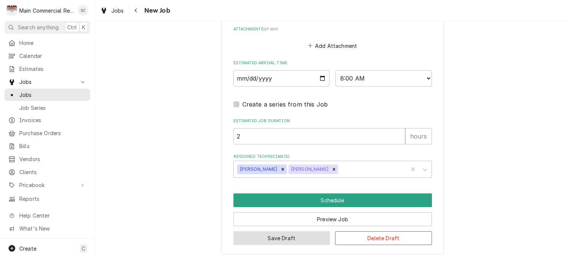
click at [308, 234] on button "Save Draft" at bounding box center [281, 238] width 97 height 14
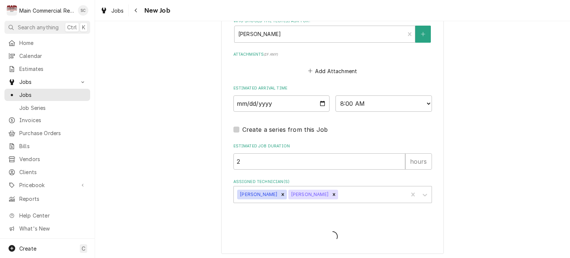
type textarea "x"
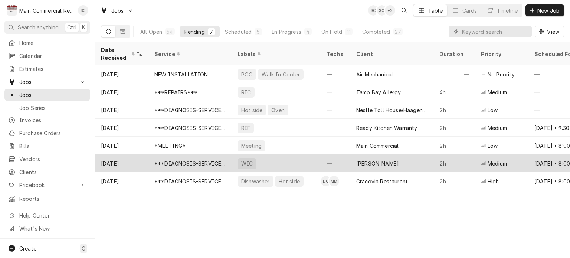
click at [275, 159] on div "WIC" at bounding box center [276, 163] width 89 height 18
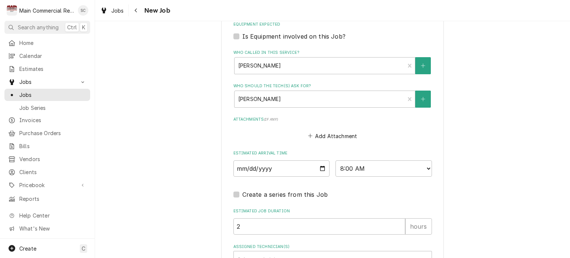
scroll to position [647, 0]
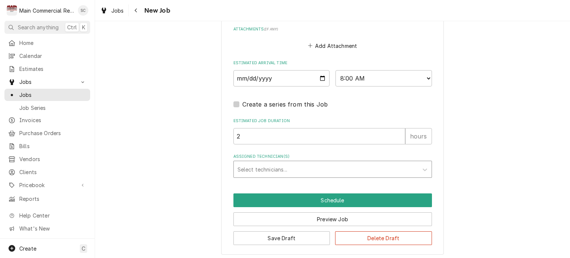
click at [261, 166] on div "Assigned Technician(s)" at bounding box center [326, 169] width 177 height 13
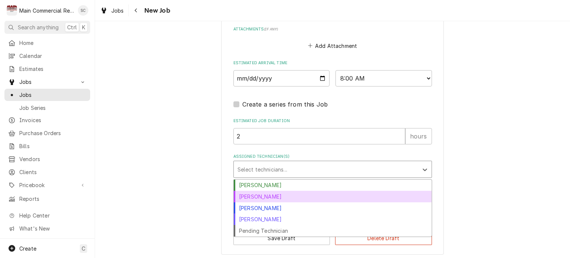
click at [255, 192] on div "[PERSON_NAME]" at bounding box center [333, 197] width 198 height 12
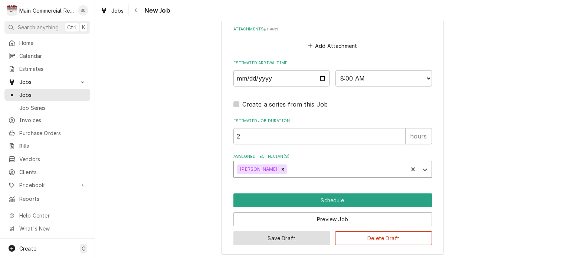
click at [294, 234] on button "Save Draft" at bounding box center [281, 238] width 97 height 14
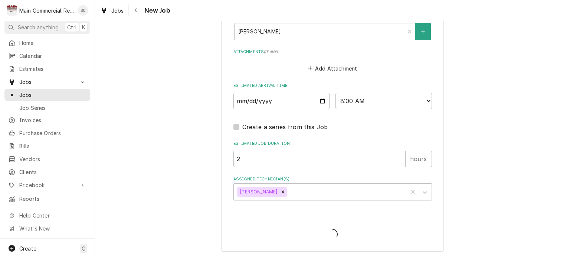
scroll to position [622, 0]
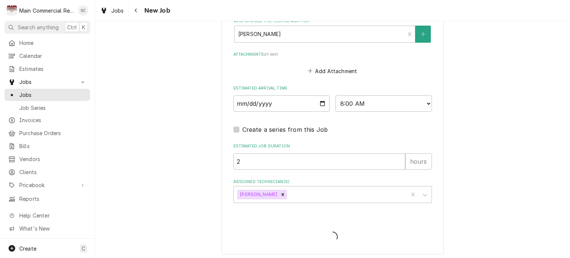
type textarea "x"
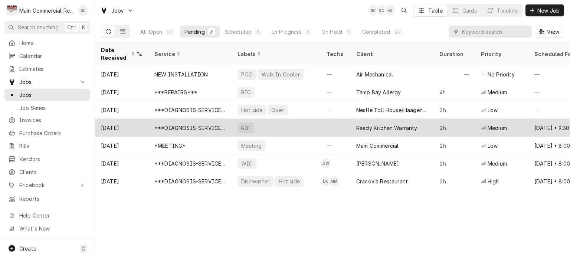
click at [281, 123] on div "RIF" at bounding box center [276, 128] width 89 height 18
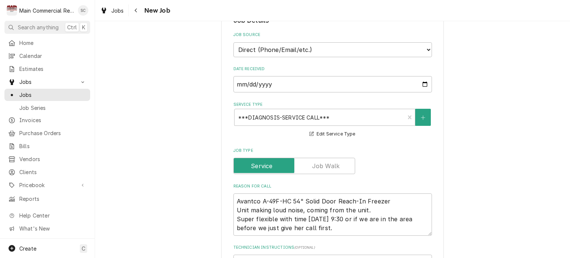
scroll to position [260, 0]
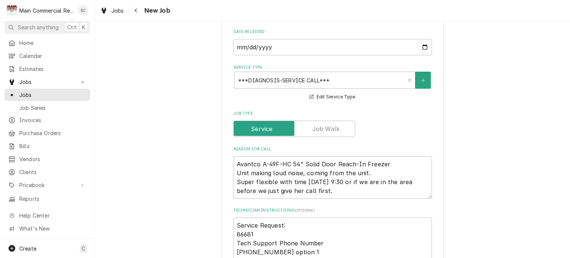
click at [147, 99] on div "Use the fields below to edit this job: Client Details Client Ready Kitchen Warr…" at bounding box center [332, 260] width 475 height 983
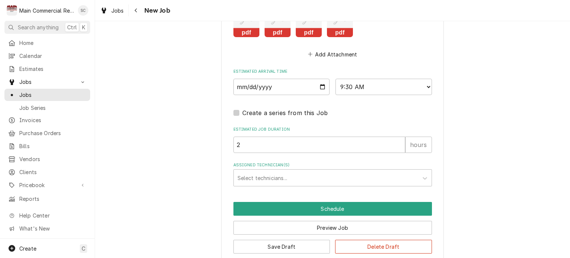
scroll to position [751, 0]
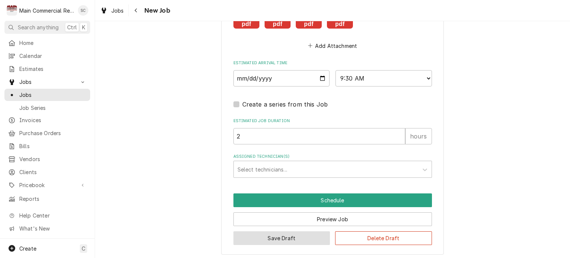
click at [299, 236] on button "Save Draft" at bounding box center [281, 238] width 97 height 14
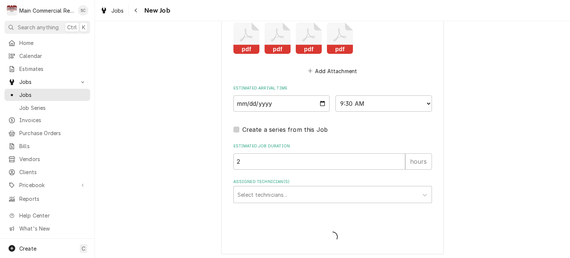
type textarea "x"
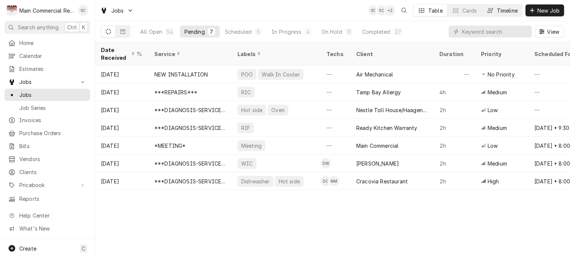
click at [504, 13] on div "Timeline" at bounding box center [507, 11] width 21 height 8
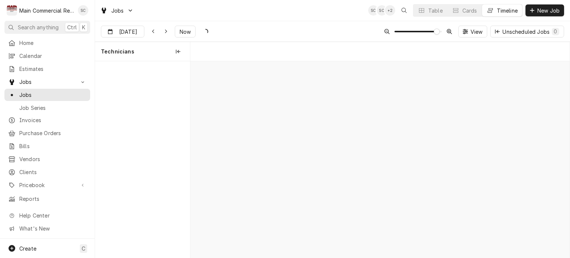
scroll to position [0, 7527]
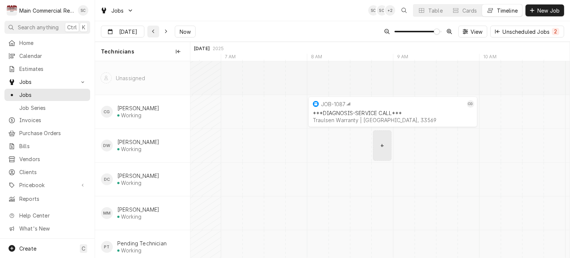
click at [154, 32] on div "Dynamic Content Wrapper" at bounding box center [153, 31] width 7 height 7
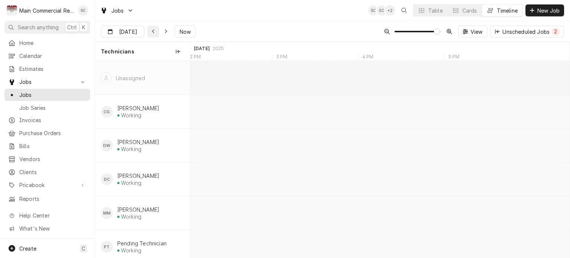
scroll to position [0, 5543]
type input "Aug 20"
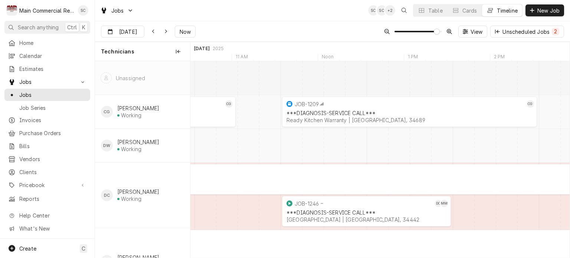
scroll to position [0, 5781]
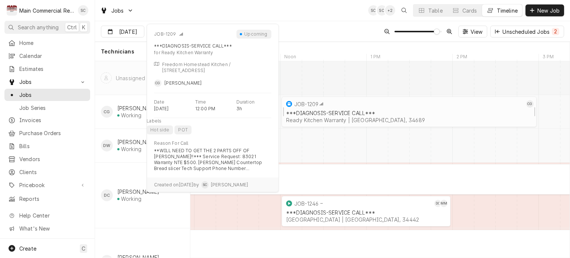
click at [418, 114] on div "***DIAGNOSIS-SERVICE CALL***" at bounding box center [409, 113] width 246 height 6
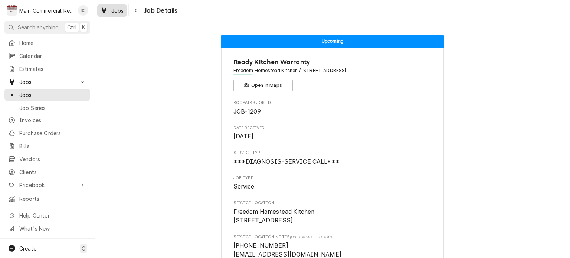
click at [108, 8] on div "Jobs" at bounding box center [112, 10] width 27 height 9
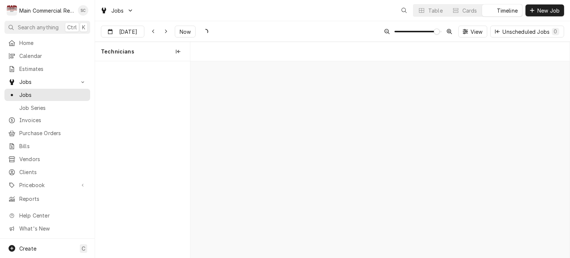
scroll to position [0, 7532]
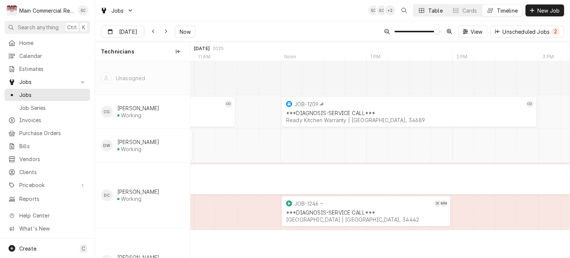
click at [422, 12] on icon "Dynamic Content Wrapper" at bounding box center [421, 10] width 5 height 5
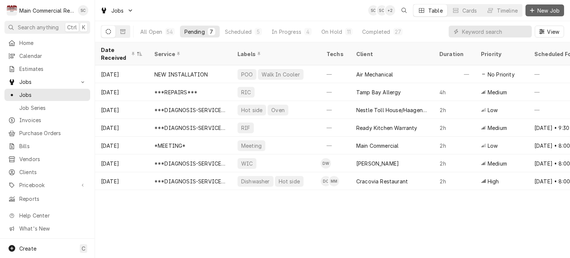
click at [543, 10] on span "New Job" at bounding box center [548, 11] width 25 height 8
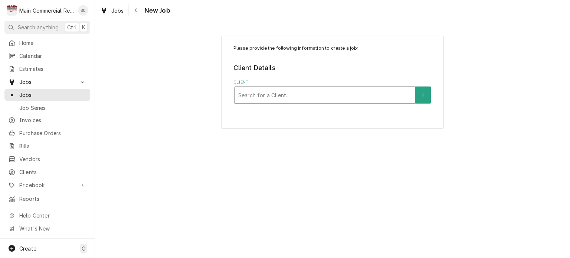
click at [301, 97] on div "Client" at bounding box center [324, 94] width 173 height 13
click at [270, 96] on div "Client" at bounding box center [324, 94] width 173 height 13
type input "[GEOGRAPHIC_DATA]"
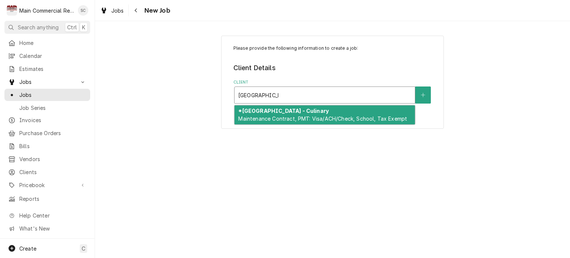
click at [304, 117] on span "Maintenance Contract, PMT: Visa/ACH/Check, School, Tax Exempt" at bounding box center [322, 118] width 169 height 6
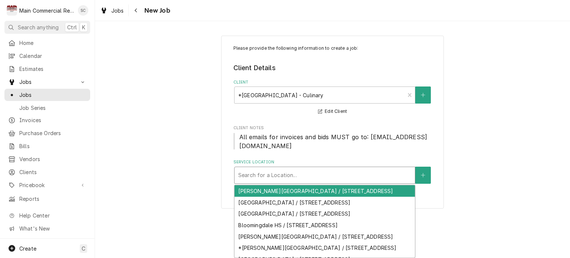
click at [337, 177] on div "Service Location" at bounding box center [324, 175] width 173 height 13
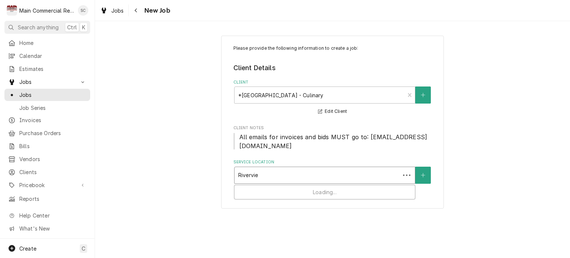
type input "Riverview"
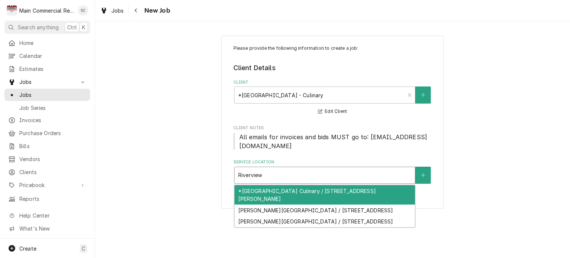
click at [334, 191] on div "*[GEOGRAPHIC_DATA] Culinary / [STREET_ADDRESS][PERSON_NAME]" at bounding box center [325, 194] width 180 height 19
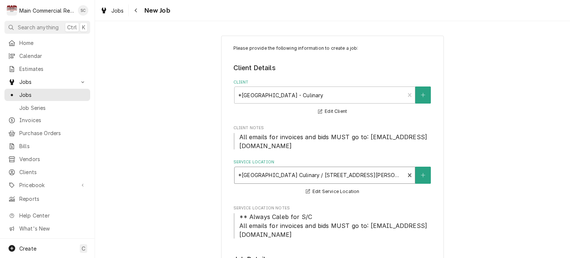
scroll to position [148, 0]
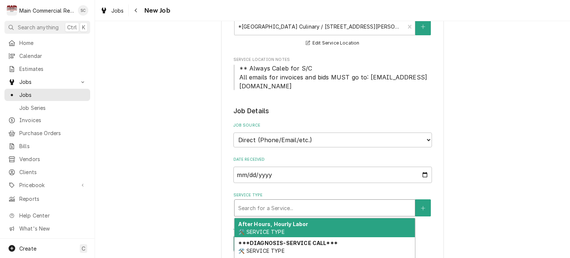
click at [314, 209] on div "Service Type" at bounding box center [324, 207] width 173 height 13
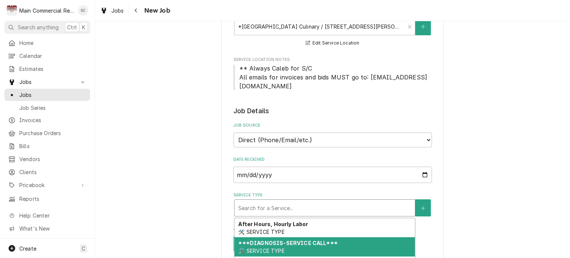
click at [307, 241] on strong "***DIAGNOSIS-SERVICE CALL***" at bounding box center [287, 243] width 99 height 6
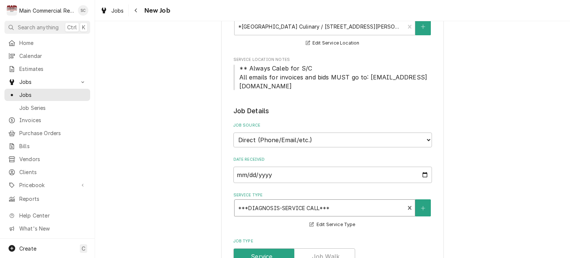
scroll to position [297, 0]
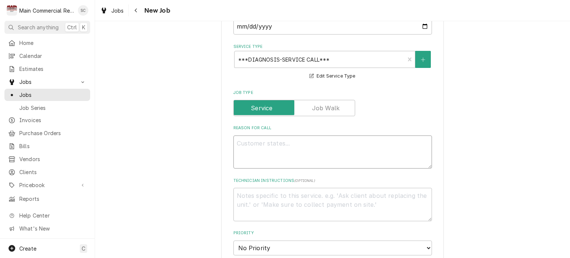
click at [301, 140] on textarea "Reason For Call" at bounding box center [332, 151] width 199 height 33
paste textarea "The brand-new disposal that was installed last year is not spinning. The water …"
type textarea "x"
type textarea "The brand-new disposal that was installed last year is not spinning. The water …"
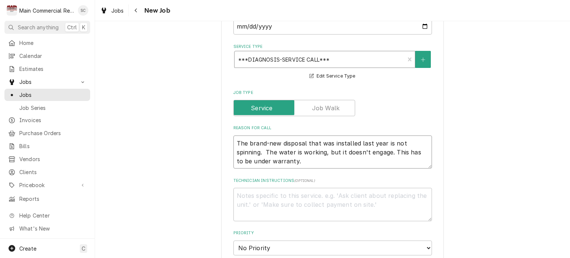
type textarea "x"
type textarea "The brand-new disposal that was installed last year is not spinning. The water …"
type textarea "x"
type textarea "The brand-new disposal that was installed last year is not spinning. The water …"
type textarea "x"
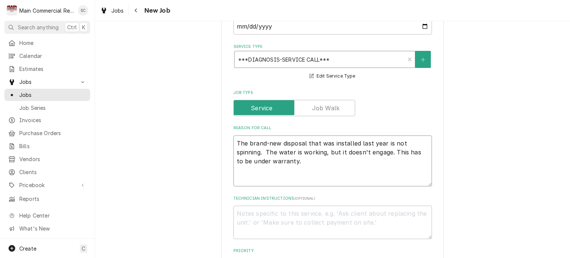
type textarea "The brand-new disposal that was installed last year is not spinning. The water …"
type textarea "x"
type textarea "The brand-new disposal that was installed last year is not spinning. The water …"
type textarea "x"
type textarea "The brand-new disposal that was installed last year is not spinning. The water …"
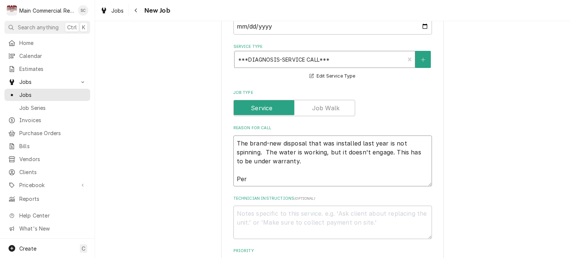
type textarea "x"
type textarea "The brand-new disposal that was installed last year is not spinning. The water …"
type textarea "x"
type textarea "The brand-new disposal that was installed last year is not spinning. The water …"
type textarea "x"
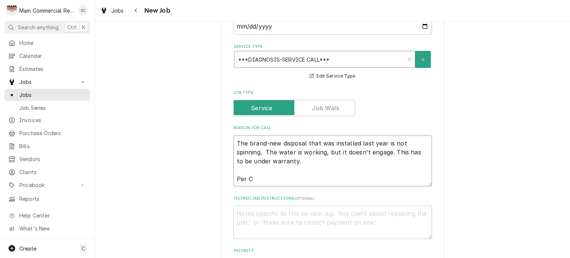
type textarea "The brand-new disposal that was installed last year is not spinning. The water …"
type textarea "x"
type textarea "The brand-new disposal that was installed last year is not spinning. The water …"
type textarea "x"
type textarea "The brand-new disposal that was installed last year is not spinning. The water …"
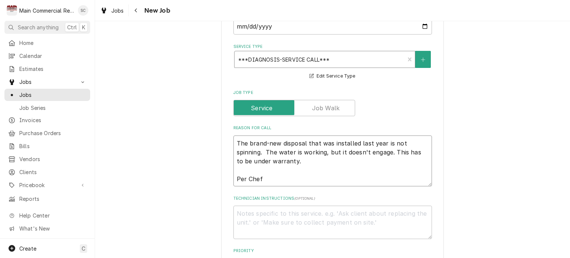
type textarea "x"
type textarea "The brand-new disposal that was installed last year is not spinning. The water …"
type textarea "x"
type textarea "The brand-new disposal that was installed last year is not spinning. The water …"
type textarea "x"
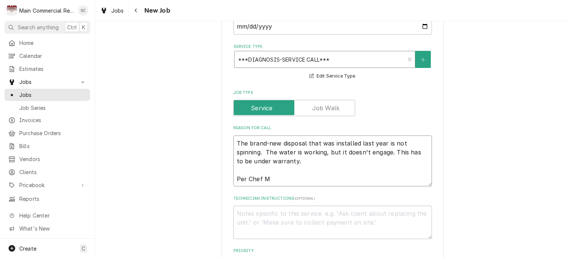
type textarea "The brand-new disposal that was installed last year is not spinning. The water …"
type textarea "x"
type textarea "The brand-new disposal that was installed last year is not spinning. The water …"
type textarea "x"
type textarea "The brand-new disposal that was installed last year is not spinning. The water …"
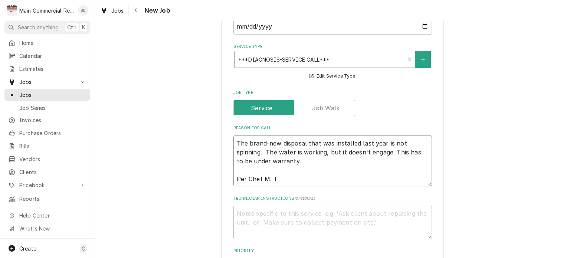
type textarea "x"
type textarea "The brand-new disposal that was installed last year is not spinning. The water …"
type textarea "x"
type textarea "The brand-new disposal that was installed last year is not spinning. The water …"
type textarea "x"
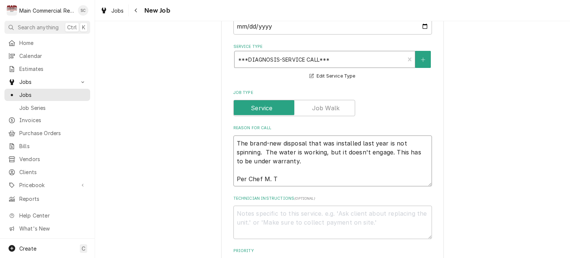
type textarea "The brand-new disposal that was installed last year is not spinning. The water …"
type textarea "x"
type textarea "The brand-new disposal that was installed last year is not spinning. The water …"
type textarea "x"
type textarea "The brand-new disposal that was installed last year is not spinning. The water …"
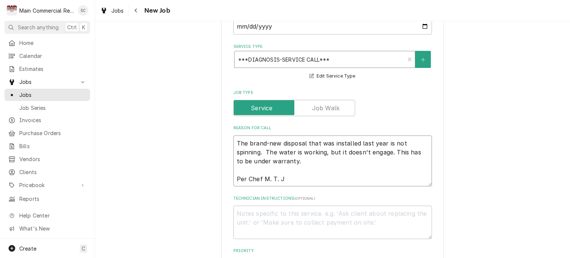
type textarea "x"
type textarea "The brand-new disposal that was installed last year is not spinning. The water …"
type textarea "x"
type textarea "The brand-new disposal that was installed last year is not spinning. The water …"
type textarea "x"
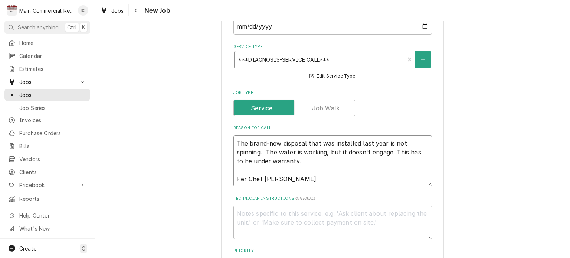
type textarea "The brand-new disposal that was installed last year is not spinning. The water …"
type textarea "x"
type textarea "The brand-new disposal that was installed last year is not spinning. The water …"
type textarea "x"
type textarea "The brand-new disposal that was installed last year is not spinning. The water …"
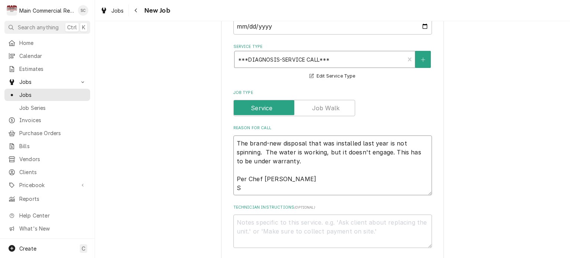
type textarea "x"
type textarea "The brand-new disposal that was installed last year is not spinning. The water …"
type textarea "x"
type textarea "The brand-new disposal that was installed last year is not spinning. The water …"
type textarea "x"
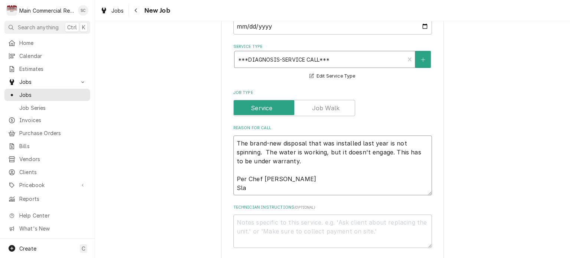
type textarea "The brand-new disposal that was installed last year is not spinning. The water …"
type textarea "x"
type textarea "The brand-new disposal that was installed last year is not spinning. The water …"
type textarea "x"
type textarea "The brand-new disposal that was installed last year is not spinning. The water …"
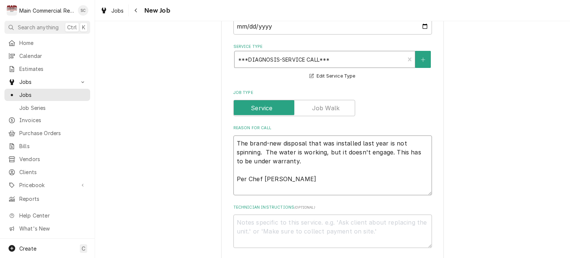
type textarea "x"
type textarea "The brand-new disposal that was installed last year is not spinning. The water …"
type textarea "x"
type textarea "The brand-new disposal that was installed last year is not spinning. The water …"
type textarea "x"
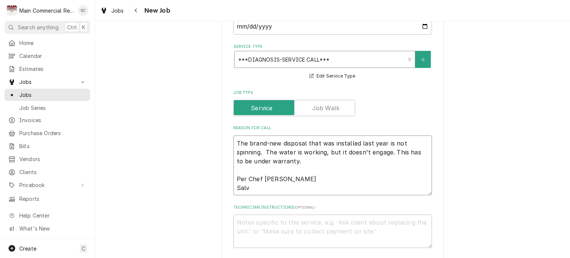
type textarea "The brand-new disposal that was installed last year is not spinning. The water …"
type textarea "x"
type textarea "The brand-new disposal that was installed last year is not spinning. The water …"
type textarea "x"
type textarea "The brand-new disposal that was installed last year is not spinning. The water …"
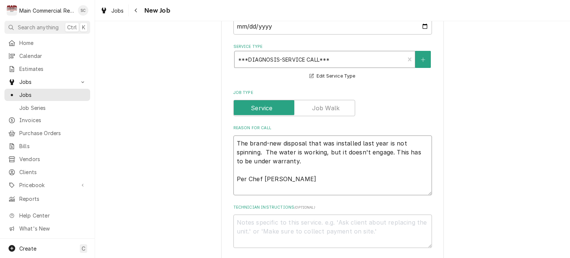
type textarea "x"
type textarea "The brand-new disposal that was installed last year is not spinning. The water …"
type textarea "x"
type textarea "The brand-new disposal that was installed last year is not spinning. The water …"
type textarea "x"
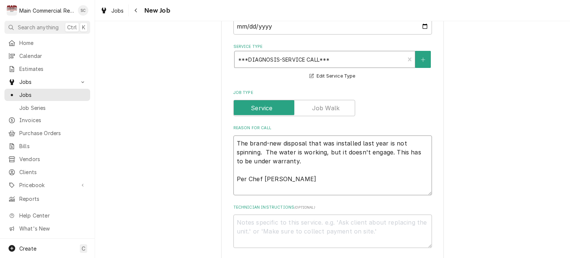
type textarea "The brand-new disposal that was installed last year is not spinning. The water …"
type textarea "x"
type textarea "The brand-new disposal that was installed last year is not spinning. The water …"
type textarea "x"
type textarea "The brand-new disposal that was installed last year is not spinning. The water …"
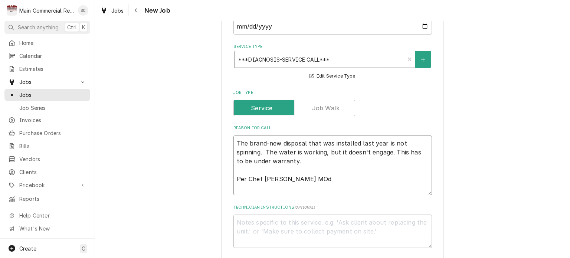
type textarea "x"
type textarea "The brand-new disposal that was installed last year is not spinning. The water …"
type textarea "x"
type textarea "The brand-new disposal that was installed last year is not spinning. The water …"
type textarea "x"
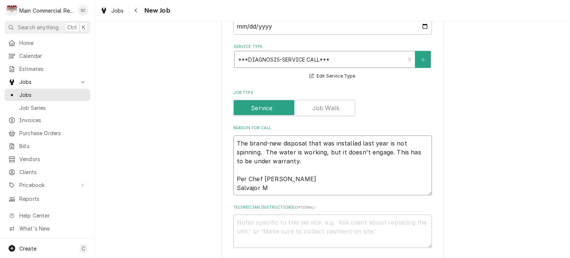
type textarea "The brand-new disposal that was installed last year is not spinning. The water …"
type textarea "x"
type textarea "The brand-new disposal that was installed last year is not spinning. The water …"
type textarea "x"
type textarea "The brand-new disposal that was installed last year is not spinning. The water …"
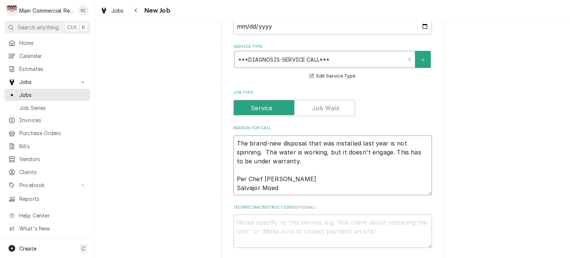
type textarea "x"
type textarea "The brand-new disposal that was installed last year is not spinning. The water …"
type textarea "x"
type textarea "The brand-new disposal that was installed last year is not spinning. The water …"
type textarea "x"
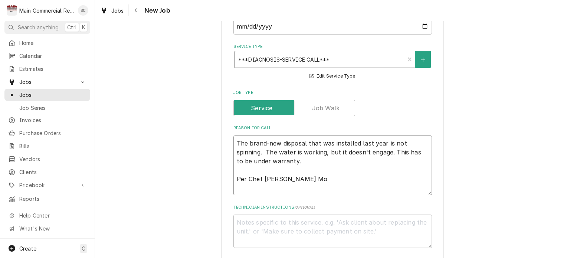
type textarea "The brand-new disposal that was installed last year is not spinning. The water …"
type textarea "x"
type textarea "The brand-new disposal that was installed last year is not spinning. The water …"
type textarea "x"
type textarea "The brand-new disposal that was installed last year is not spinning. The water …"
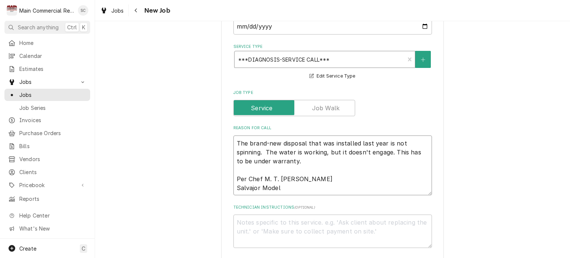
type textarea "x"
type textarea "The brand-new disposal that was installed last year is not spinning. The water …"
type textarea "x"
type textarea "The brand-new disposal that was installed last year is not spinning. The water …"
type textarea "x"
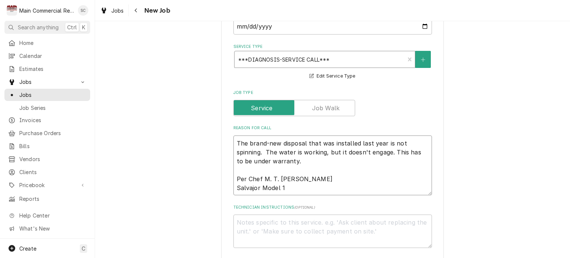
type textarea "The brand-new disposal that was installed last year is not spinning. The water …"
type textarea "x"
type textarea "The brand-new disposal that was installed last year is not spinning. The water …"
type textarea "x"
type textarea "The brand-new disposal that was installed last year is not spinning. The water …"
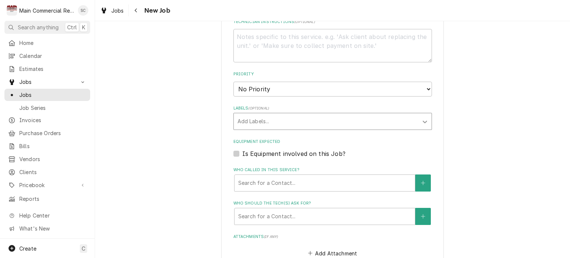
scroll to position [631, 0]
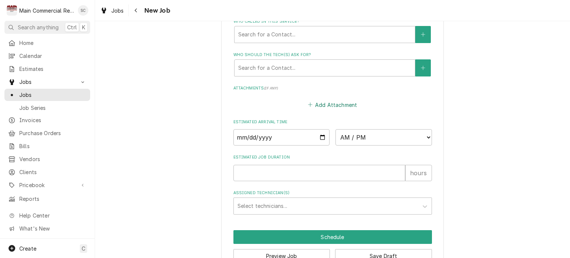
click at [319, 104] on button "Add Attachment" at bounding box center [333, 104] width 52 height 10
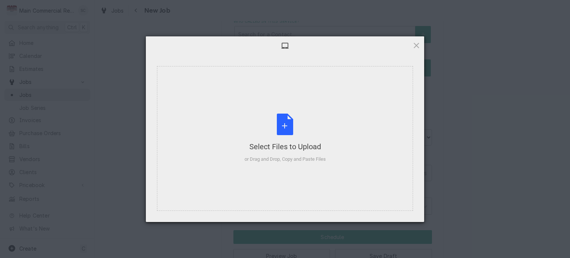
type textarea "x"
click at [290, 124] on div "Select Files to Upload or Drag and Drop, Copy and Paste Files" at bounding box center [285, 138] width 81 height 49
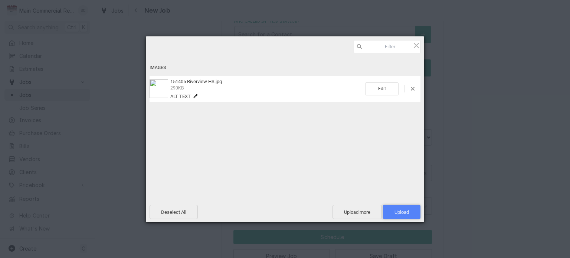
click at [404, 216] on span "Upload 1" at bounding box center [401, 212] width 37 height 14
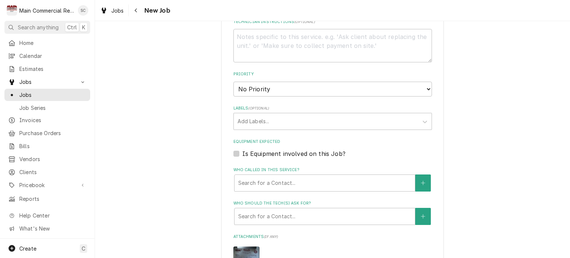
scroll to position [371, 0]
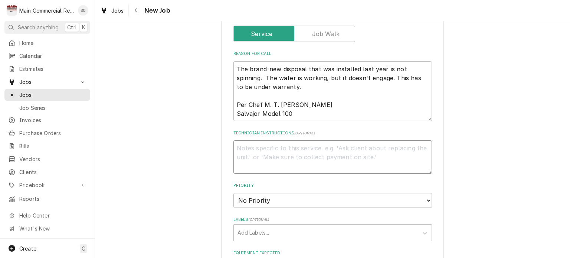
click at [265, 145] on textarea "Technician Instructions ( optional )" at bounding box center [332, 156] width 199 height 33
type textarea "x"
type textarea "S"
type textarea "x"
type textarea "Se"
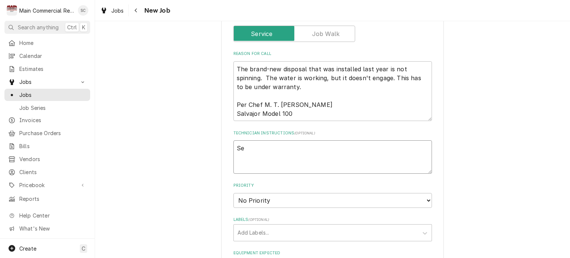
type textarea "x"
type textarea "See"
type textarea "x"
type textarea "See"
type textarea "x"
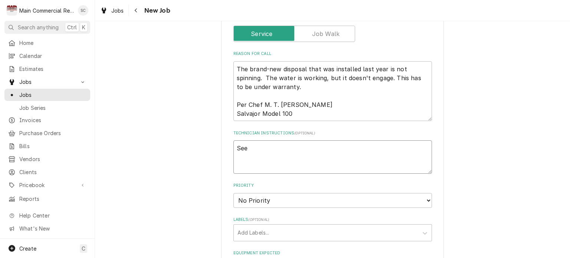
type textarea "See o"
type textarea "x"
type textarea "See or"
type textarea "x"
type textarea "See ori"
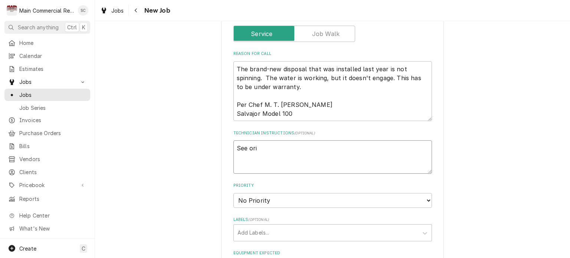
type textarea "x"
type textarea "See orig"
type textarea "x"
type textarea "See origi"
type textarea "x"
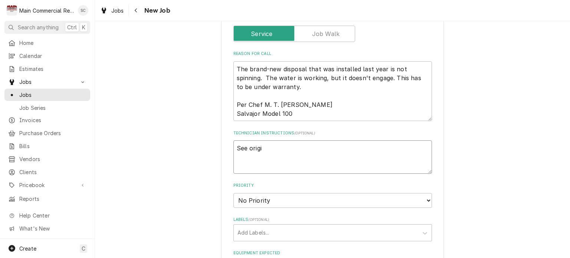
type textarea "See origin"
type textarea "x"
type textarea "See origina"
type textarea "x"
type textarea "See original"
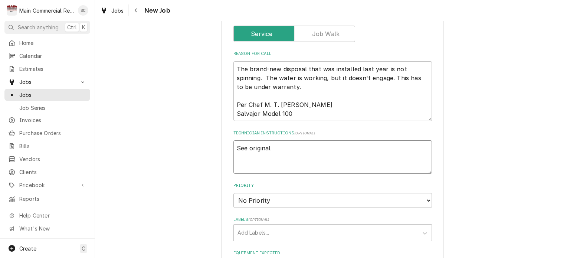
type textarea "x"
type textarea "See original"
type textarea "x"
type textarea "See original w"
type textarea "x"
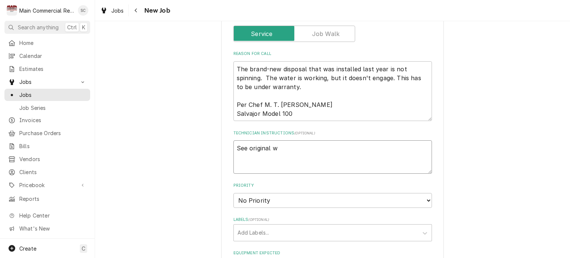
type textarea "See original wo"
type textarea "x"
type textarea "See original wor"
type textarea "x"
type textarea "See original work"
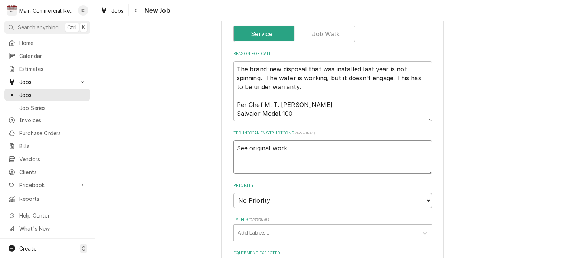
type textarea "x"
type textarea "See original work"
type textarea "x"
type textarea "See original work o"
type textarea "x"
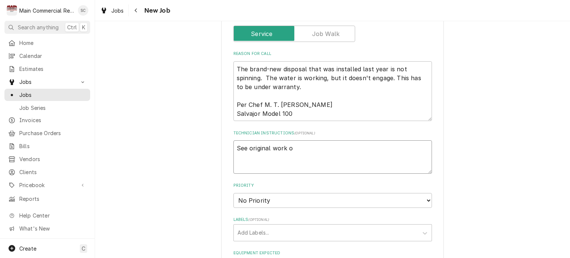
type textarea "See original work or"
type textarea "x"
type textarea "See original work ord"
type textarea "x"
type textarea "See original work orde"
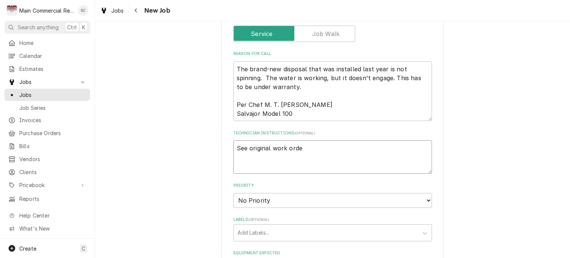
type textarea "x"
type textarea "See original work order"
type textarea "x"
type textarea "See original work order"
type textarea "x"
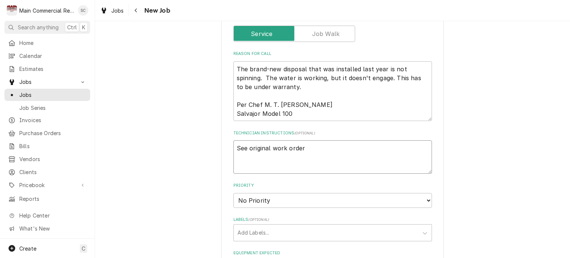
type textarea "See original work order i"
type textarea "x"
type textarea "See original work order in"
type textarea "x"
type textarea "See original work order in"
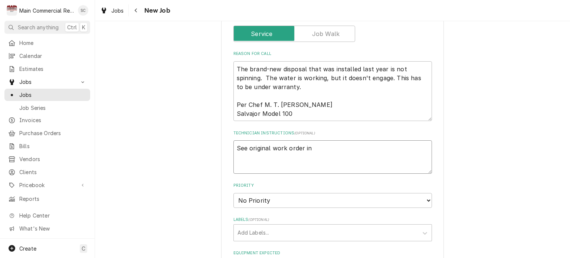
type textarea "x"
type textarea "See original work order in a"
type textarea "x"
type textarea "See original work order in at"
type textarea "x"
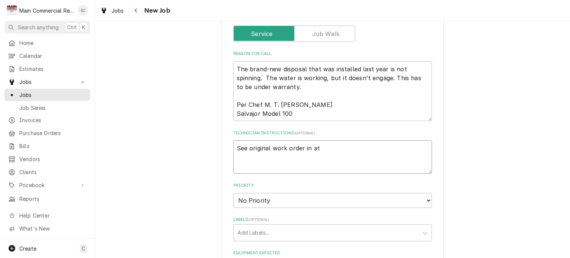
type textarea "See original work order in att"
type textarea "x"
type textarea "See original work order in atta"
type textarea "x"
type textarea "See original work order in attac"
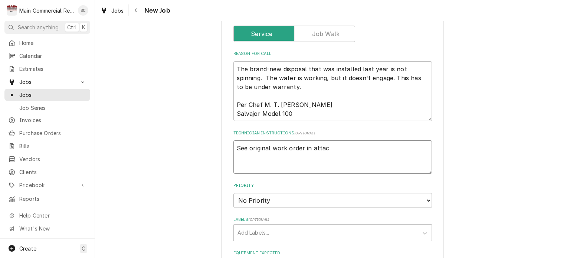
type textarea "x"
type textarea "See original work order in attach"
type textarea "x"
type textarea "See original work order in attachm"
type textarea "x"
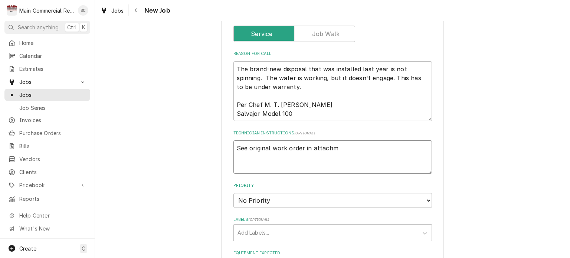
type textarea "See original work order in attachme"
type textarea "x"
type textarea "See original work order in attachmen"
type textarea "x"
type textarea "See original work order in attachment"
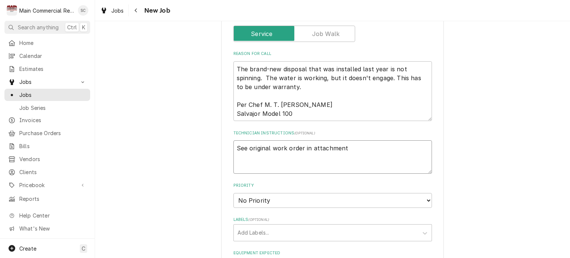
type textarea "x"
type textarea "See original work order in attachment."
type textarea "x"
type textarea "See original work order in attachment."
type textarea "x"
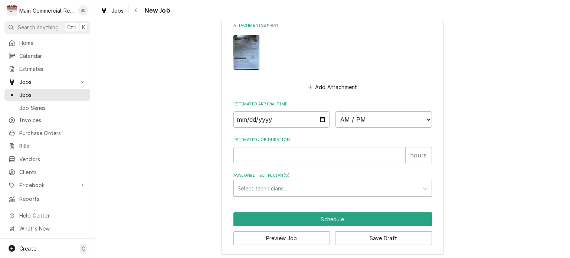
scroll to position [582, 0]
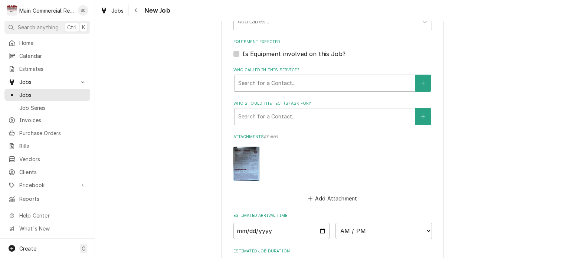
type textarea "See original work order in attachment."
click at [243, 165] on img "Attachments" at bounding box center [246, 164] width 26 height 35
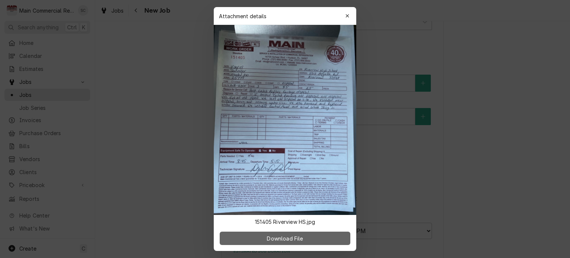
click at [295, 241] on span "Download File" at bounding box center [284, 239] width 39 height 8
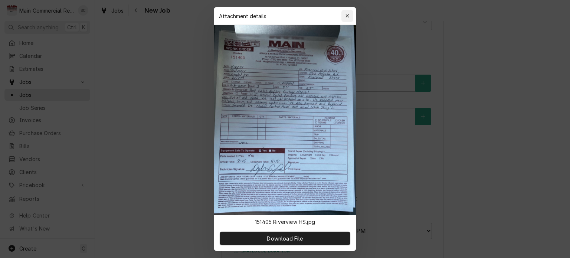
click at [348, 15] on icon "button" at bounding box center [347, 15] width 3 height 3
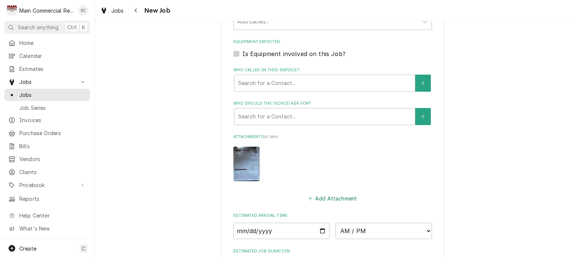
click at [342, 196] on button "Add Attachment" at bounding box center [333, 198] width 52 height 10
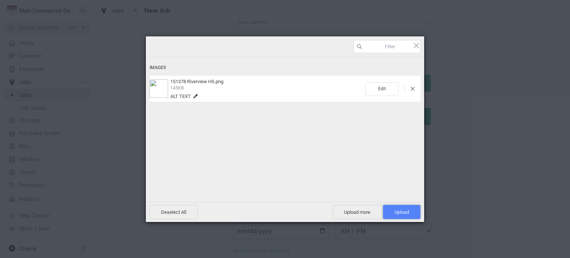
click at [413, 209] on span "Upload 1" at bounding box center [401, 212] width 37 height 14
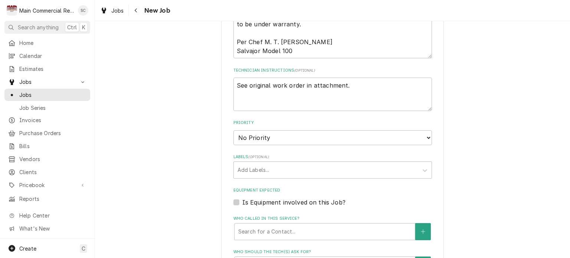
scroll to position [323, 0]
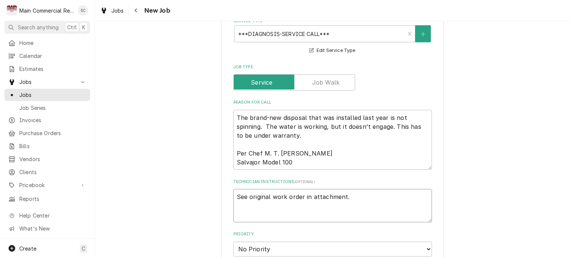
click at [300, 195] on textarea "See original work order in attachment." at bounding box center [332, 205] width 199 height 33
type textarea "x"
type textarea "See original work orders in attachment."
click at [492, 191] on div "Please provide the following information to create a job: Client Details Client…" at bounding box center [332, 169] width 475 height 926
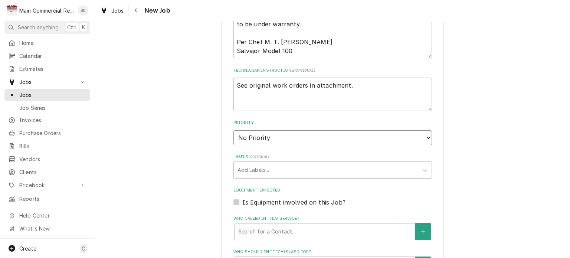
click at [309, 133] on select "No Priority Urgent High Medium Low" at bounding box center [332, 137] width 199 height 15
click at [233, 130] on select "No Priority Urgent High Medium Low" at bounding box center [332, 137] width 199 height 15
click at [273, 170] on div "Labels" at bounding box center [326, 169] width 177 height 13
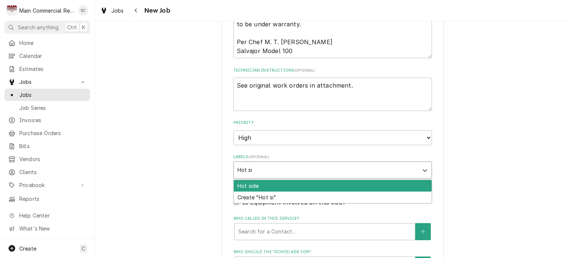
click at [264, 183] on div "Hot side" at bounding box center [333, 186] width 198 height 12
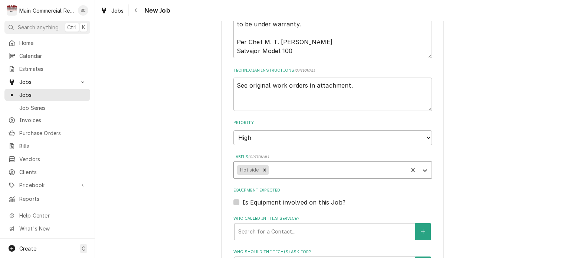
scroll to position [582, 0]
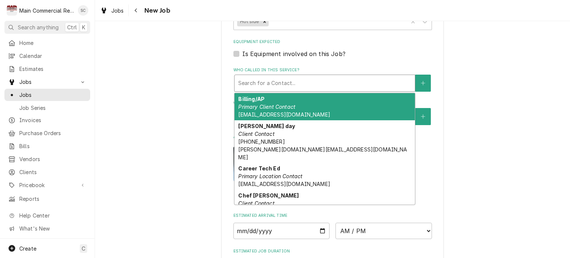
click at [304, 81] on div "Who called in this service?" at bounding box center [324, 82] width 173 height 13
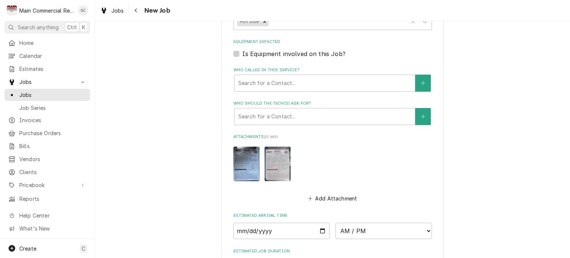
scroll to position [694, 0]
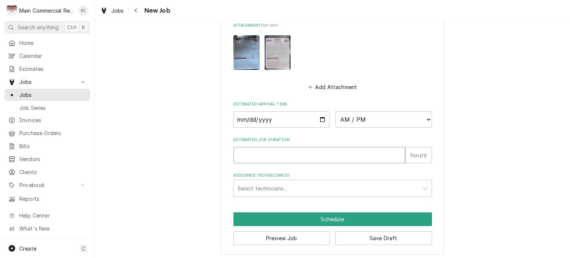
click at [301, 154] on input "Estimated Job Duration" at bounding box center [319, 155] width 172 height 16
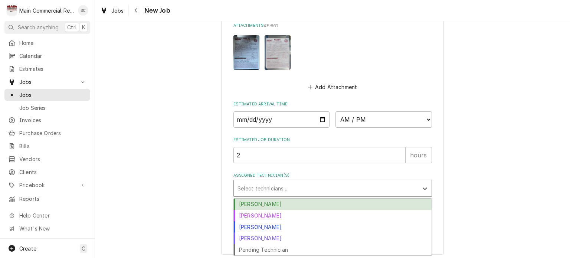
click at [344, 187] on div "Assigned Technician(s)" at bounding box center [326, 188] width 177 height 13
click at [308, 200] on div "Caleb Gorton" at bounding box center [333, 205] width 198 height 12
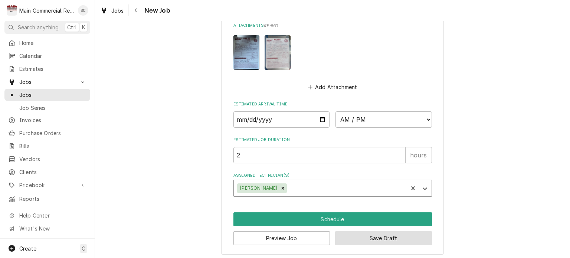
click at [367, 235] on button "Save Draft" at bounding box center [383, 238] width 97 height 14
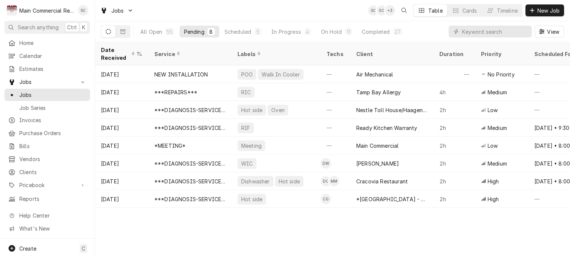
click at [408, 227] on div "Date Received Service Labels Techs Client Duration Priority Scheduled For Locat…" at bounding box center [332, 150] width 475 height 216
click at [543, 13] on span "New Job" at bounding box center [548, 11] width 25 height 8
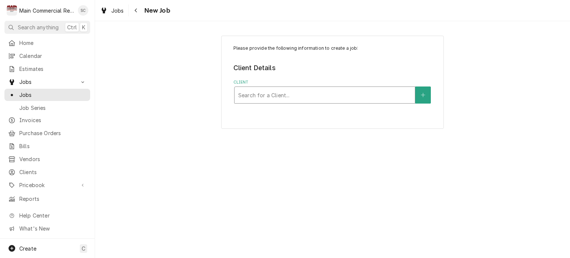
click at [358, 92] on div "Client" at bounding box center [324, 94] width 173 height 13
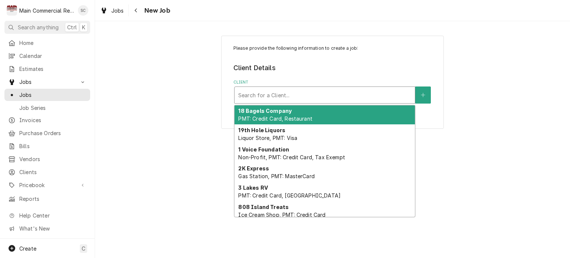
type input "w"
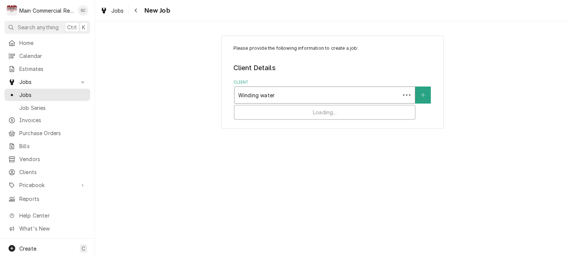
type input "Winding water"
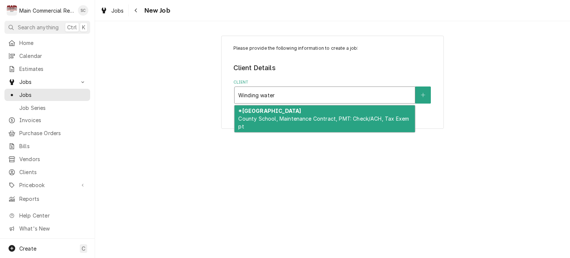
click at [318, 122] on div "*[GEOGRAPHIC_DATA], Maintenance Contract, PMT: Check/ACH, Tax Exempt" at bounding box center [325, 118] width 180 height 27
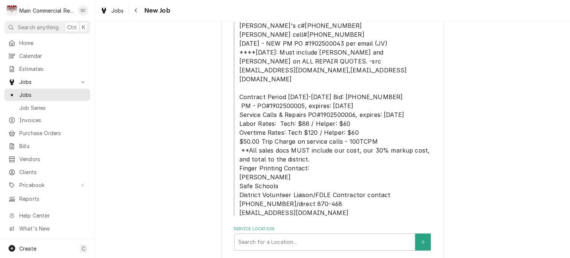
scroll to position [126, 0]
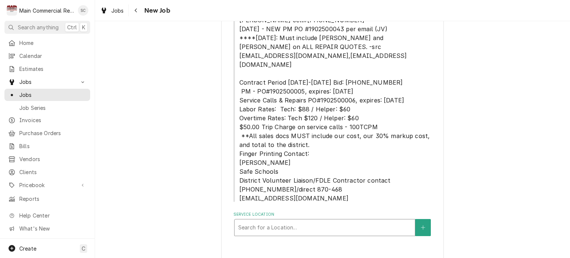
click at [313, 221] on div "Service Location" at bounding box center [324, 227] width 173 height 13
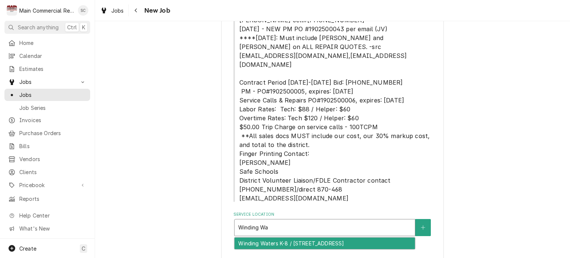
type input "Winding Wat"
click at [307, 238] on div "Winding Waters K-8 / [STREET_ADDRESS]" at bounding box center [325, 244] width 180 height 12
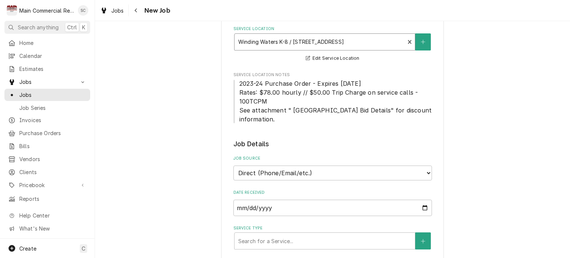
scroll to position [386, 0]
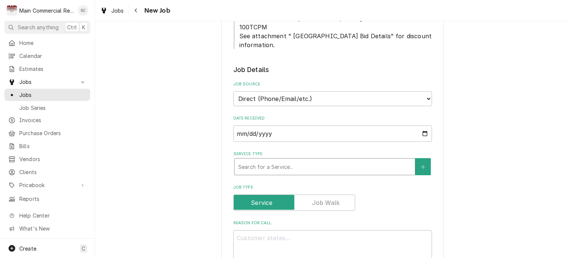
click at [303, 160] on div "Service Type" at bounding box center [324, 166] width 173 height 13
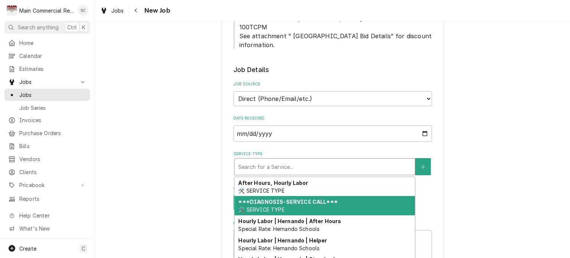
click at [297, 199] on strong "***DIAGNOSIS-SERVICE CALL***" at bounding box center [287, 202] width 99 height 6
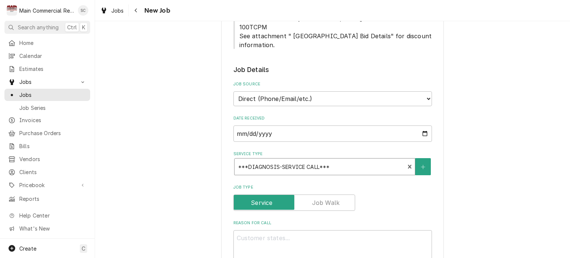
scroll to position [534, 0]
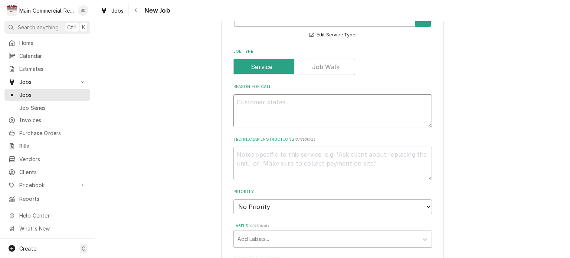
click at [329, 94] on textarea "Reason For Call" at bounding box center [332, 110] width 199 height 33
click at [251, 94] on textarea "Reason For Call" at bounding box center [332, 110] width 199 height 33
paste textarea "We have a pass-thru at WWK8 that is out of temp. Everything was working on it, …"
type textarea "x"
type textarea "We have a pass-thru at WWK8 that is out of temp. Everything was working on it, …"
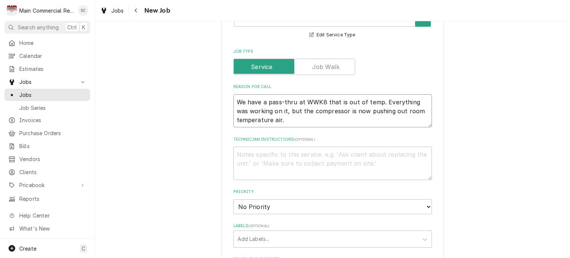
type textarea "x"
type textarea "We have a pass-thru at WWK8 that is out of temp. Everything was working on it, …"
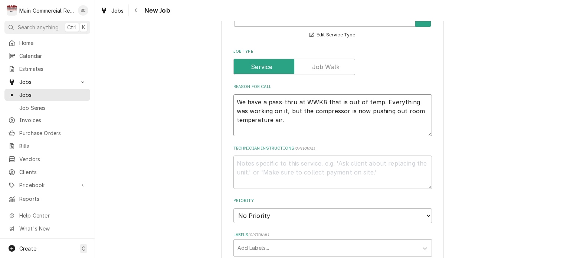
type textarea "x"
type textarea "We have a pass-thru at WWK8 that is out of temp. Everything was working on it, …"
type textarea "x"
type textarea "We have a pass-thru at WWK8 that is out of temp. Everything was working on it, …"
type textarea "x"
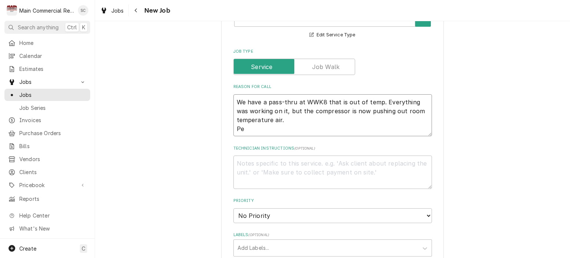
type textarea "We have a pass-thru at WWK8 that is out of temp. Everything was working on it, …"
type textarea "x"
type textarea "We have a pass-thru at WWK8 that is out of temp. Everything was working on it, …"
type textarea "x"
type textarea "We have a pass-thru at WWK8 that is out of temp. Everything was working on it, …"
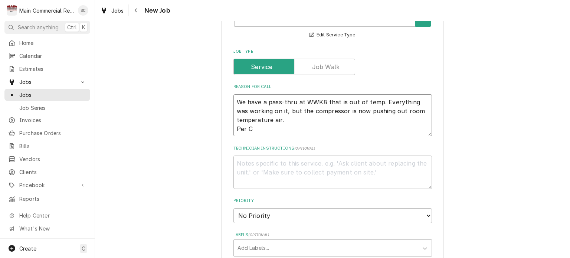
type textarea "x"
type textarea "We have a pass-thru at WWK8 that is out of temp. Everything was working on it, …"
type textarea "x"
type textarea "We have a pass-thru at WWK8 that is out of temp. Everything was working on it, …"
type textarea "x"
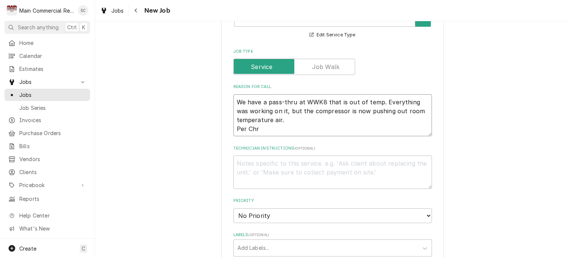
type textarea "We have a pass-thru at WWK8 that is out of temp. Everything was working on it, …"
type textarea "x"
type textarea "We have a pass-thru at WWK8 that is out of temp. Everything was working on it, …"
type textarea "x"
type textarea "We have a pass-thru at WWK8 that is out of temp. Everything was working on it, …"
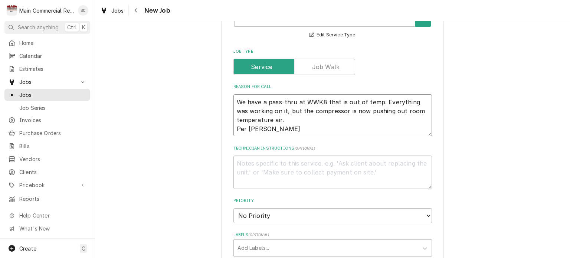
type textarea "x"
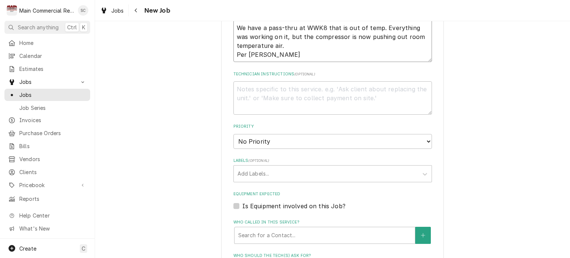
type textarea "We have a pass-thru at WWK8 that is out of temp. Everything was working on it, …"
click at [282, 134] on select "No Priority Urgent High Medium Low" at bounding box center [332, 141] width 199 height 15
select select "2"
click at [233, 134] on select "No Priority Urgent High Medium Low" at bounding box center [332, 141] width 199 height 15
type textarea "x"
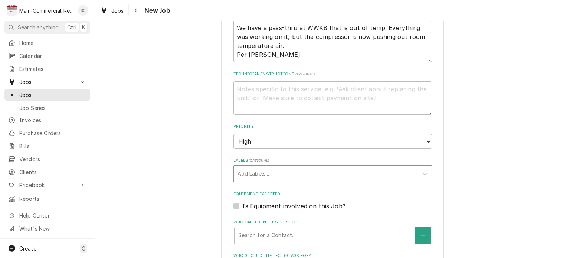
click at [276, 167] on div "Labels" at bounding box center [326, 173] width 177 height 13
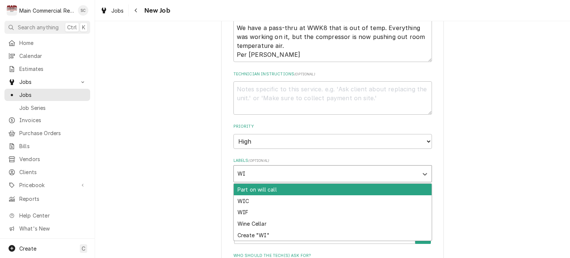
type input "WIc"
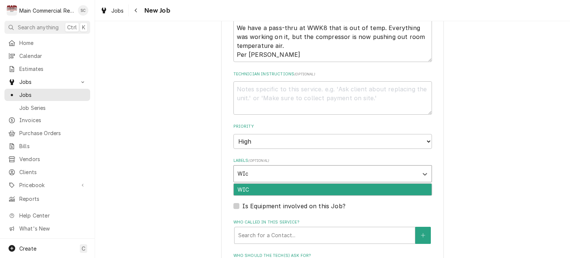
click at [254, 184] on div "WIC" at bounding box center [333, 190] width 198 height 12
type textarea "x"
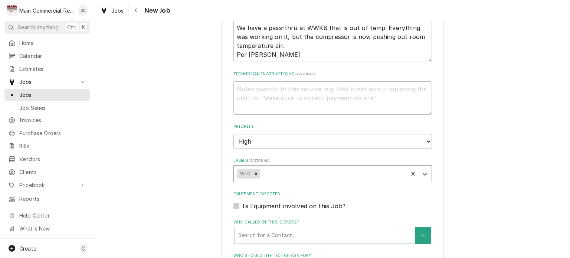
scroll to position [683, 0]
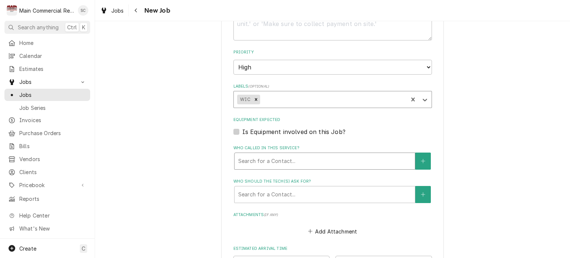
click at [285, 154] on div "Who called in this service?" at bounding box center [324, 160] width 173 height 13
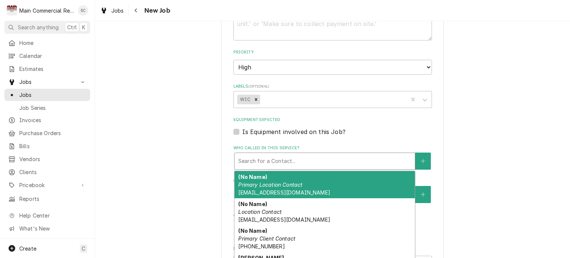
scroll to position [74, 0]
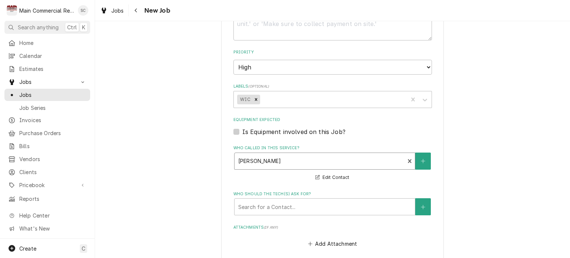
scroll to position [794, 0]
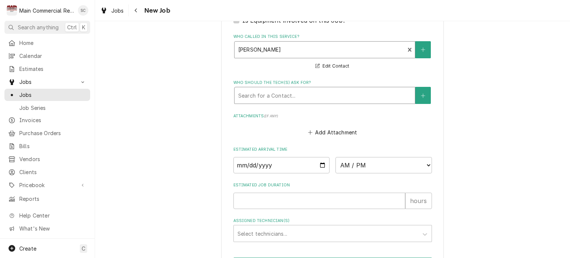
click at [282, 89] on div "Who should the tech(s) ask for?" at bounding box center [324, 95] width 173 height 13
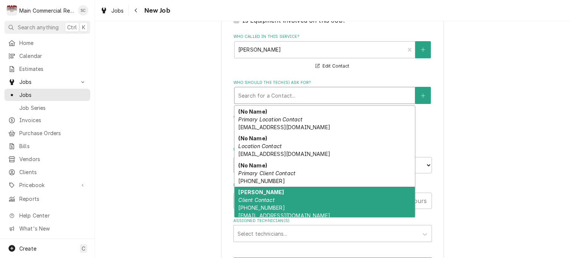
scroll to position [74, 0]
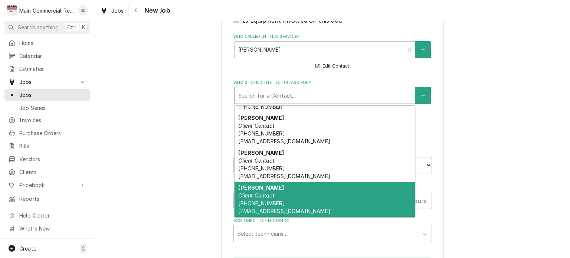
click at [332, 186] on div "Chris Neagle Client Contact (352) 403-7442 neagle_c@hcsb.k12.fl.us" at bounding box center [325, 199] width 180 height 35
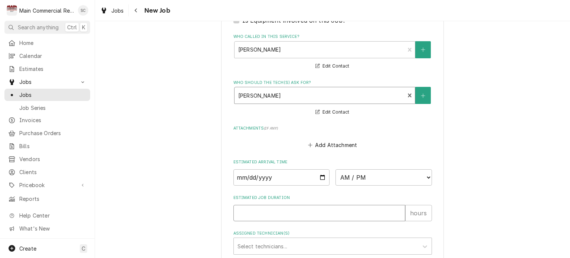
click at [317, 205] on input "Estimated Job Duration" at bounding box center [319, 213] width 172 height 16
type textarea "x"
type input "2"
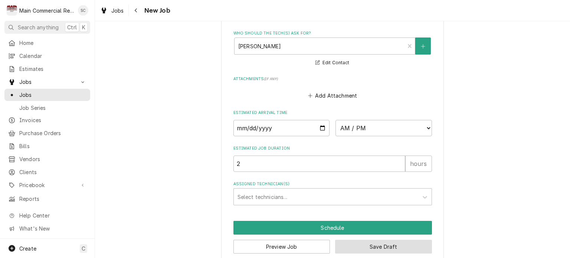
click at [369, 240] on button "Save Draft" at bounding box center [383, 247] width 97 height 14
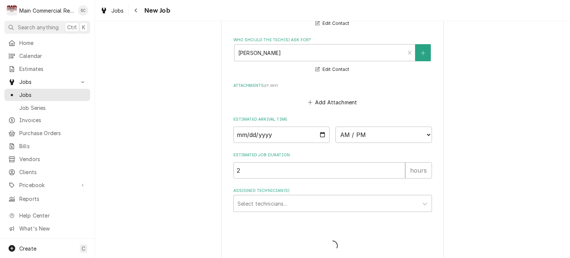
type textarea "x"
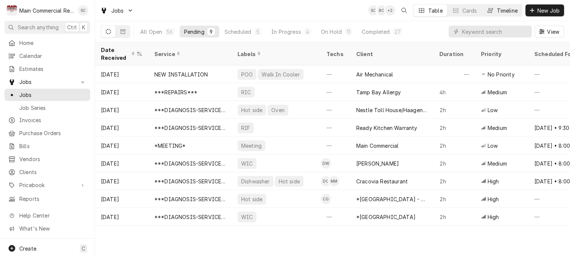
click at [499, 10] on div "Timeline" at bounding box center [507, 11] width 21 height 8
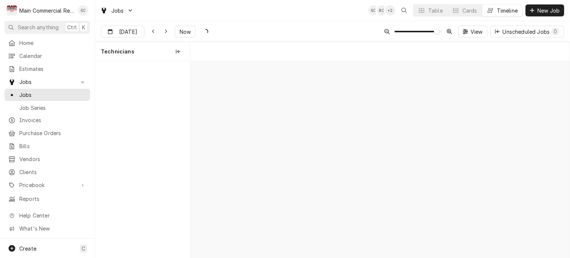
scroll to position [0, 7532]
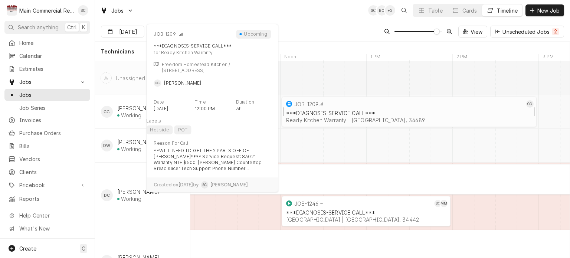
click at [377, 105] on div "JOB-1209" at bounding box center [405, 103] width 240 height 9
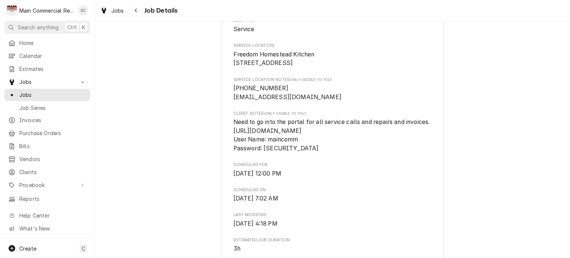
scroll to position [46, 0]
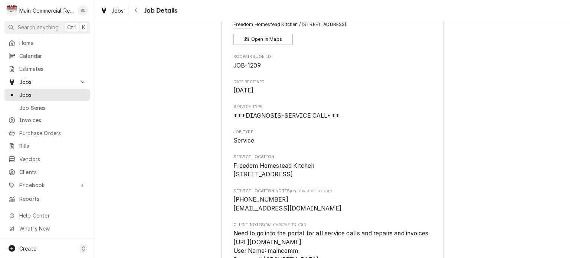
click at [383, 141] on span "Service" at bounding box center [332, 140] width 199 height 9
click at [272, 38] on button "Open in Maps" at bounding box center [262, 39] width 59 height 11
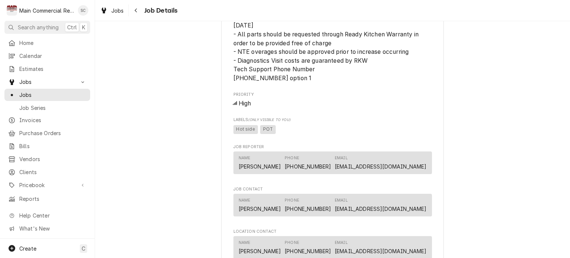
scroll to position [854, 0]
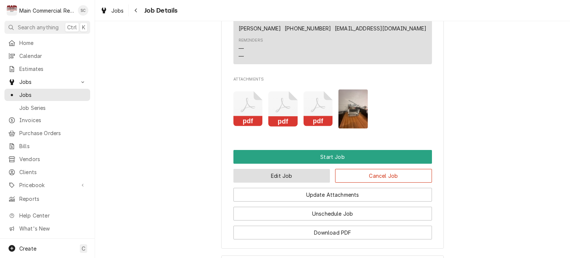
click at [276, 183] on button "Edit Job" at bounding box center [281, 176] width 97 height 14
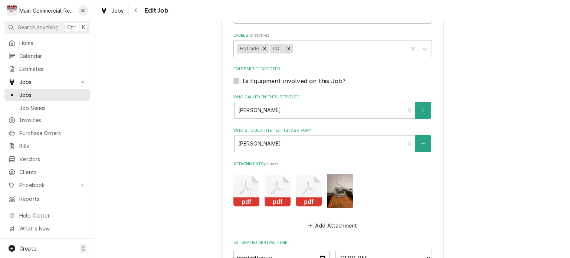
scroll to position [885, 0]
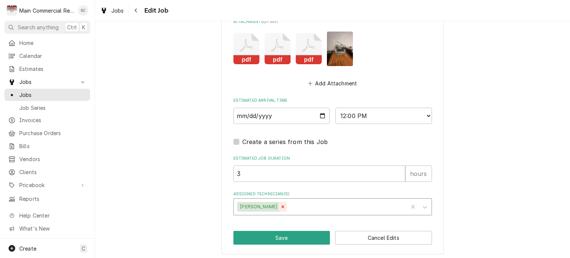
click at [280, 205] on icon "Remove Caleb Gorton" at bounding box center [282, 206] width 5 height 5
type textarea "x"
type input "Dy"
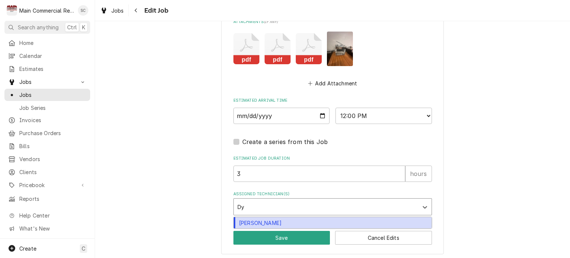
click at [264, 219] on div "[PERSON_NAME]" at bounding box center [333, 223] width 198 height 12
type textarea "x"
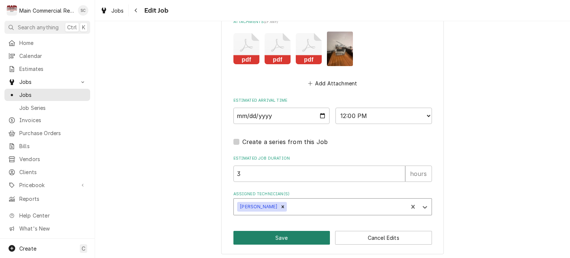
click at [281, 233] on button "Save" at bounding box center [281, 238] width 97 height 14
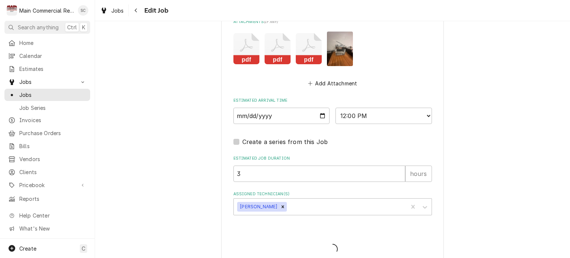
type textarea "x"
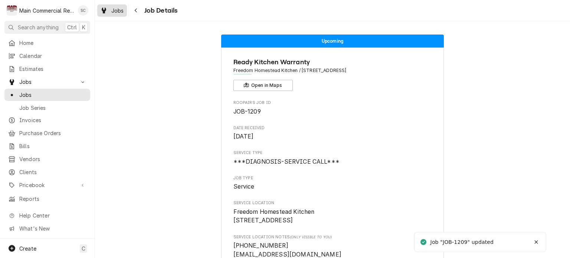
click at [118, 13] on span "Jobs" at bounding box center [117, 11] width 13 height 8
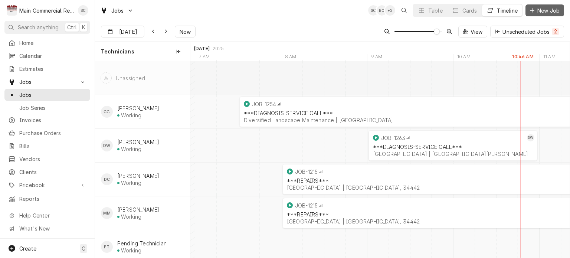
click at [545, 7] on span "New Job" at bounding box center [548, 11] width 25 height 8
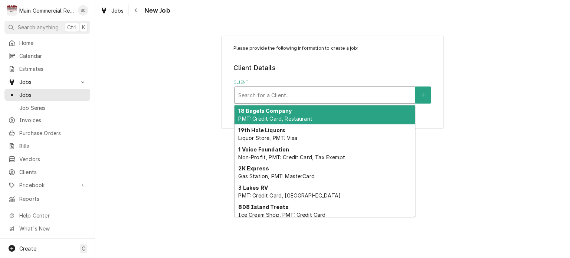
click at [285, 101] on div "Client" at bounding box center [324, 94] width 173 height 13
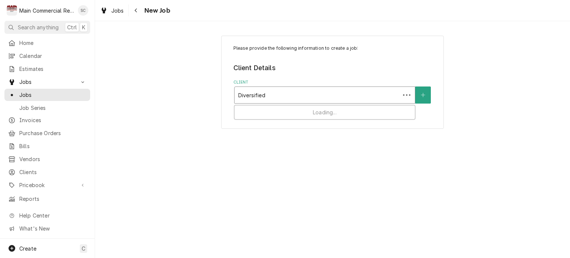
type input "Diversified"
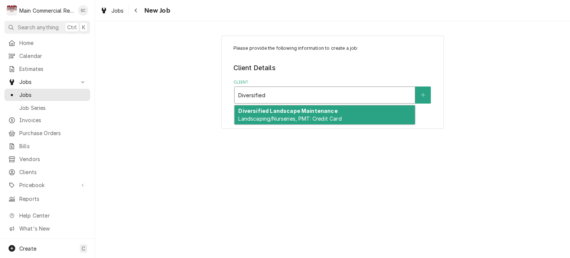
click at [306, 115] on span "Landscaping/Nurseries, PMT: Credit Card" at bounding box center [289, 118] width 103 height 6
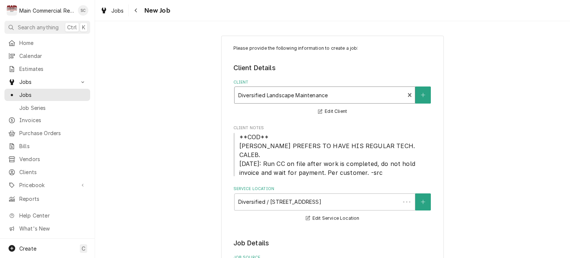
scroll to position [186, 0]
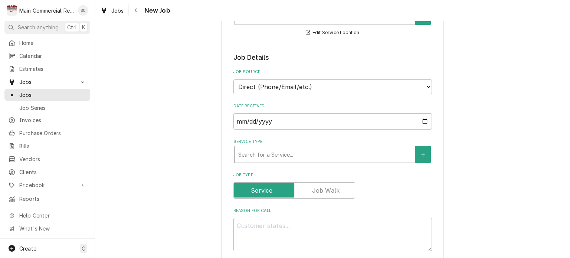
click at [318, 148] on div "Service Type" at bounding box center [324, 154] width 173 height 13
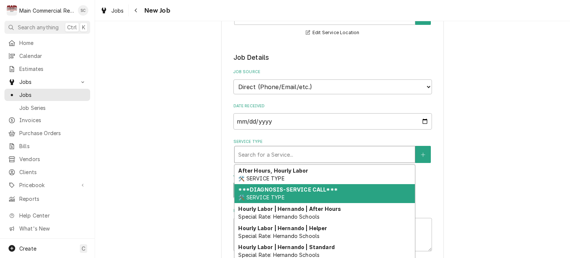
click at [307, 186] on strong "***DIAGNOSIS-SERVICE CALL***" at bounding box center [287, 189] width 99 height 6
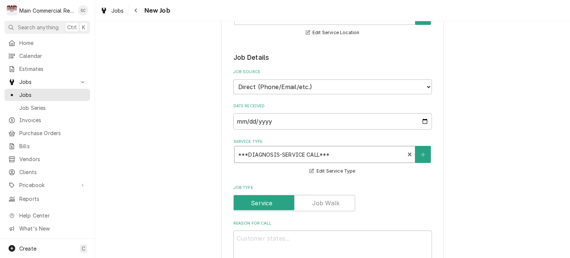
click at [346, 221] on div "Reason For Call" at bounding box center [332, 242] width 199 height 43
click at [365, 231] on textarea "Reason For Call" at bounding box center [332, 247] width 199 height 33
type textarea "x"
type textarea "r"
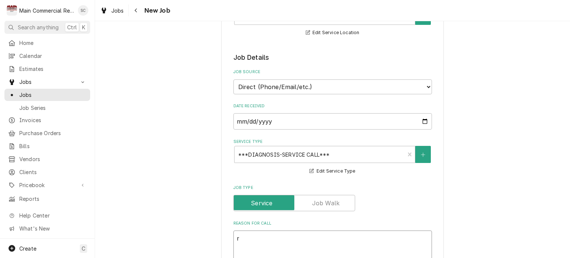
type textarea "x"
type textarea "rI"
type textarea "x"
type textarea "r"
type textarea "x"
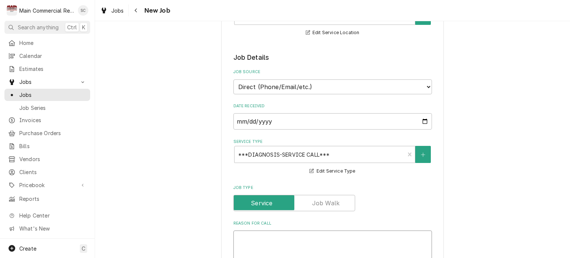
type textarea "x"
type textarea "F"
type textarea "x"
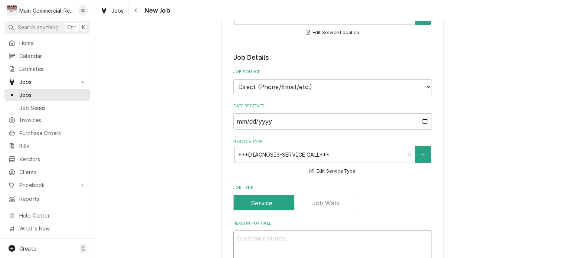
type textarea "R"
type textarea "x"
type textarea "Ri"
type textarea "x"
type textarea "R"
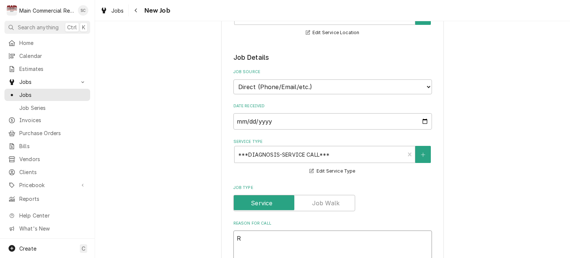
type textarea "x"
type textarea "RI"
type textarea "x"
type textarea "RIF"
type textarea "x"
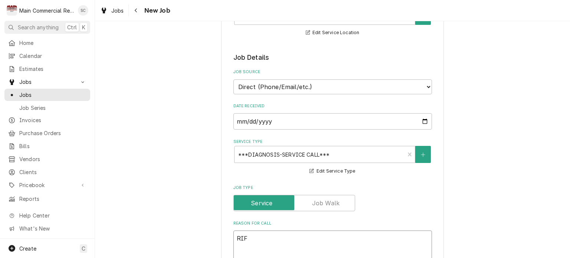
type textarea "RIF"
type textarea "x"
type textarea "RIF wo"
type textarea "x"
type textarea "RIF won"
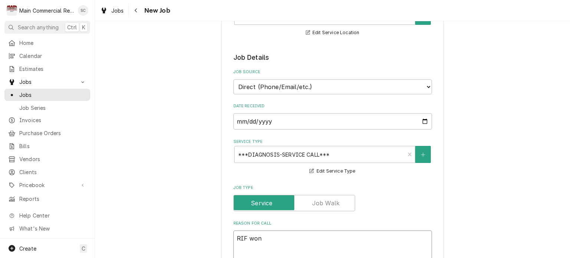
type textarea "x"
type textarea "RIF wont"
type textarea "x"
type textarea "RIF wont"
type textarea "x"
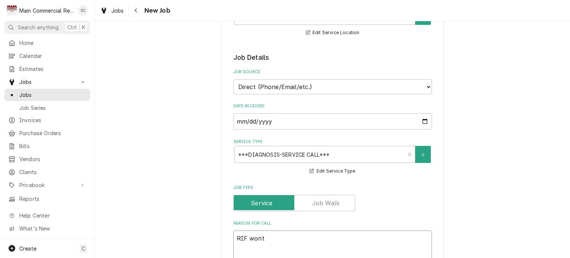
type textarea "RIF wont g"
type textarea "x"
type textarea "RIF wont go"
type textarea "x"
type textarea "RIF wont go"
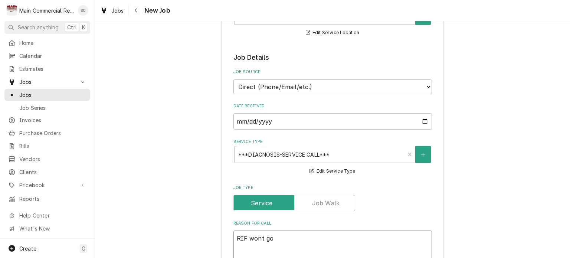
type textarea "x"
type textarea "RIF wont go b"
type textarea "x"
type textarea "RIF wont go be"
type textarea "x"
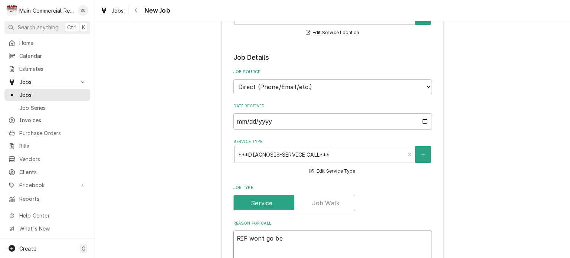
type textarea "RIF wont go bel"
type textarea "x"
type textarea "RIF wont go belo"
type textarea "x"
type textarea "RIF wont go below"
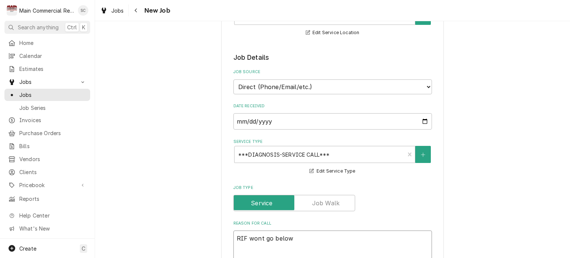
type textarea "x"
type textarea "RIF wont go below"
type textarea "x"
type textarea "RIF wont go below 3"
type textarea "x"
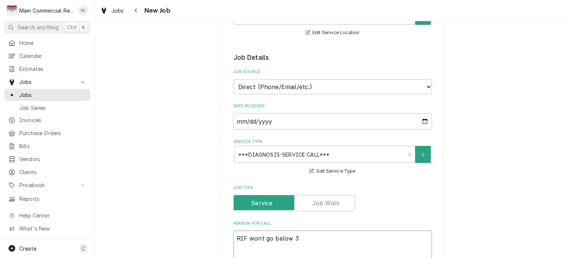
type textarea "RIF wont go below 30"
type textarea "x"
type textarea "RIF wont go below 30d"
type textarea "x"
type textarea "RIF wont go below 30de"
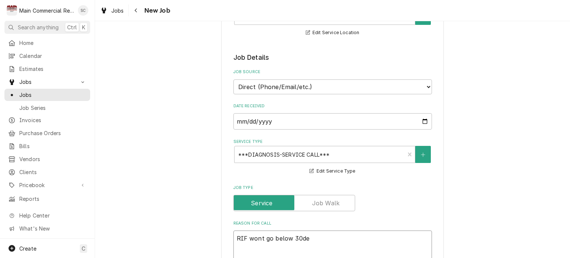
type textarea "x"
type textarea "RIF wont go below 30deg"
type textarea "x"
type textarea "RIF wont go below 30degr"
type textarea "x"
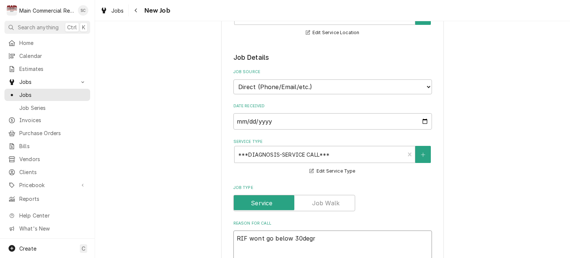
type textarea "RIF wont go below 30degre"
type textarea "x"
type textarea "RIF wont go below 30degree"
type textarea "x"
type textarea "RIF wont go below 30degrees"
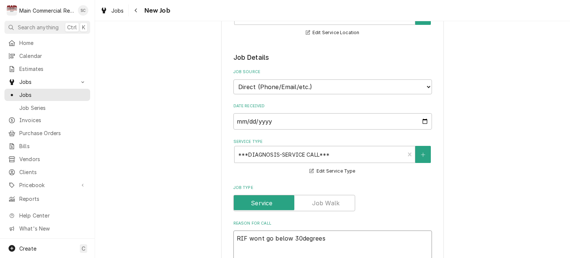
type textarea "x"
type textarea "RIF wont go below 30degrees."
type textarea "x"
type textarea "RIF wont go below 30degrees."
type textarea "x"
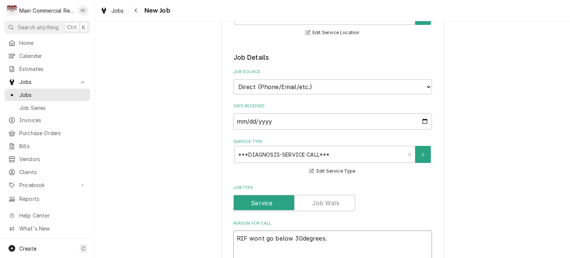
type textarea "RIF wont go below 30degrees."
type textarea "x"
type textarea "RIF wont go below 30degrees. L"
type textarea "x"
type textarea "RIF wont go below 30degrees. Lo"
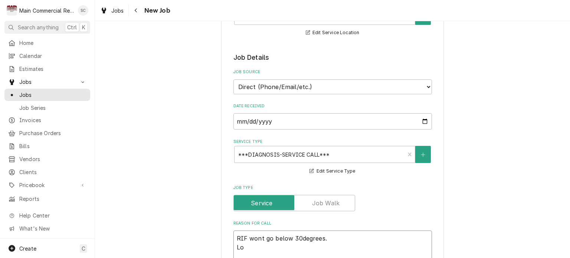
type textarea "x"
type textarea "RIF wont go below 30degrees. Loo"
type textarea "x"
type textarea "RIF wont go below 30degrees. Look"
type textarea "x"
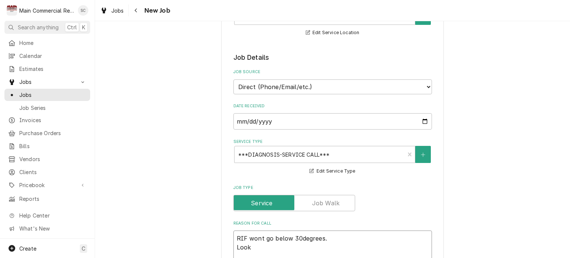
type textarea "RIF wont go below 30degrees. Look"
type textarea "x"
type textarea "RIF wont go below 30degrees. Look a"
type textarea "x"
type textarea "RIF wont go below 30degrees. Look at"
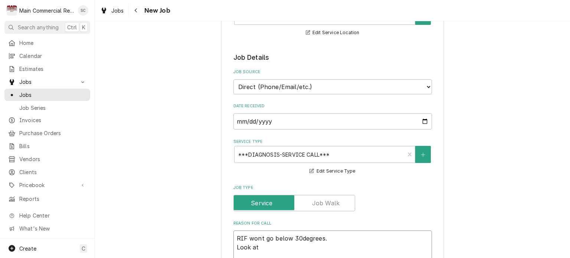
type textarea "x"
type textarea "RIF wont go below 30degrees. Look at"
type textarea "x"
type textarea "RIF wont go below 30degrees. Look at w"
type textarea "x"
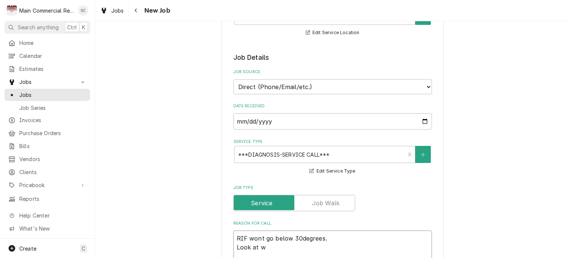
type textarea "RIF wont go below 30degrees. Look at wh"
type textarea "x"
type textarea "RIF wont go below 30degrees. Look at whi"
type textarea "x"
type textarea "RIF wont go below 30degrees. Look at whil"
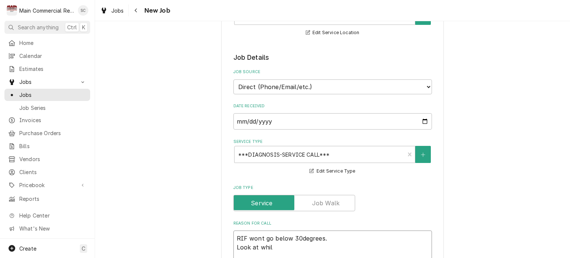
type textarea "x"
type textarea "RIF wont go below 30degrees. Look at while"
type textarea "x"
type textarea "RIF wont go below 30degrees. Look at while"
type textarea "x"
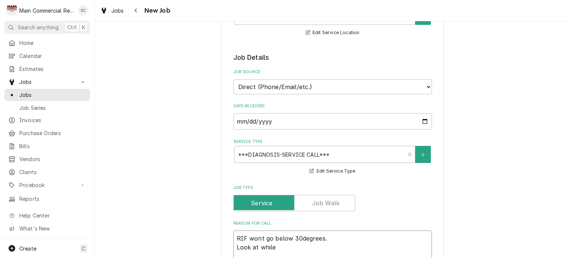
type textarea "RIF wont go below 30degrees. Look at while o"
type textarea "x"
type textarea "RIF wont go below 30degrees. Look at while on"
type textarea "x"
type textarea "RIF wont go below 30degrees. Look at while ons"
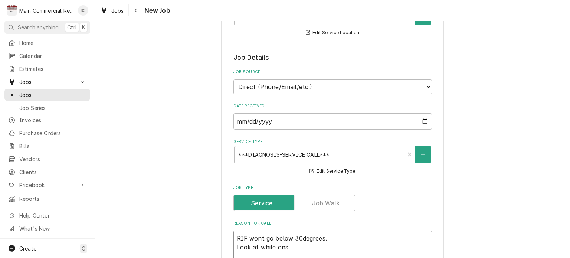
type textarea "x"
type textarea "RIF wont go below 30degrees. Look at while onsi"
type textarea "x"
type textarea "RIF wont go below 30degrees. Look at while onsit"
type textarea "x"
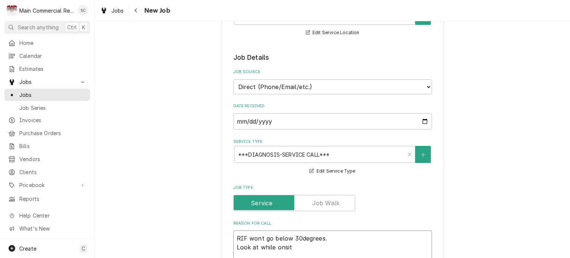
type textarea "RIF wont go below 30degrees. Look at while onsite"
type textarea "x"
type textarea "RIF wont go below 30degrees. Look at while onsite"
type textarea "x"
type textarea "RIF wont go below 30degrees. Look at while onsite f"
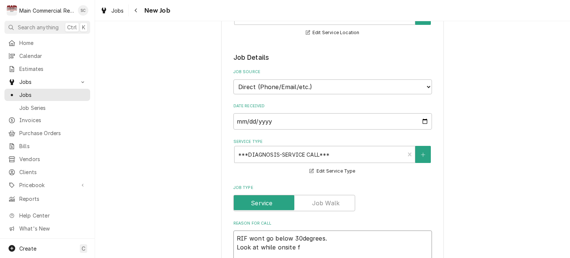
type textarea "x"
type textarea "RIF wont go below 30degrees. Look at while onsite fo"
type textarea "x"
type textarea "RIF wont go below 30degrees. Look at while onsite for"
type textarea "x"
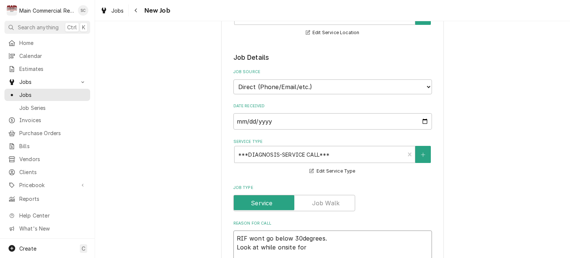
type textarea "RIF wont go below 30degrees. Look at while onsite for"
type textarea "x"
type textarea "RIF wont go below 30degrees. Look at while onsite for t"
type textarea "x"
type textarea "RIF wont go below 30degrees. Look at while onsite for th"
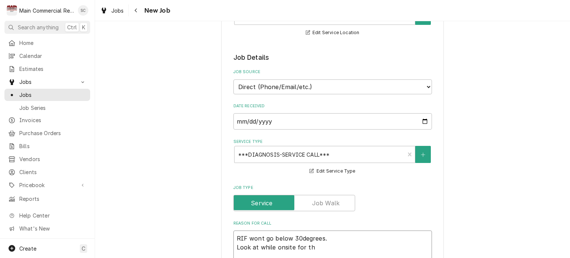
type textarea "x"
type textarea "RIF wont go below 30degrees. Look at while onsite for the"
type textarea "x"
type textarea "RIF wont go below 30degrees. Look at while onsite for the"
type textarea "x"
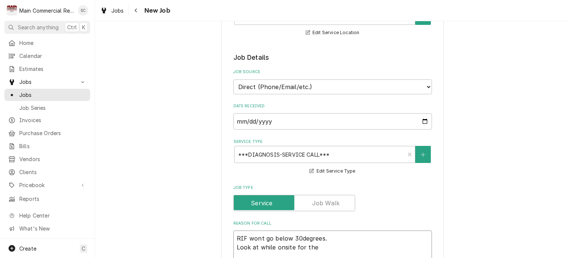
type textarea "RIF wont go below 30degrees. Look at while onsite for the P"
type textarea "x"
type textarea "RIF wont go below 30degrees. Look at while onsite for the PM"
type textarea "x"
type textarea "RIF wont go below 30degrees. Look at while onsite for the PM."
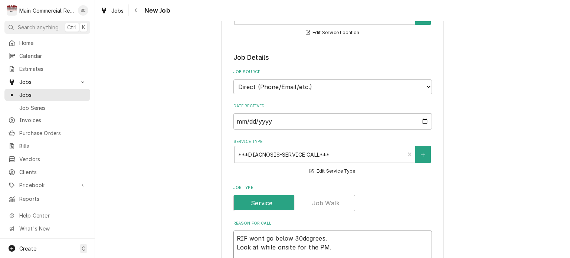
type textarea "x"
type textarea "RIF wont go below 30degrees. Look at while onsite for the PM."
type textarea "x"
type textarea "RIF wont go below 30degrees. Look at while onsite for the PM. P"
type textarea "x"
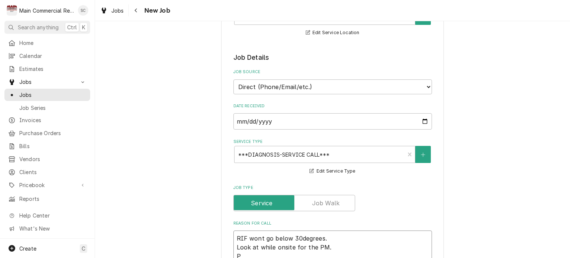
type textarea "RIF wont go below 30degrees. Look at while onsite for the PM. Pe"
type textarea "x"
type textarea "RIF wont go below 30degrees. Look at while onsite for the PM. Per"
type textarea "x"
type textarea "RIF wont go below 30degrees. Look at while onsite for the PM. Per"
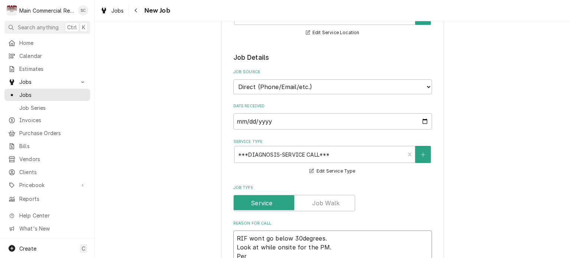
type textarea "x"
type textarea "RIF wont go below 30degrees. Look at while onsite for the PM. Per J"
type textarea "x"
type textarea "RIF wont go below 30degrees. Look at while onsite for the PM. Per Jo"
type textarea "x"
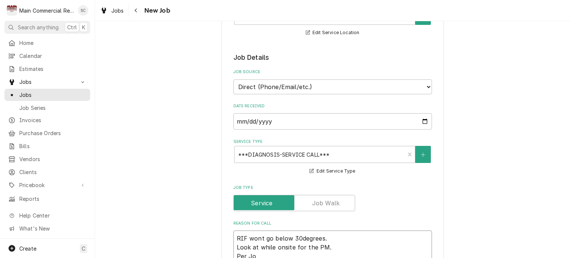
type textarea "RIF wont go below 30degrees. Look at while onsite for the PM. Per Joh"
type textarea "x"
type textarea "RIF wont go below 30degrees. Look at while onsite for the PM. Per John"
type textarea "x"
type textarea "RIF wont go below 30degrees. Look at while onsite for the PM. Per John."
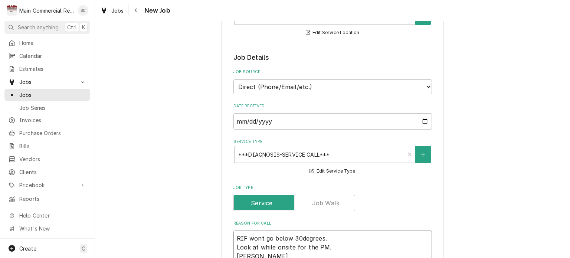
type textarea "x"
type textarea "RIF wont go below 30degrees. Look at while onsite for the PM. Per John."
type textarea "x"
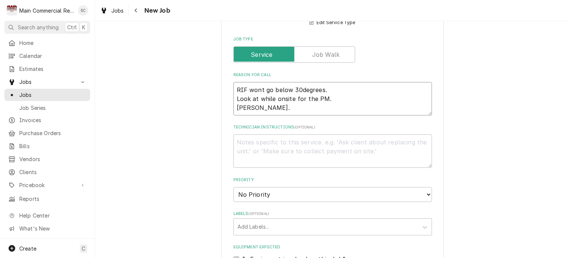
type textarea "RIF wont go below 30degrees. Look at while onsite for the PM. Per John."
click at [285, 188] on select "No Priority Urgent High Medium Low" at bounding box center [332, 194] width 199 height 15
select select "1"
click at [233, 187] on select "No Priority Urgent High Medium Low" at bounding box center [332, 194] width 199 height 15
type textarea "x"
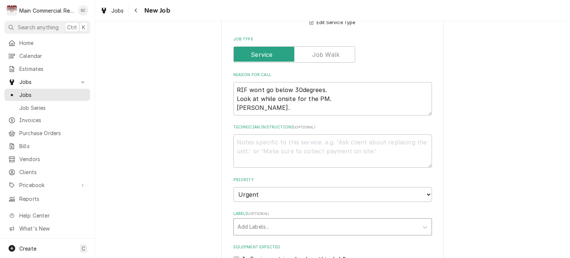
click at [290, 220] on div "Labels" at bounding box center [326, 226] width 177 height 13
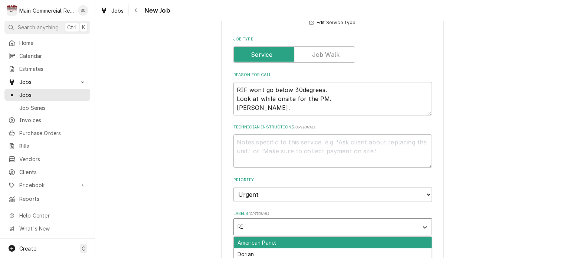
type input "RIF"
click at [276, 237] on div "RIF" at bounding box center [333, 243] width 198 height 12
type textarea "x"
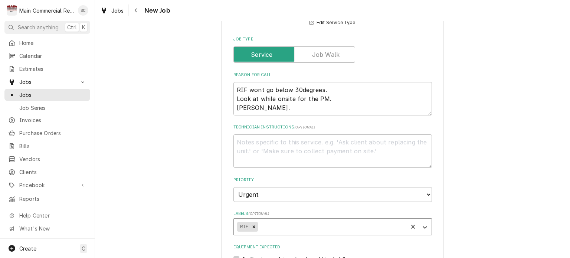
scroll to position [520, 0]
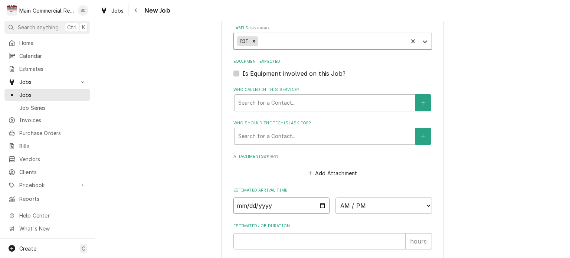
click at [320, 197] on input "Date" at bounding box center [281, 205] width 97 height 16
type textarea "x"
type input "[DATE]"
click at [298, 96] on div "Who called in this service?" at bounding box center [324, 102] width 173 height 13
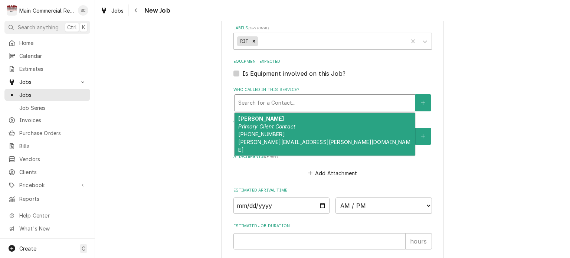
click at [303, 114] on div "John Mader Primary Client Contact (850) 509-4800 john.mader@mac.com" at bounding box center [325, 134] width 180 height 43
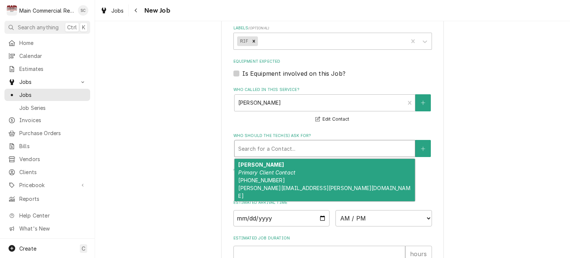
click at [308, 142] on div "Who should the tech(s) ask for?" at bounding box center [324, 148] width 173 height 13
click at [303, 163] on div "John Mader Primary Client Contact (850) 509-4800 john.mader@mac.com" at bounding box center [325, 180] width 180 height 43
type textarea "x"
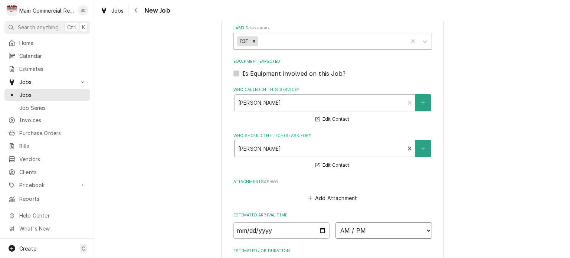
click at [356, 222] on select "AM / PM 6:00 AM 6:15 AM 6:30 AM 6:45 AM 7:00 AM 7:15 AM 7:30 AM 7:45 AM 8:00 AM…" at bounding box center [384, 230] width 97 height 16
select select "11:00:00"
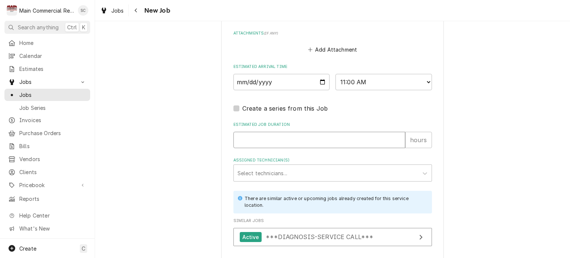
click at [313, 132] on input "Estimated Job Duration" at bounding box center [319, 140] width 172 height 16
type textarea "x"
type input "1"
type textarea "x"
type input "1"
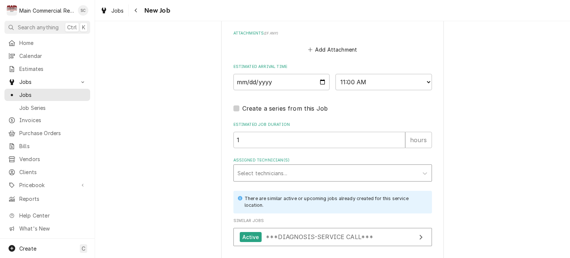
click at [339, 166] on div "Assigned Technician(s)" at bounding box center [326, 172] width 177 height 13
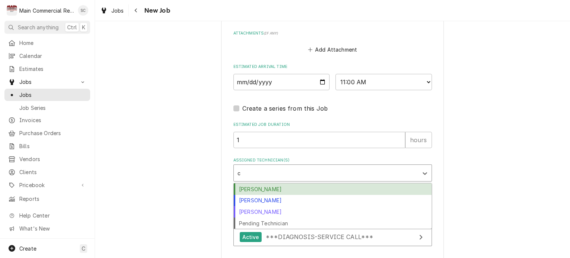
type input "ca"
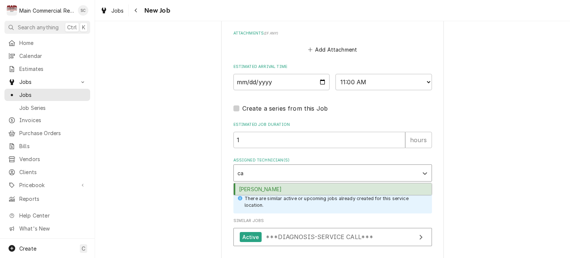
click at [307, 183] on div "Caleb Gorton" at bounding box center [333, 189] width 198 height 12
type textarea "x"
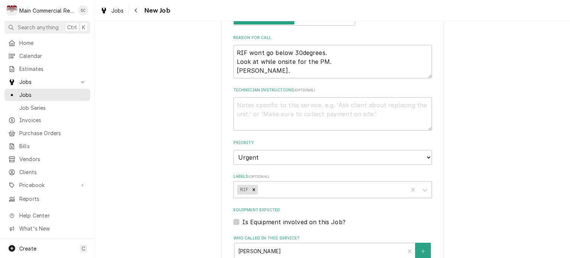
scroll to position [260, 0]
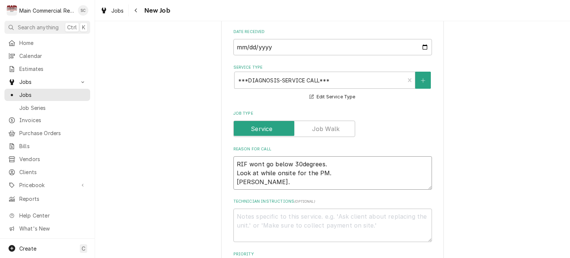
click at [346, 156] on textarea "RIF wont go below 30degrees. Look at while onsite for the PM. Per John." at bounding box center [332, 172] width 199 height 33
click at [346, 162] on textarea "RIF wont go below 30degrees. Look at while onsite for the PM. Per John." at bounding box center [332, 172] width 199 height 33
type textarea "x"
type textarea "RIF wont go below 30degrees. Look at while onsite for the PM. Per John."
type textarea "x"
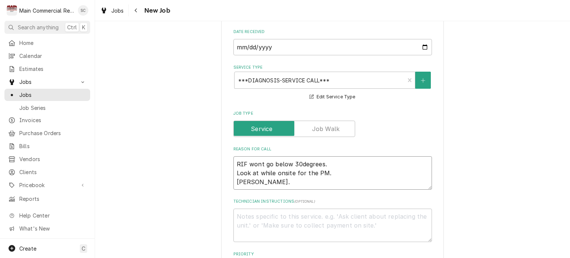
type textarea "RIF wont go below 30degrees. Look at while onsite for the PM. i Per John."
type textarea "x"
type textarea "RIF wont go below 30degrees. Look at while onsite for the PM. is Per John."
type textarea "x"
type textarea "RIF wont go below 30degrees. Look at while onsite for the PM. is Per John."
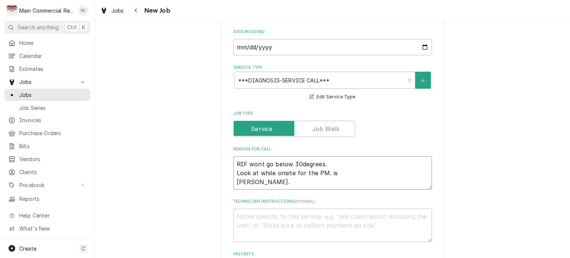
type textarea "x"
type textarea "RIF wont go below 30degrees. Look at while onsite for the PM. is Per John."
type textarea "x"
type textarea "RIF wont go below 30degrees. Look at while onsite for the PM. i Per John."
type textarea "x"
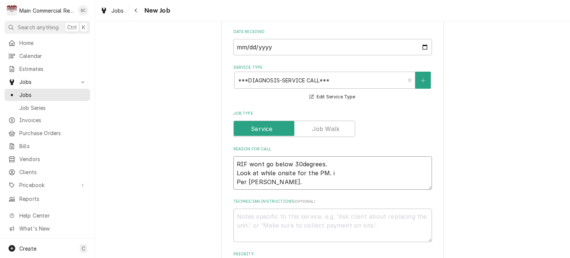
type textarea "RIF wont go below 30degrees. Look at while onsite for the PM. Per John."
type textarea "x"
type textarea "RIF wont go below 30degrees. Look at while onsite for the PM. I Per John."
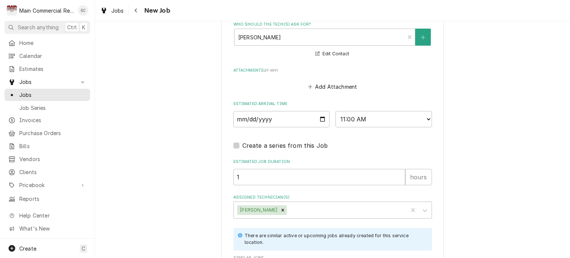
scroll to position [712, 0]
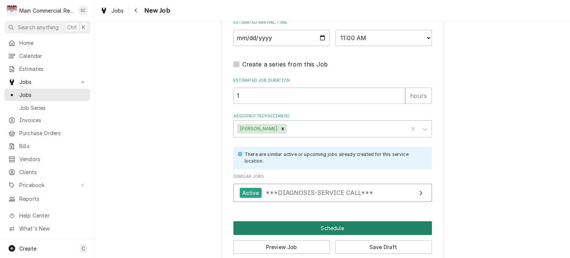
click at [323, 221] on button "Schedule" at bounding box center [332, 228] width 199 height 14
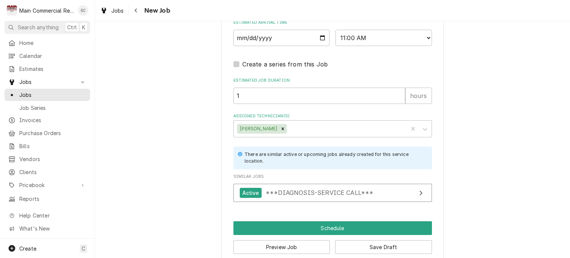
scroll to position [706, 0]
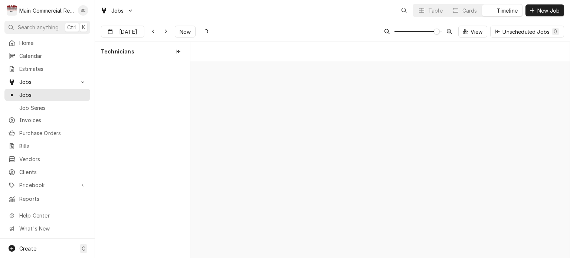
scroll to position [0, 7531]
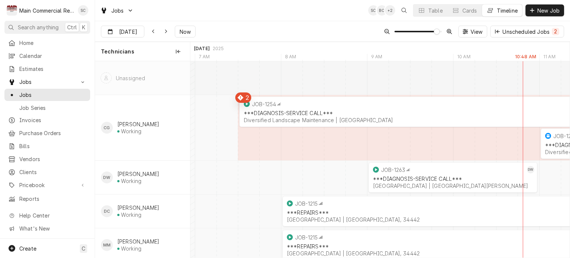
click at [316, 30] on div "Aug [DATE] Now View Unscheduled Jobs 2" at bounding box center [332, 31] width 475 height 21
click at [540, 12] on span "New Job" at bounding box center [548, 11] width 25 height 8
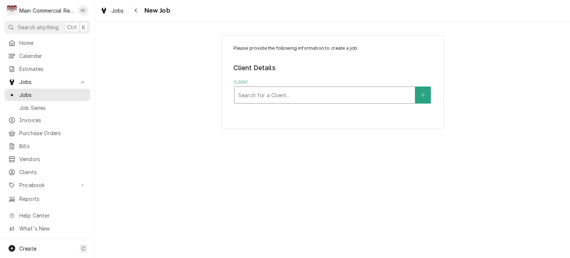
click at [288, 94] on div "Client" at bounding box center [324, 94] width 173 height 13
type input "Hunter'"
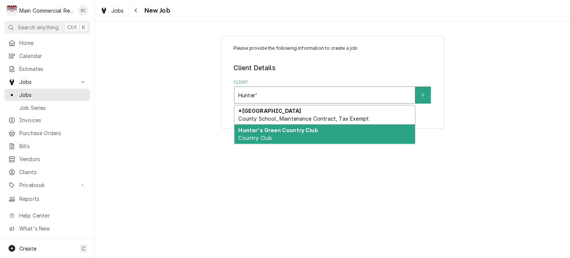
click at [287, 132] on strong "Hunter's Green Country Club" at bounding box center [277, 130] width 79 height 6
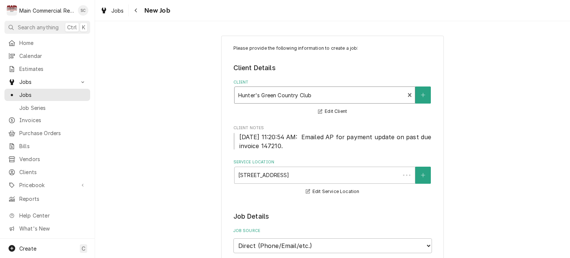
scroll to position [148, 0]
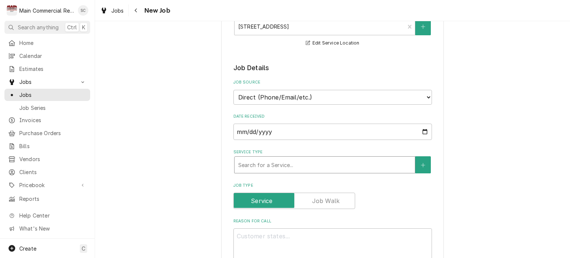
click at [310, 163] on div "Service Type" at bounding box center [324, 164] width 173 height 13
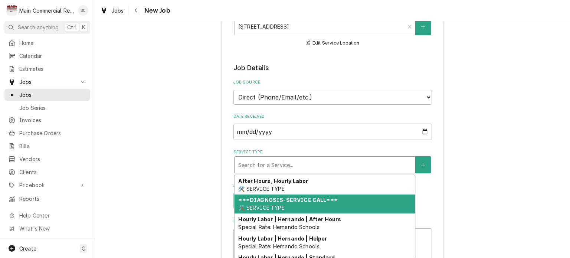
click at [297, 200] on strong "***DIAGNOSIS-SERVICE CALL***" at bounding box center [287, 200] width 99 height 6
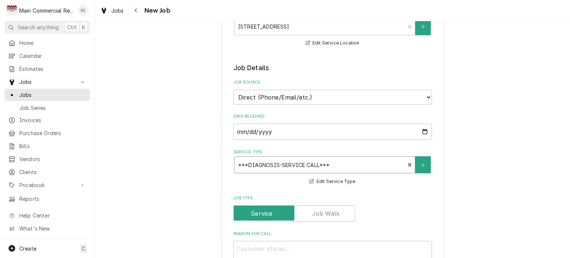
scroll to position [297, 0]
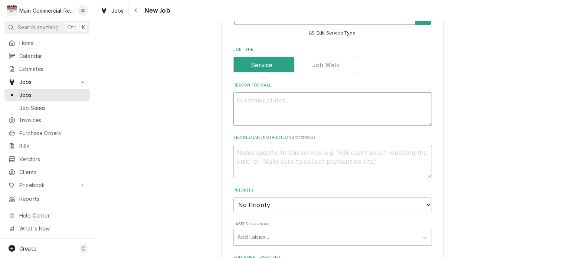
click at [285, 97] on textarea "Reason For Call" at bounding box center [332, 108] width 199 height 33
type textarea "x"
type textarea "W"
type textarea "x"
type textarea "WI"
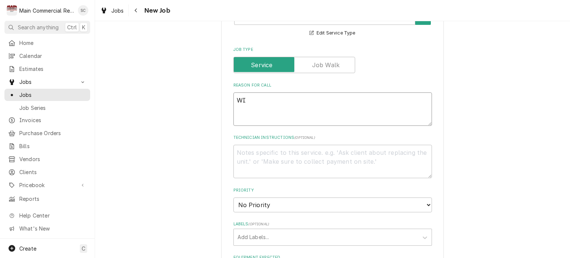
type textarea "x"
type textarea "WIF"
type textarea "x"
type textarea "WIF"
type textarea "x"
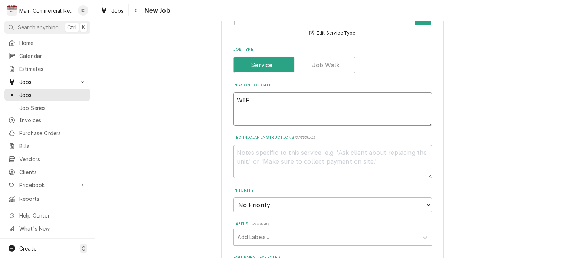
type textarea "WIF n"
type textarea "x"
type textarea "WIF no"
type textarea "x"
type textarea "WIF not"
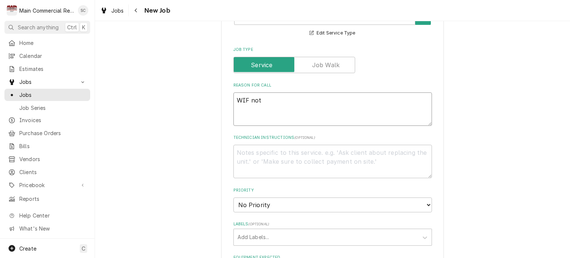
type textarea "x"
type textarea "WIF not c"
type textarea "x"
type textarea "WIF not co"
type textarea "x"
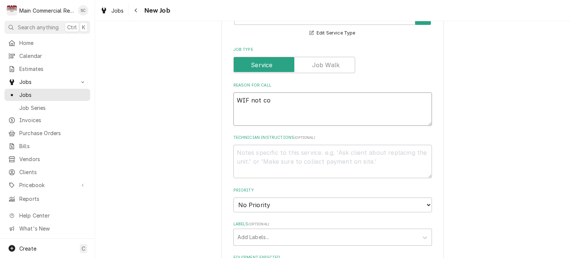
type textarea "WIF not col"
type textarea "x"
type textarea "WIF not co"
type textarea "x"
type textarea "WIF not coo"
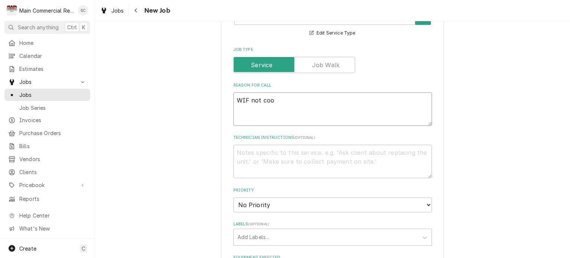
type textarea "x"
type textarea "WIF not cool"
type textarea "x"
type textarea "WIF not cooln"
type textarea "x"
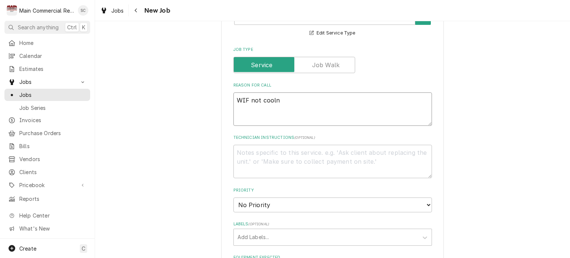
type textarea "WIF not coolng"
type textarea "x"
type textarea "WIF not cooln"
type textarea "x"
type textarea "WIF not cool"
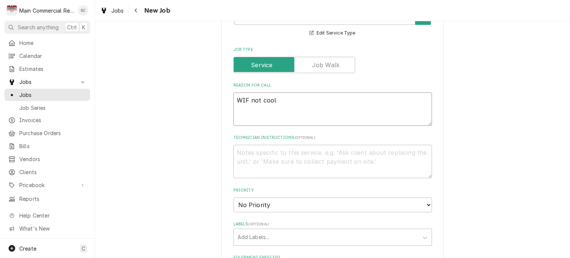
type textarea "x"
type textarea "WIF not cooli"
type textarea "x"
type textarea "WIF not coolin"
type textarea "x"
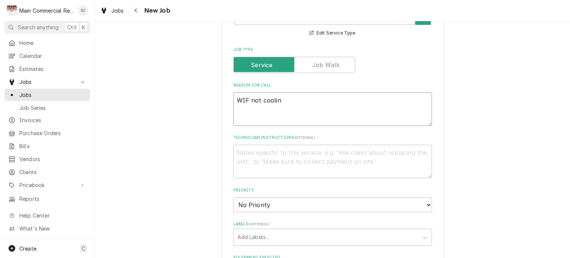
type textarea "WIF not coolind"
type textarea "x"
type textarea "WIF not coolind."
type textarea "x"
type textarea "WIF not coolind."
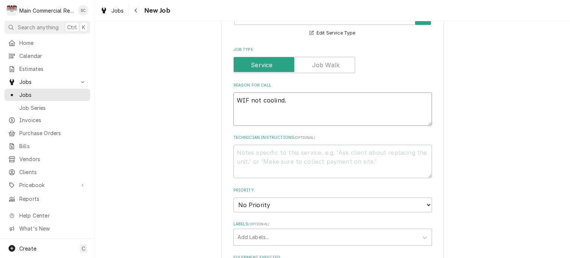
type textarea "x"
type textarea "WIF not coolind."
type textarea "x"
type textarea "WIF not coolind"
type textarea "x"
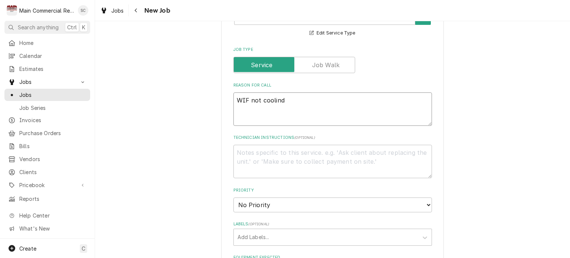
type textarea "WIF not coolin"
type textarea "x"
type textarea "WIF not cooling"
type textarea "x"
type textarea "WIF not cooling"
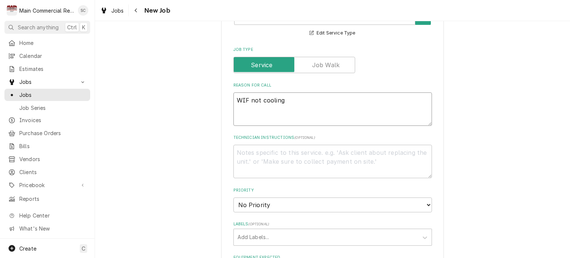
type textarea "x"
type textarea "WIF not cooling c"
type textarea "x"
type textarea "WIF not cooling co"
type textarea "x"
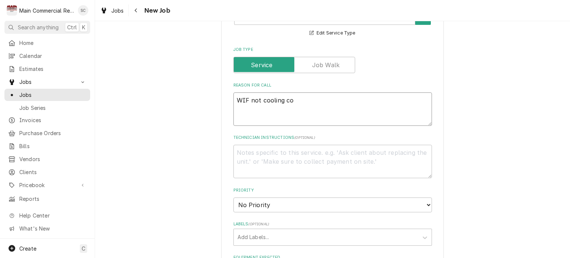
type textarea "WIF not cooling cor"
type textarea "x"
type textarea "WIF not cooling corr"
type textarea "x"
type textarea "WIF not cooling corre"
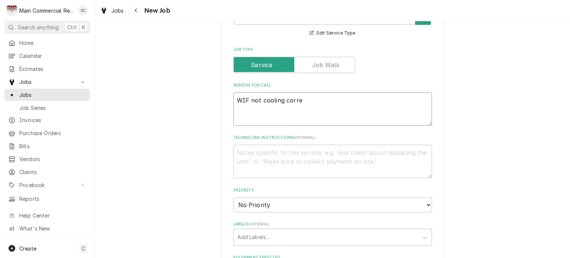
type textarea "x"
type textarea "WIF not cooling correc"
type textarea "x"
type textarea "WIF not cooling correct"
type textarea "x"
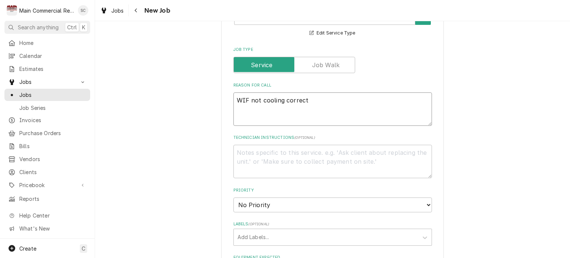
type textarea "WIF not cooling correctl"
type textarea "x"
type textarea "WIF not cooling correctly"
type textarea "x"
type textarea "WIF not cooling correctly."
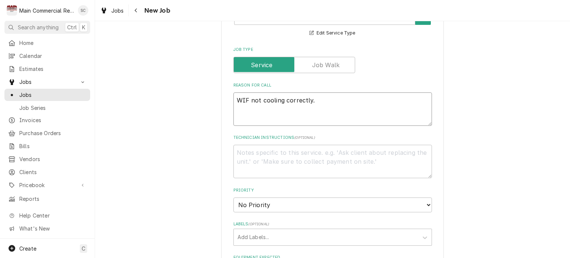
type textarea "x"
type textarea "WIF not cooling correctly."
type textarea "x"
type textarea "WIF not cooling correctly. s"
type textarea "x"
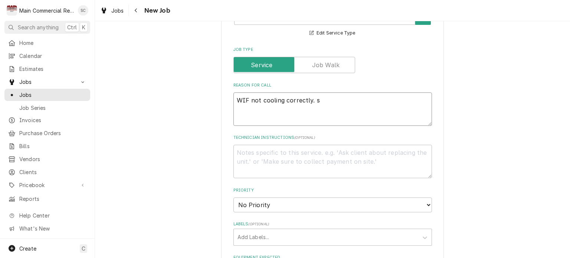
type textarea "WIF not cooling correctly."
type textarea "x"
type textarea "WIF not cooling correctly. C"
type textarea "x"
type textarea "WIF not cooling correctly. Ch"
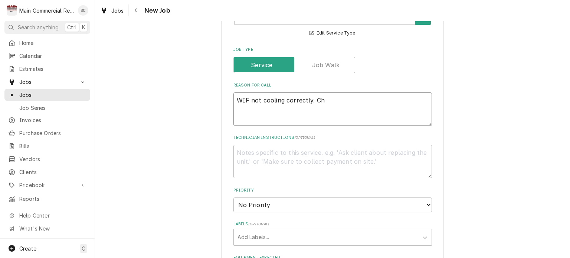
type textarea "x"
type textarea "WIF not cooling correctly. Che"
type textarea "x"
type textarea "WIF not cooling correctly. Chef"
type textarea "x"
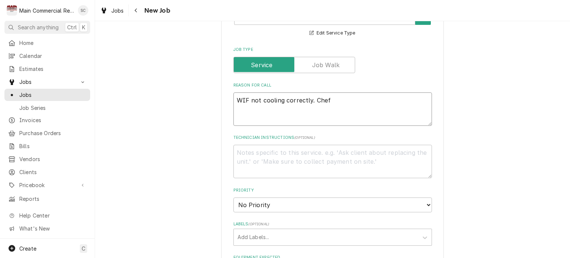
type textarea "WIF not cooling correctly. Chef"
type textarea "x"
type textarea "WIF not cooling correctly. Chef c"
type textarea "x"
type textarea "WIF not cooling correctly. Chef ca"
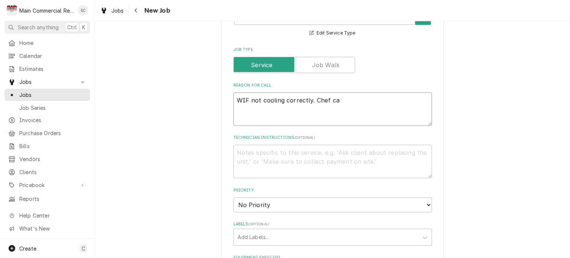
type textarea "x"
type textarea "WIF not cooling correctly. Chef cam"
type textarea "x"
type textarea "WIF not cooling correctly. Chef came"
type textarea "x"
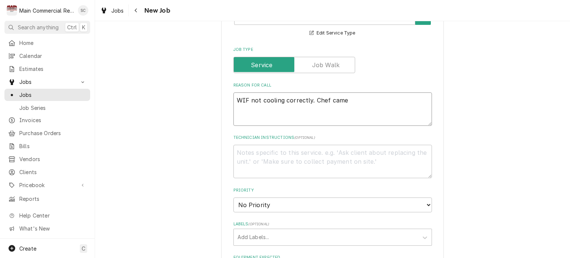
type textarea "WIF not cooling correctly. Chef came"
type textarea "x"
type textarea "WIF not cooling correctly. Chef came i"
type textarea "x"
type textarea "WIF not cooling correctly. Chef came in"
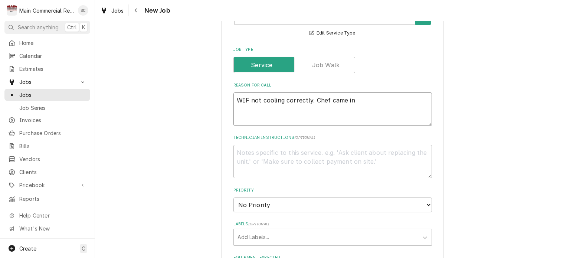
type textarea "x"
type textarea "WIF not cooling correctly. Chef came in"
type textarea "x"
type textarea "WIF not cooling correctly. Chef came in a"
type textarea "x"
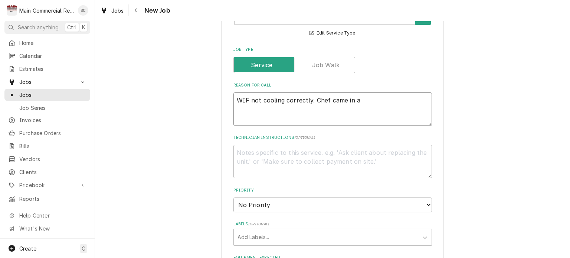
type textarea "WIF not cooling correctly. Chef came in an"
type textarea "x"
type textarea "WIF not cooling correctly. Chef came in an"
type textarea "x"
type textarea "WIF not cooling correctly. Chef came in an"
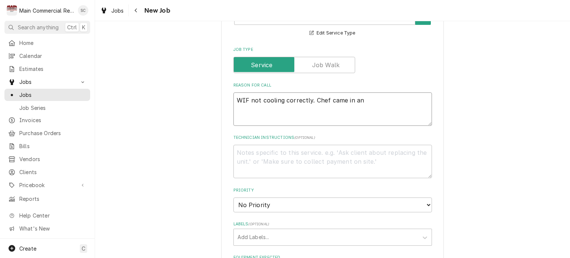
type textarea "x"
type textarea "WIF not cooling correctly. Chef came in and"
type textarea "x"
type textarea "WIF not cooling correctly. Chef came in and"
type textarea "x"
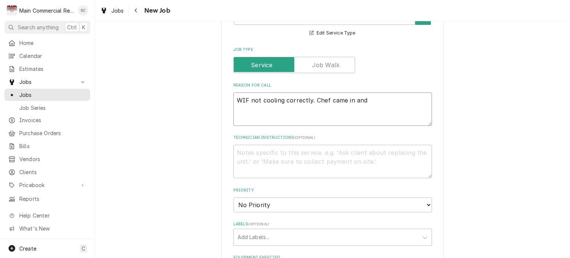
type textarea "WIF not cooling correctly. Chef came in and f"
type textarea "x"
type textarea "WIF not cooling correctly. Chef came in and fo"
type textarea "x"
type textarea "WIF not cooling correctly. Chef came in and fou"
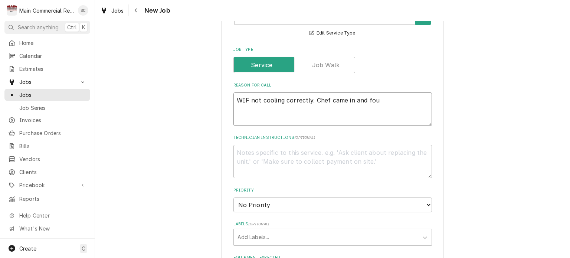
type textarea "x"
type textarea "WIF not cooling correctly. Chef came in and foun"
type textarea "x"
type textarea "WIF not cooling correctly. Chef came in and found"
type textarea "x"
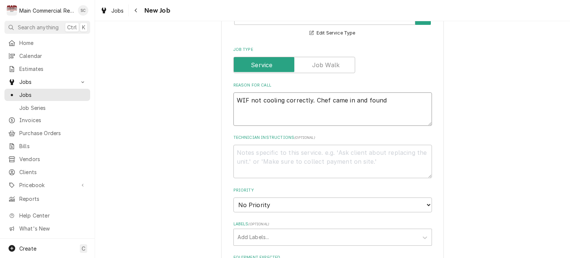
type textarea "WIF not cooling correctly. Chef came in and found"
type textarea "x"
type textarea "WIF not cooling correctly. Chef came in and found t"
type textarea "x"
type textarea "WIF not cooling correctly. Chef came in and found th"
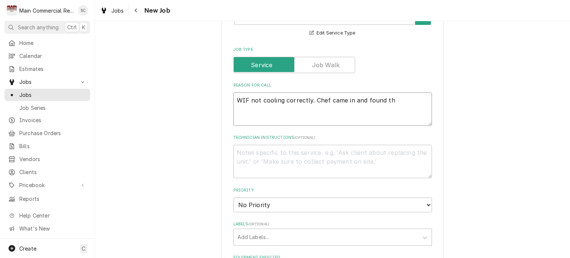
type textarea "x"
type textarea "WIF not cooling correctly. Chef came in and found the"
type textarea "x"
type textarea "WIF not cooling correctly. Chef came in and found the"
type textarea "x"
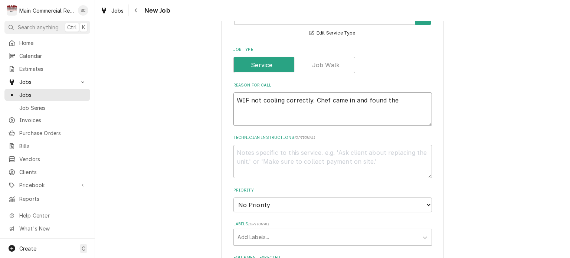
type textarea "WIF not cooling correctly. Chef came in and found the b"
type textarea "x"
type textarea "WIF not cooling correctly. Chef came in and found the br"
type textarea "x"
type textarea "WIF not cooling correctly. Chef came in and found the bre"
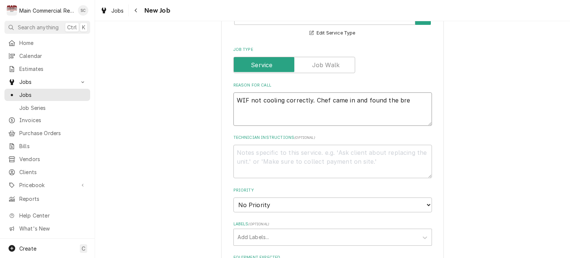
type textarea "x"
type textarea "WIF not cooling correctly. Chef came in and found the brea"
type textarea "x"
type textarea "WIF not cooling correctly. Chef came in and found the break"
type textarea "x"
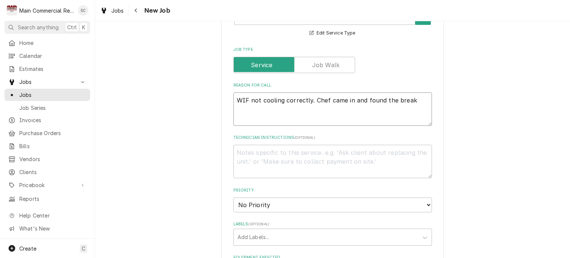
type textarea "WIF not cooling correctly. Chef came in and found the breake"
type textarea "x"
type textarea "WIF not cooling correctly. Chef came in and found the breaker"
type textarea "x"
type textarea "WIF not cooling correctly. Chef came in and found the breaker"
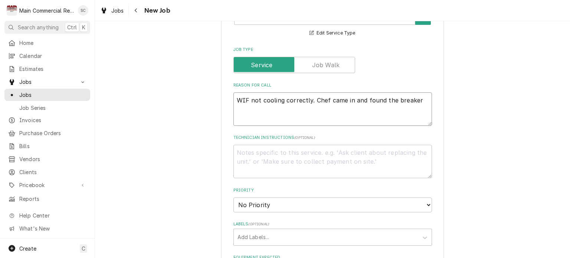
type textarea "x"
type textarea "WIF not cooling correctly. Chef came in and found the breaker t"
type textarea "x"
type textarea "WIF not cooling correctly. Chef came in and found the breaker tr"
type textarea "x"
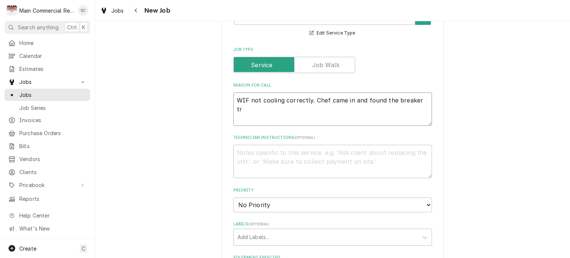
type textarea "WIF not cooling correctly. Chef came in and found the breaker tri"
type textarea "x"
type textarea "WIF not cooling correctly. Chef came in and found the breaker trip"
type textarea "x"
type textarea "WIF not cooling correctly. Chef came in and found the breaker [PERSON_NAME]"
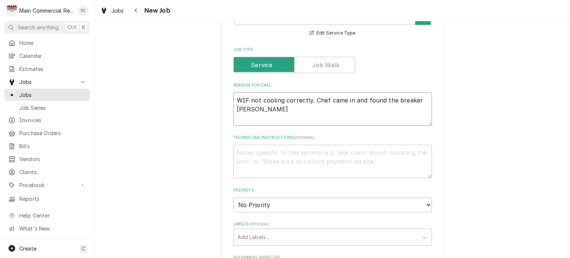
type textarea "x"
type textarea "WIF not cooling correctly. Chef came in and found the breaker [PERSON_NAME]"
type textarea "x"
type textarea "WIF not cooling correctly. Chef came in and found the breaker tripped"
type textarea "x"
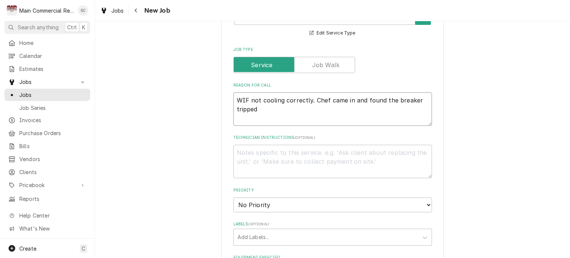
type textarea "WIF not cooling correctly. Chef came in and found the breaker tripped."
type textarea "x"
type textarea "WIF not cooling correctly. Chef came in and found the breaker tripped."
type textarea "x"
type textarea "WIF not cooling correctly. Chef came in and found the breaker tripped. H"
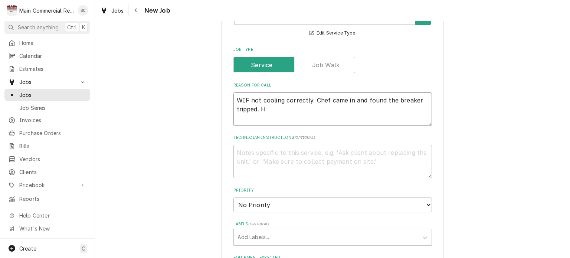
type textarea "x"
type textarea "WIF not cooling correctly. Chef came in and found the breaker tripped. He"
type textarea "x"
type textarea "WIF not cooling correctly. Chef came in and found the breaker tripped. He"
type textarea "x"
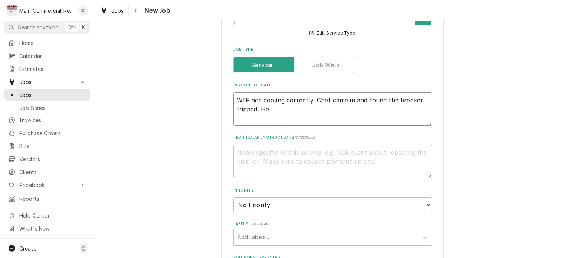
type textarea "WIF not cooling correctly. Chef came in and found the breaker tripped. He f"
type textarea "x"
type textarea "WIF not cooling correctly. Chef came in and found the breaker tripped. He fl"
type textarea "x"
type textarea "WIF not cooling correctly. Chef came in and found the breaker tripped. He fli"
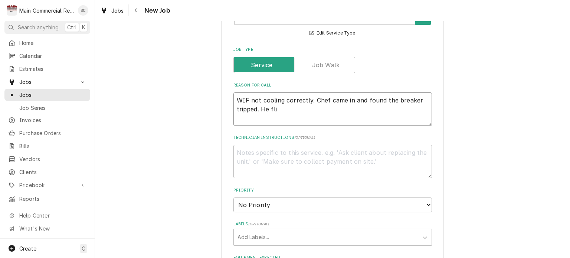
type textarea "x"
type textarea "WIF not cooling correctly. Chef came in and found the breaker tripped. He flip"
type textarea "x"
type textarea "WIF not cooling correctly. Chef came in and found the breaker tripped. He flipp"
type textarea "x"
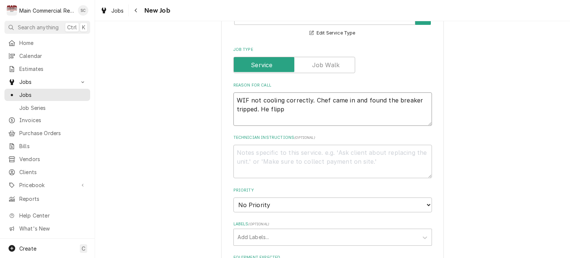
type textarea "WIF not cooling correctly. Chef came in and found the breaker tripped. He flippe"
type textarea "x"
type textarea "WIF not cooling correctly. Chef came in and found the breaker tripped. He flipp…"
type textarea "x"
type textarea "WIF not cooling correctly. Chef came in and found the breaker tripped. He flipp…"
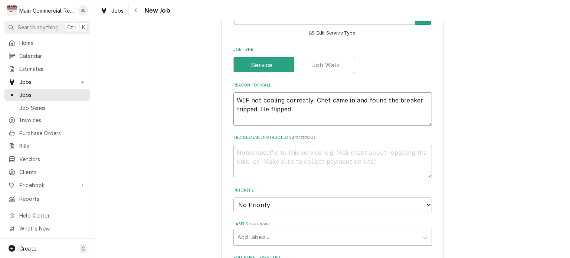
type textarea "x"
type textarea "WIF not cooling correctly. Chef came in and found the breaker tripped. He flipp…"
type textarea "x"
type textarea "WIF not cooling correctly. Chef came in and found the breaker tripped. He flipp…"
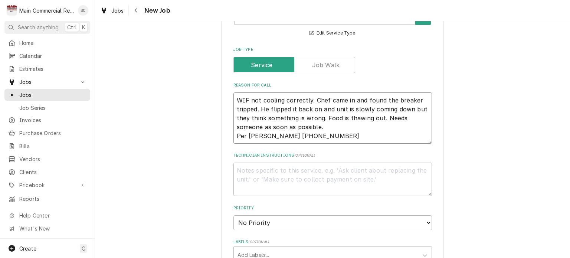
scroll to position [334, 0]
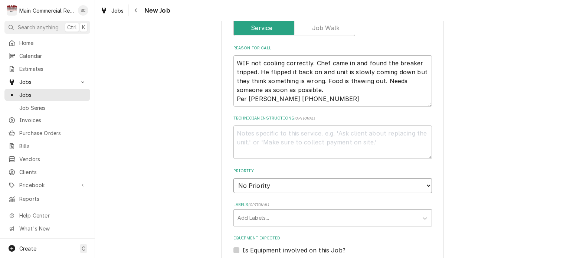
click at [296, 181] on select "No Priority Urgent High Medium Low" at bounding box center [332, 185] width 199 height 15
click at [233, 178] on select "No Priority Urgent High Medium Low" at bounding box center [332, 185] width 199 height 15
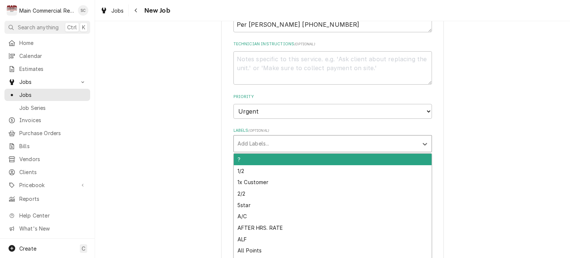
click at [307, 143] on div "Labels" at bounding box center [326, 143] width 177 height 13
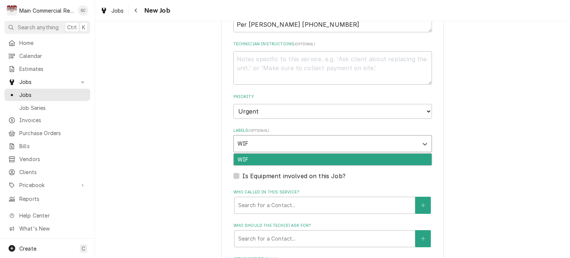
drag, startPoint x: 300, startPoint y: 157, endPoint x: 319, endPoint y: 167, distance: 21.4
click at [300, 158] on div "WIF" at bounding box center [333, 160] width 198 height 12
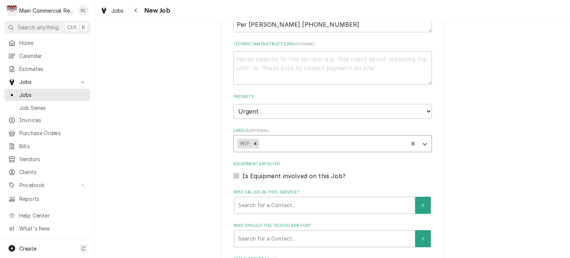
scroll to position [520, 0]
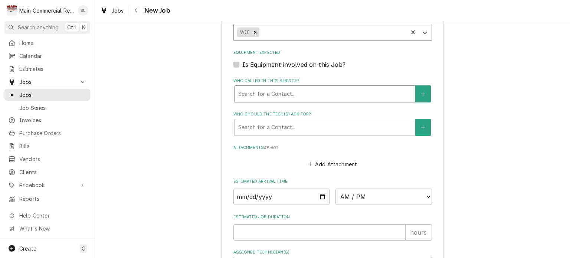
click at [308, 93] on div "Who called in this service?" at bounding box center [324, 93] width 173 height 13
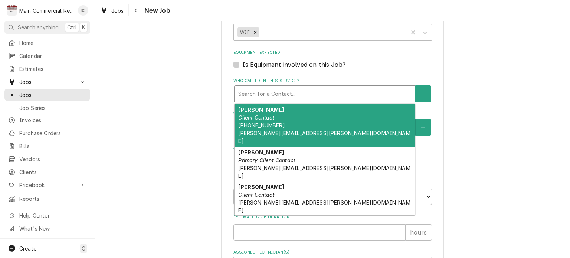
click at [303, 109] on div "Jason Pellin Client Contact (813) 446-7071 jason.pellin@clubcorp.com" at bounding box center [325, 125] width 180 height 43
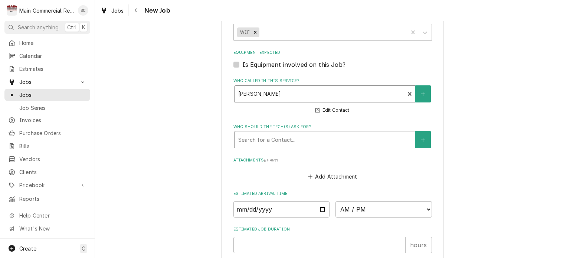
click at [308, 136] on div "Who should the tech(s) ask for?" at bounding box center [324, 139] width 173 height 13
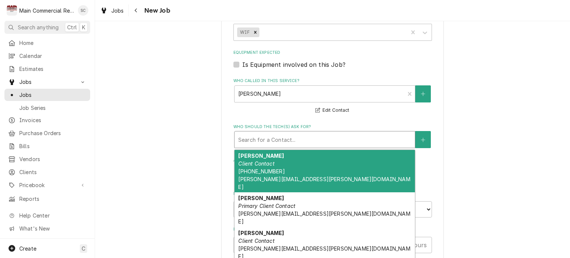
click at [292, 160] on div "Jason Pellin Client Contact (813) 446-7071 jason.pellin@clubcorp.com" at bounding box center [325, 171] width 180 height 43
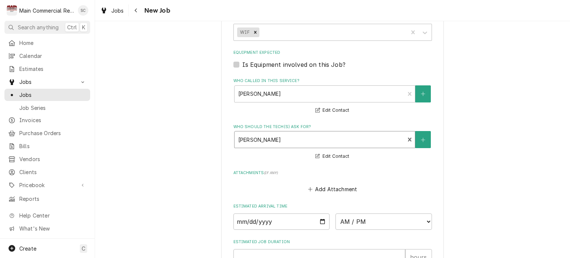
scroll to position [622, 0]
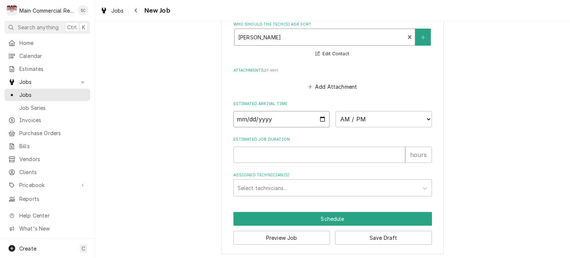
click at [320, 117] on input "Date" at bounding box center [281, 119] width 97 height 16
click at [350, 123] on select "AM / PM 6:00 AM 6:15 AM 6:30 AM 6:45 AM 7:00 AM 7:15 AM 7:30 AM 7:45 AM 8:00 AM…" at bounding box center [384, 119] width 97 height 16
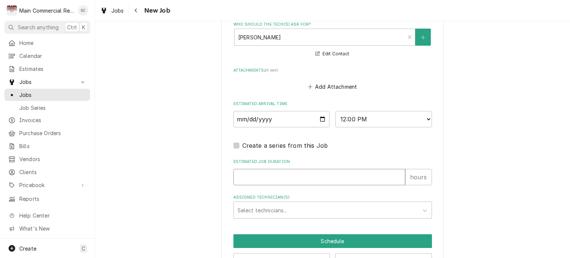
click at [302, 172] on input "Estimated Job Duration" at bounding box center [319, 177] width 172 height 16
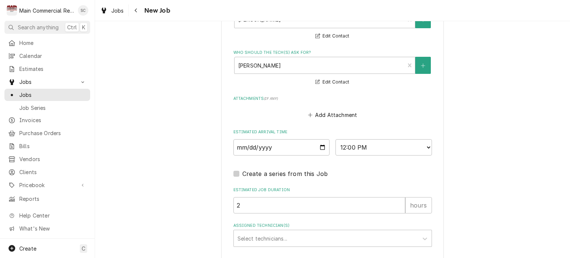
scroll to position [644, 0]
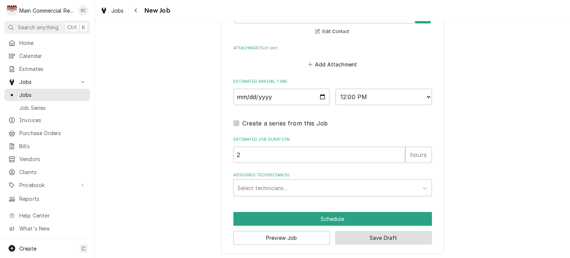
click at [371, 237] on button "Save Draft" at bounding box center [383, 238] width 97 height 14
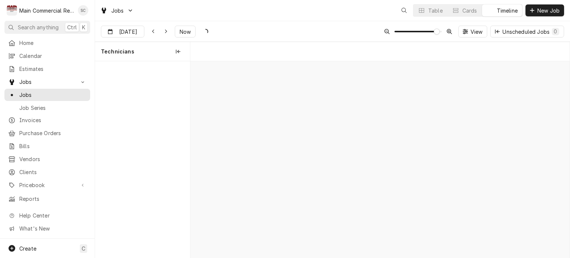
scroll to position [0, 7531]
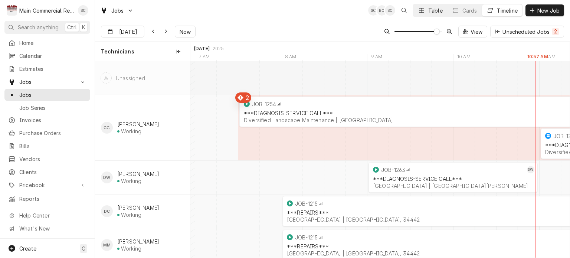
click at [423, 9] on icon "Dynamic Content Wrapper" at bounding box center [421, 10] width 5 height 5
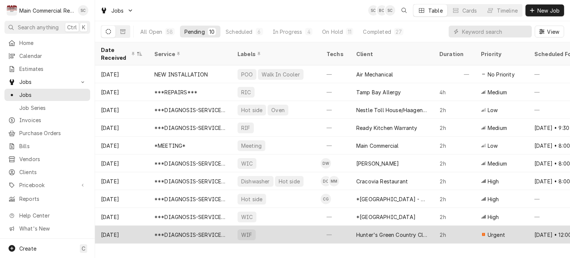
click at [265, 235] on div "WIF" at bounding box center [276, 235] width 89 height 18
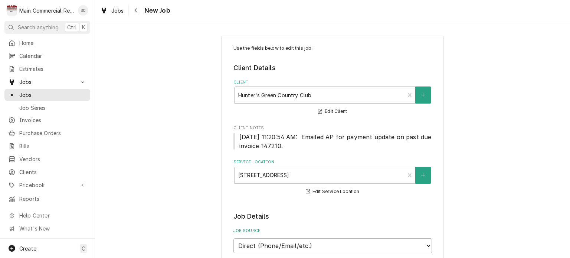
type textarea "x"
click at [121, 12] on span "Jobs" at bounding box center [117, 11] width 13 height 8
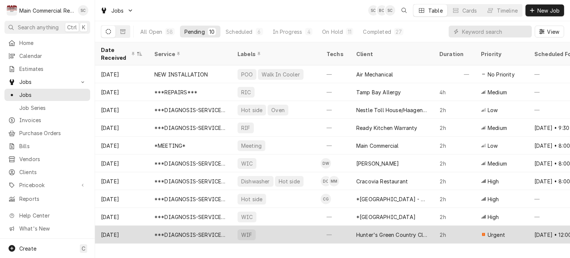
click at [414, 234] on div "Hunter's Green Country Club" at bounding box center [391, 235] width 71 height 8
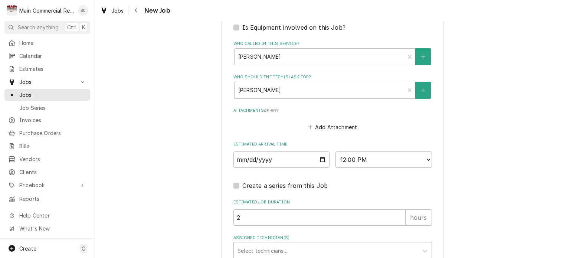
scroll to position [638, 0]
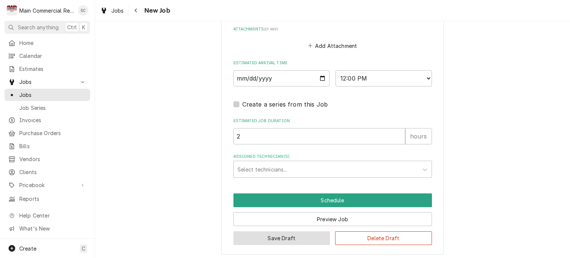
click at [300, 235] on button "Save Draft" at bounding box center [281, 238] width 97 height 14
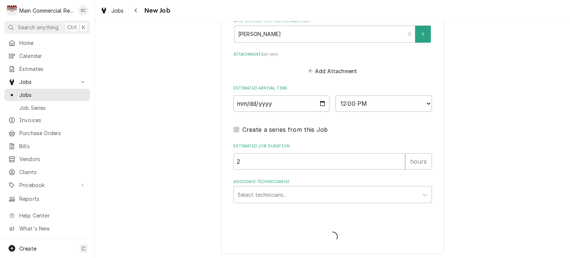
type textarea "x"
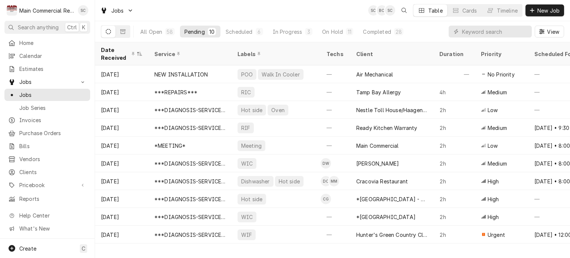
click at [331, 12] on div "Jobs SC BC SC Table Cards Timeline New Job" at bounding box center [332, 10] width 475 height 21
click at [238, 30] on div "Scheduled" at bounding box center [239, 32] width 27 height 8
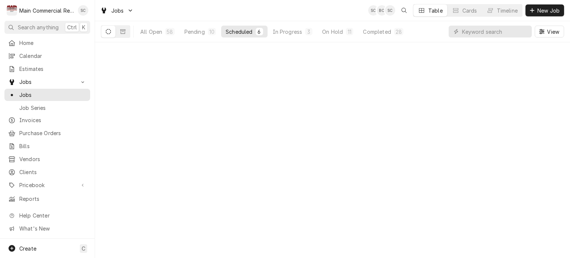
click at [237, 30] on div "Scheduled" at bounding box center [239, 32] width 27 height 8
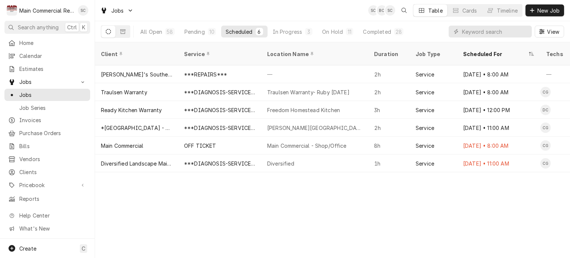
click at [388, 227] on div "Client Service Location Name Duration Job Type Scheduled For Techs Status Label…" at bounding box center [332, 150] width 475 height 216
click at [287, 190] on div "Client Service Location Name Duration Job Type Scheduled For Techs Status Label…" at bounding box center [332, 150] width 475 height 216
click at [298, 33] on div "In Progress" at bounding box center [288, 32] width 30 height 8
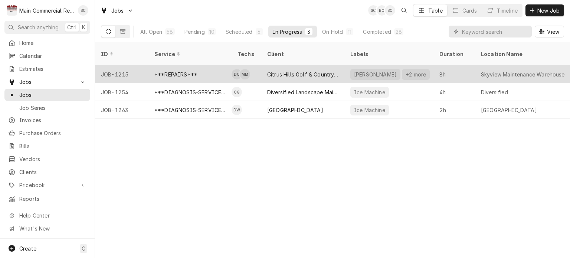
click at [296, 71] on div "Citrus Hills Golf & Country Club" at bounding box center [302, 75] width 71 height 8
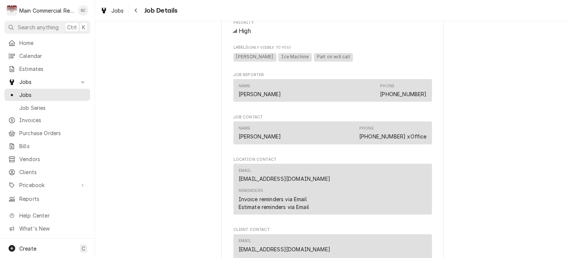
scroll to position [1225, 0]
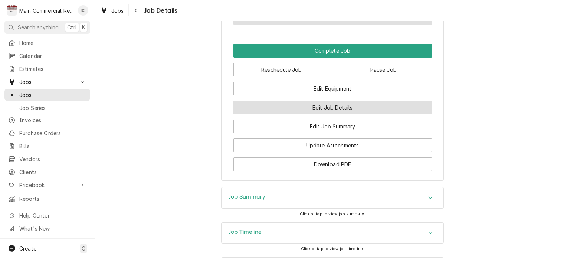
click at [348, 101] on button "Edit Job Details" at bounding box center [332, 108] width 199 height 14
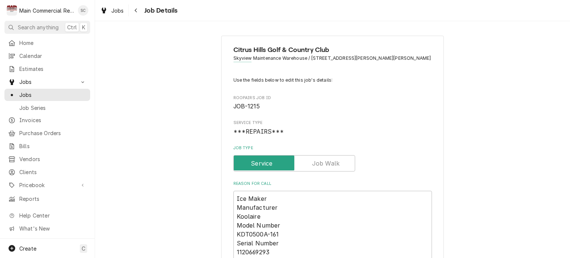
type textarea "x"
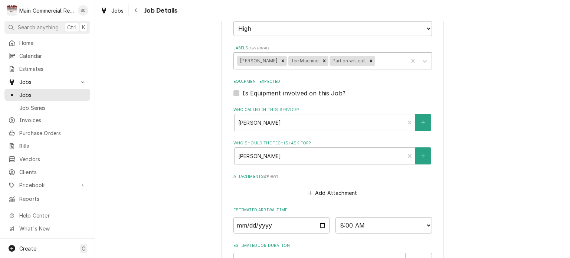
scroll to position [719, 0]
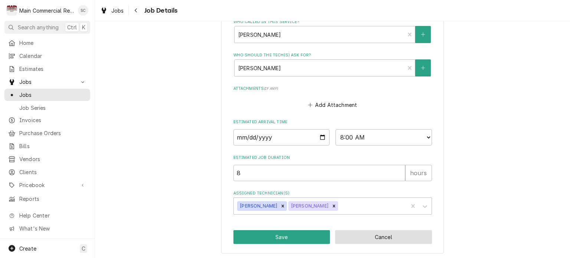
click at [405, 232] on button "Cancel" at bounding box center [383, 237] width 97 height 14
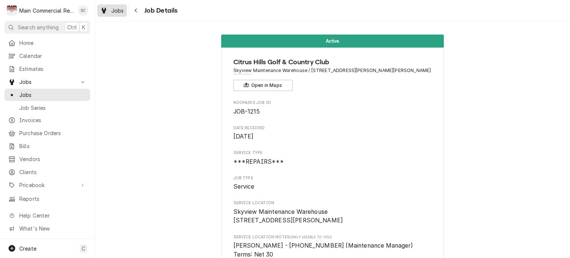
click at [116, 14] on div "Jobs" at bounding box center [112, 10] width 27 height 9
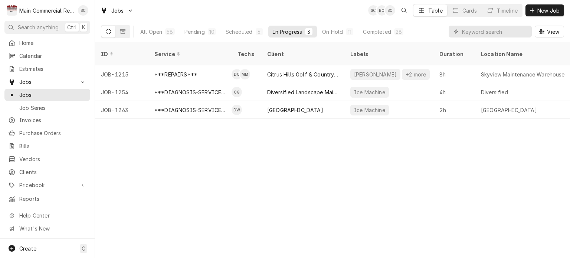
click at [321, 191] on div "ID Service Techs Client Labels Duration Location Name Date Received Status Prio…" at bounding box center [332, 150] width 475 height 216
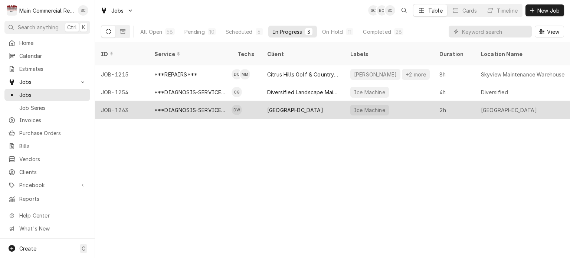
click at [269, 106] on div "[GEOGRAPHIC_DATA]" at bounding box center [295, 110] width 56 height 8
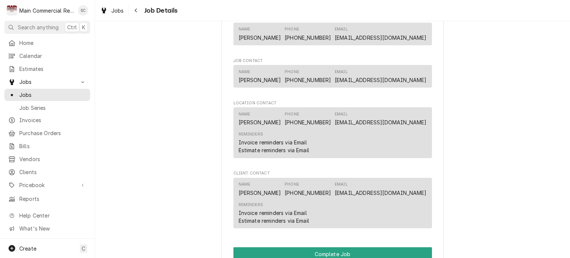
scroll to position [801, 0]
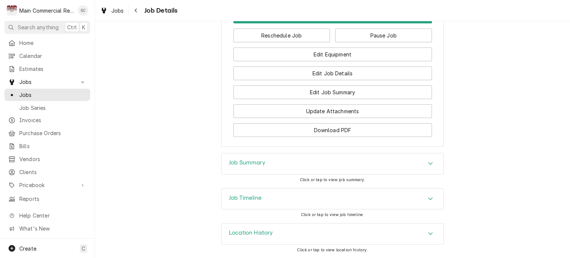
click at [427, 160] on div "Accordion Header" at bounding box center [430, 163] width 11 height 9
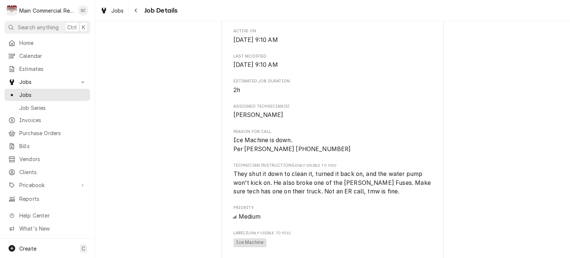
scroll to position [92, 0]
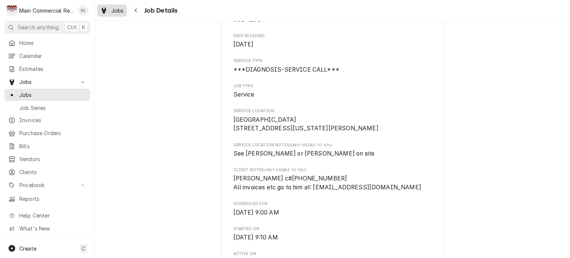
click at [111, 12] on span "Jobs" at bounding box center [117, 11] width 13 height 8
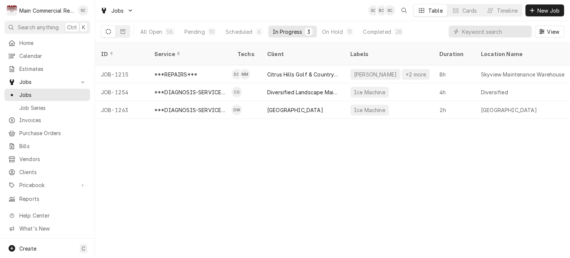
click at [408, 164] on div "ID Service Techs Client Labels Duration Location Name Date Received Status Prio…" at bounding box center [332, 150] width 475 height 216
click at [195, 31] on div "Pending" at bounding box center [194, 32] width 20 height 8
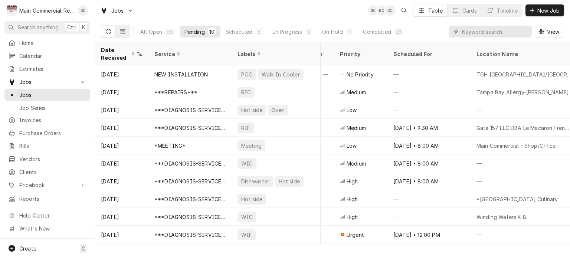
scroll to position [0, 109]
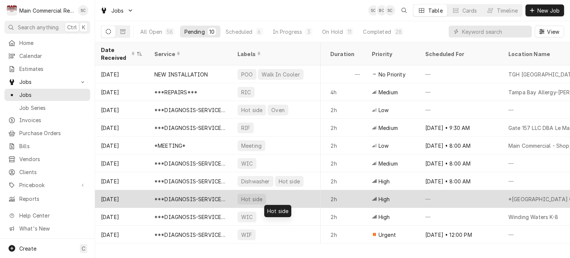
click at [290, 196] on div "Hot side" at bounding box center [276, 199] width 89 height 18
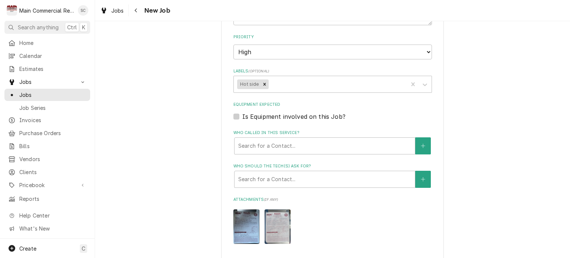
scroll to position [594, 0]
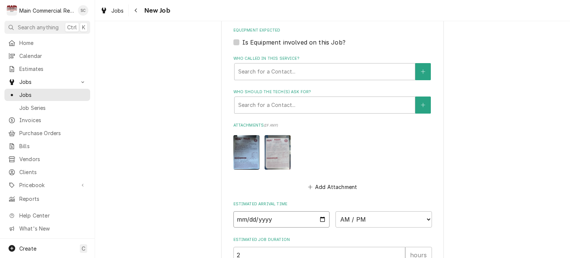
click at [321, 219] on input "Date" at bounding box center [281, 219] width 97 height 16
type textarea "x"
type input "[DATE]"
type textarea "x"
click at [360, 216] on select "AM / PM 6:00 AM 6:15 AM 6:30 AM 6:45 AM 7:00 AM 7:15 AM 7:30 AM 7:45 AM 8:00 AM…" at bounding box center [384, 219] width 97 height 16
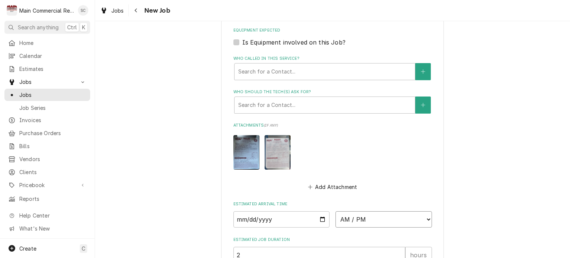
select select "13:45:00"
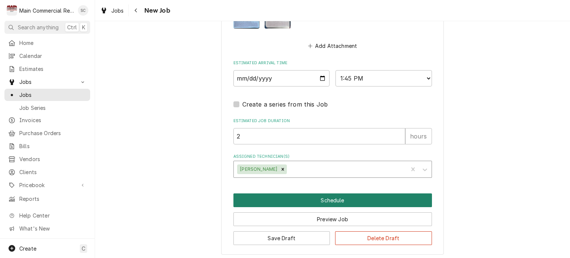
click at [369, 200] on button "Schedule" at bounding box center [332, 200] width 199 height 14
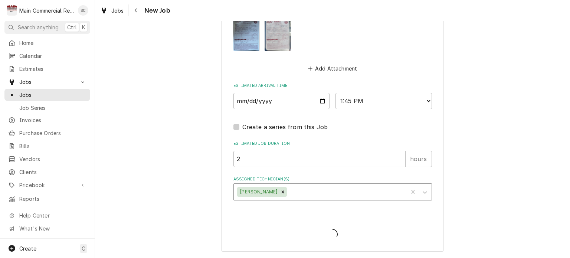
scroll to position [710, 0]
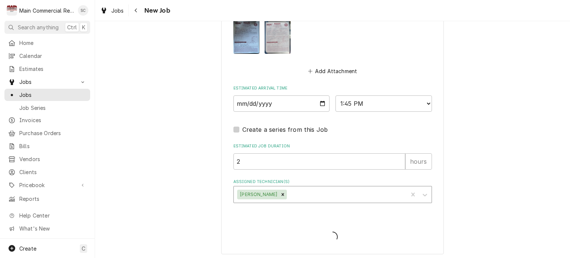
type textarea "x"
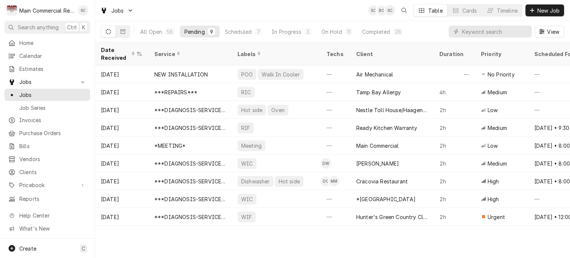
click at [421, 233] on div "Date Received Service Labels Techs Client Duration Priority Scheduled For Locat…" at bounding box center [332, 150] width 475 height 216
click at [297, 244] on div "Date Received Service Labels Techs Client Duration Priority Scheduled For Locat…" at bounding box center [332, 150] width 475 height 216
click at [356, 234] on div "Date Received Service Labels Techs Client Duration Priority Scheduled For Locat…" at bounding box center [332, 150] width 475 height 216
click at [310, 238] on div "Date Received Service Labels Techs Client Duration Priority Scheduled For Locat…" at bounding box center [332, 150] width 475 height 216
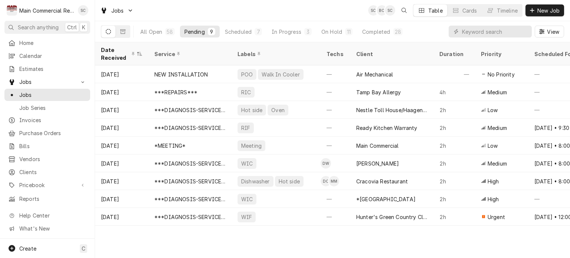
click at [404, 242] on div "Date Received Service Labels Techs Client Duration Priority Scheduled For Locat…" at bounding box center [332, 150] width 475 height 216
click at [438, 238] on div "Date Received Service Labels Techs Client Duration Priority Scheduled For Locat…" at bounding box center [332, 150] width 475 height 216
